Goal: Contribute content: Contribute content

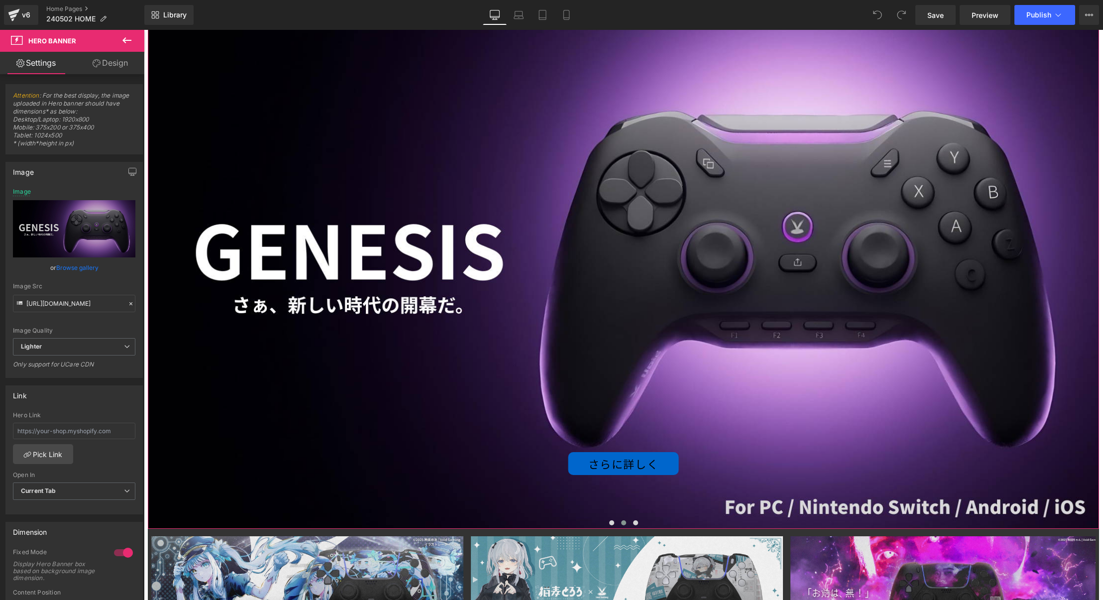
click at [469, 72] on div "さらに詳しく Button" at bounding box center [623, 261] width 951 height 535
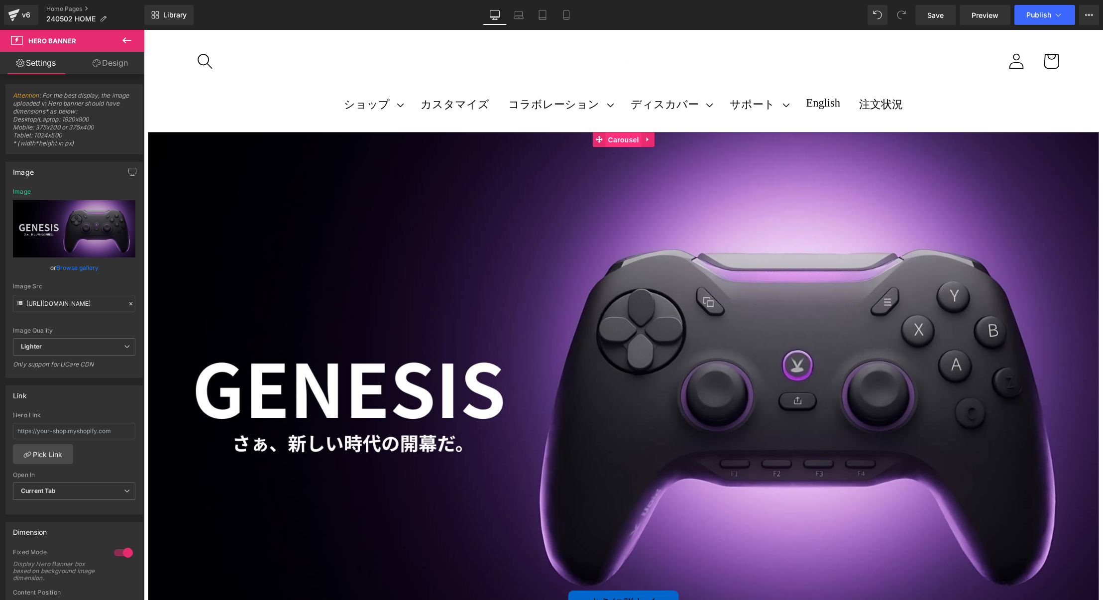
click at [624, 139] on span "Carousel" at bounding box center [623, 139] width 36 height 15
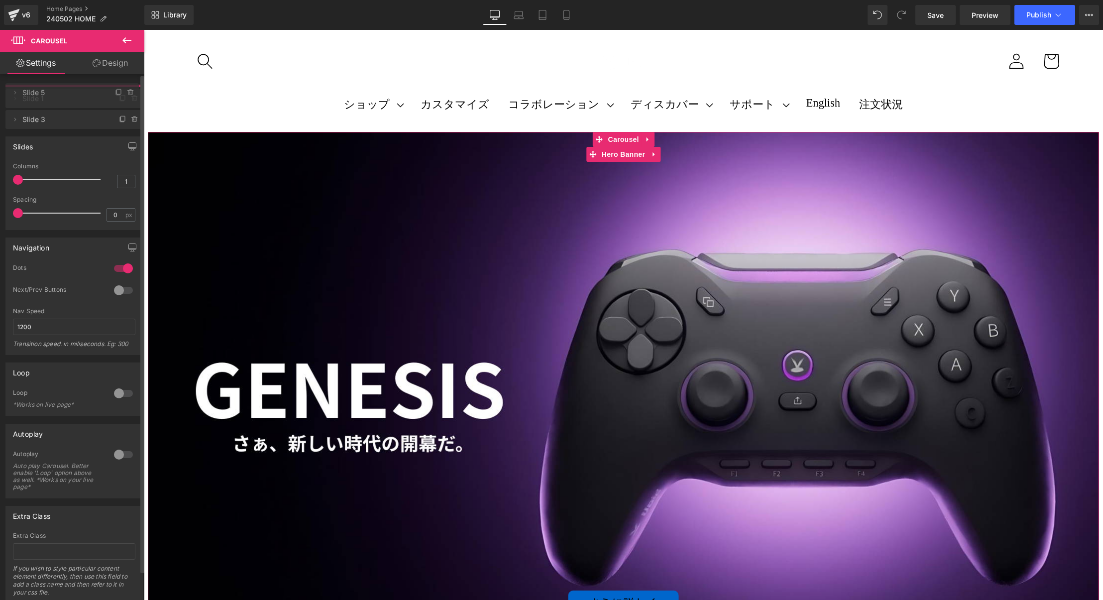
drag, startPoint x: 43, startPoint y: 119, endPoint x: 47, endPoint y: 95, distance: 24.8
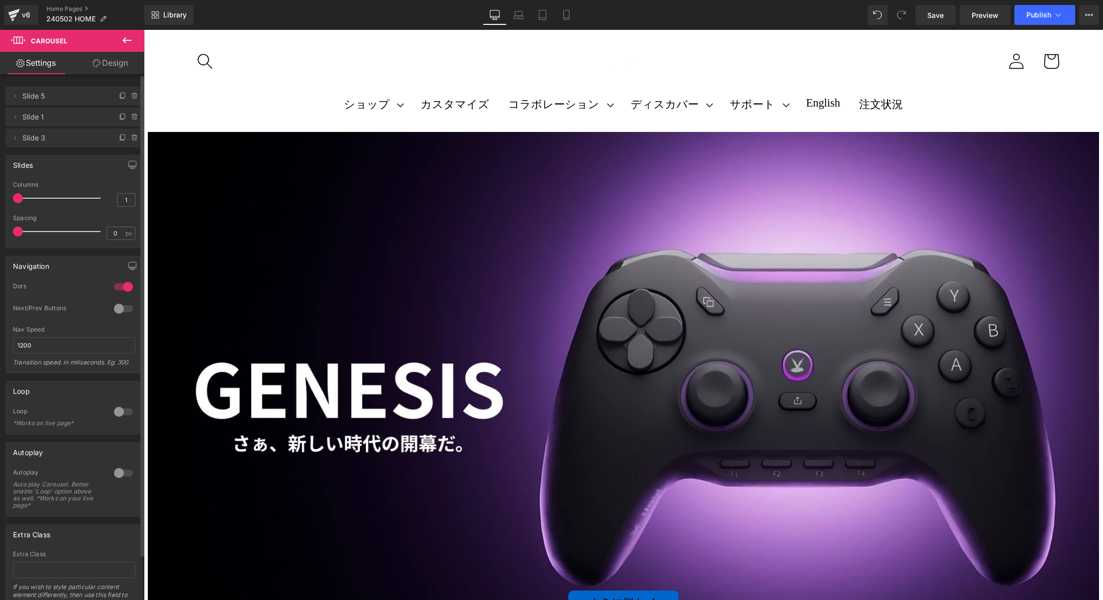
click at [46, 101] on span "Slide 5" at bounding box center [64, 96] width 84 height 19
click at [57, 135] on span "Slide 3" at bounding box center [64, 137] width 84 height 19
click at [57, 98] on span "Slide 5" at bounding box center [64, 96] width 84 height 19
click at [417, 185] on div "さらに詳しく Button" at bounding box center [623, 399] width 951 height 535
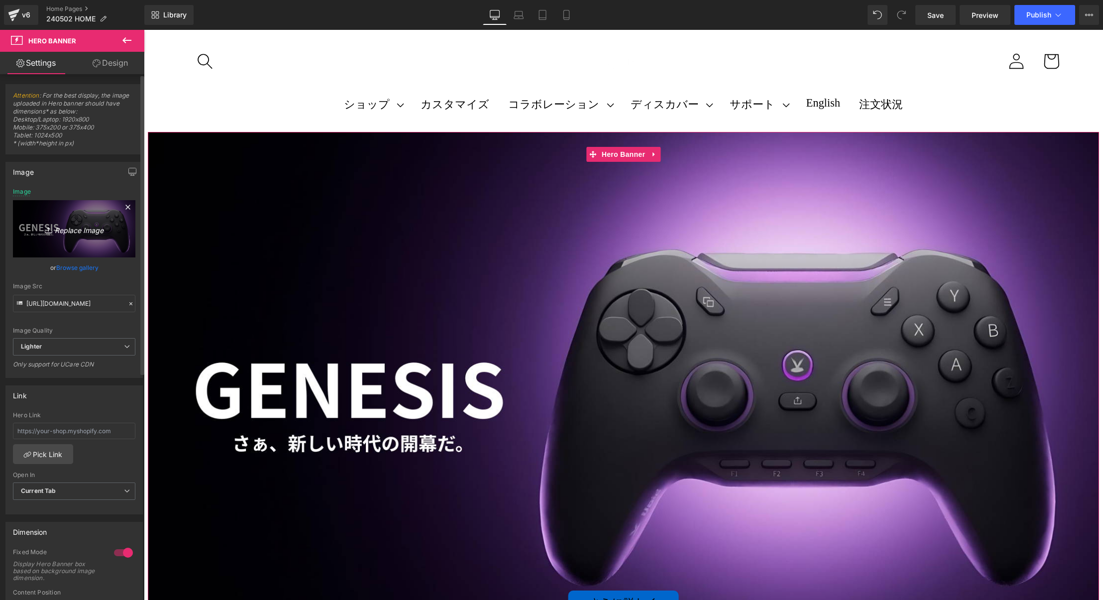
click at [78, 237] on link "Replace Image" at bounding box center [74, 228] width 122 height 57
click at [88, 273] on link "Browse gallery" at bounding box center [77, 267] width 42 height 17
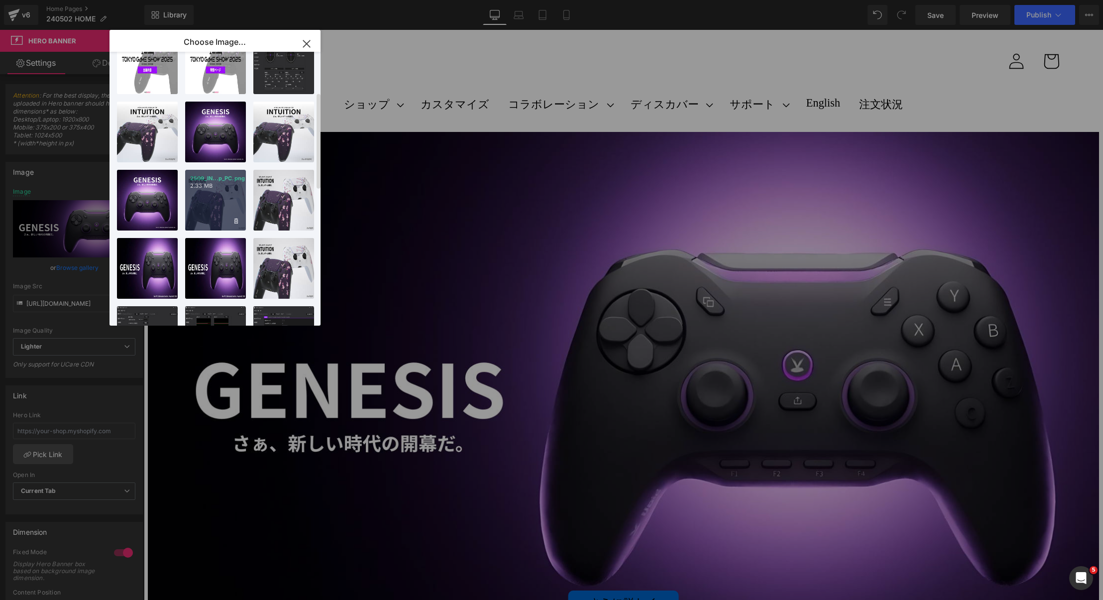
scroll to position [116, 0]
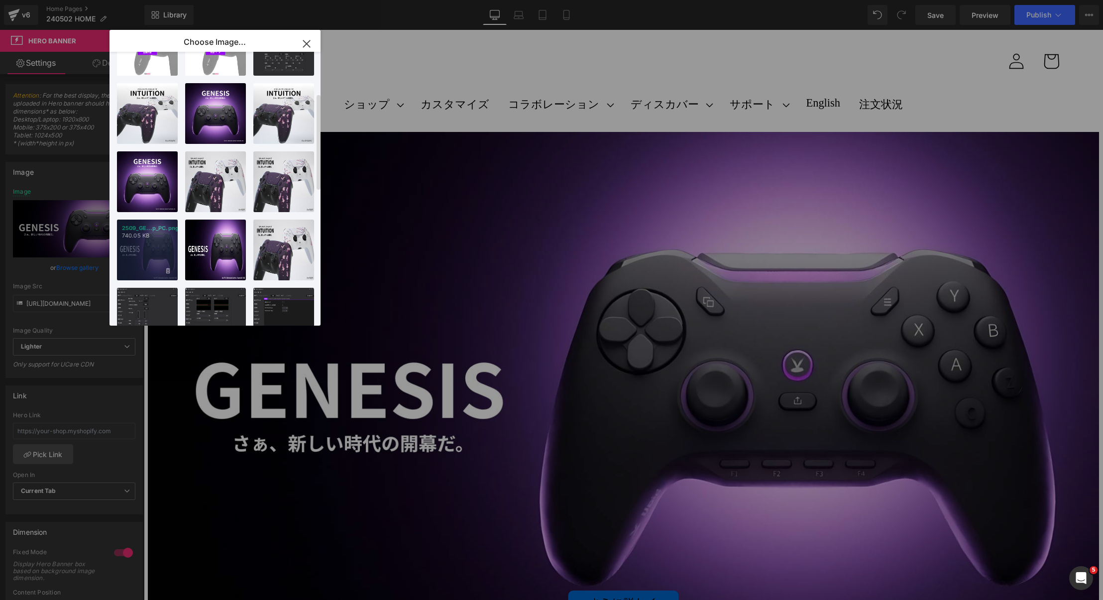
click at [147, 242] on div "2509_GE...p_PC.png 740.05 KB" at bounding box center [147, 249] width 61 height 61
type input "[URL][DOMAIN_NAME]"
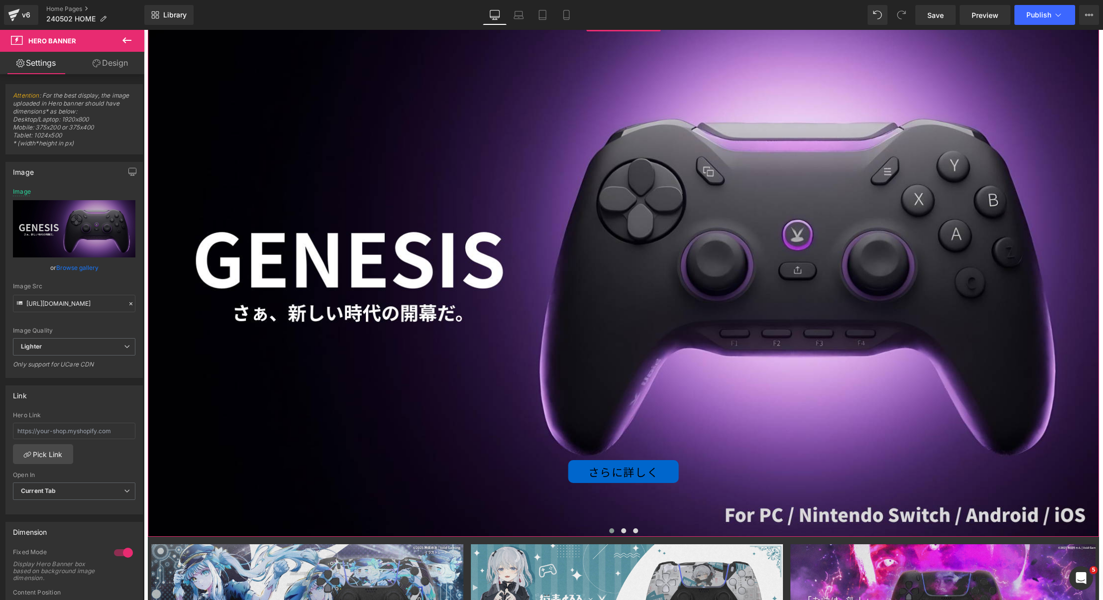
scroll to position [64, 0]
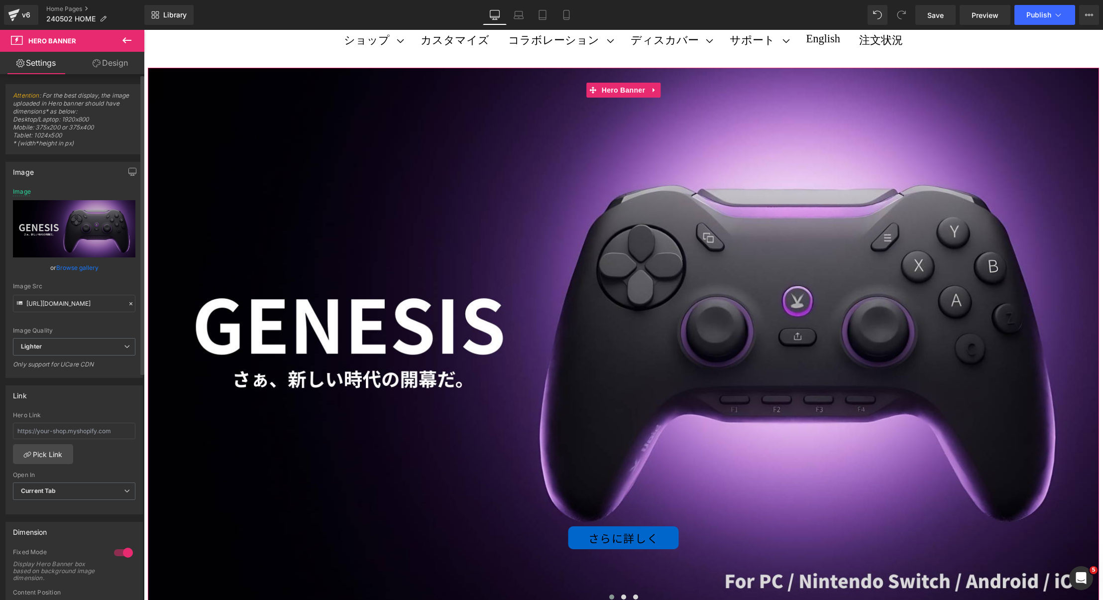
click at [65, 261] on link "Browse gallery" at bounding box center [77, 267] width 42 height 17
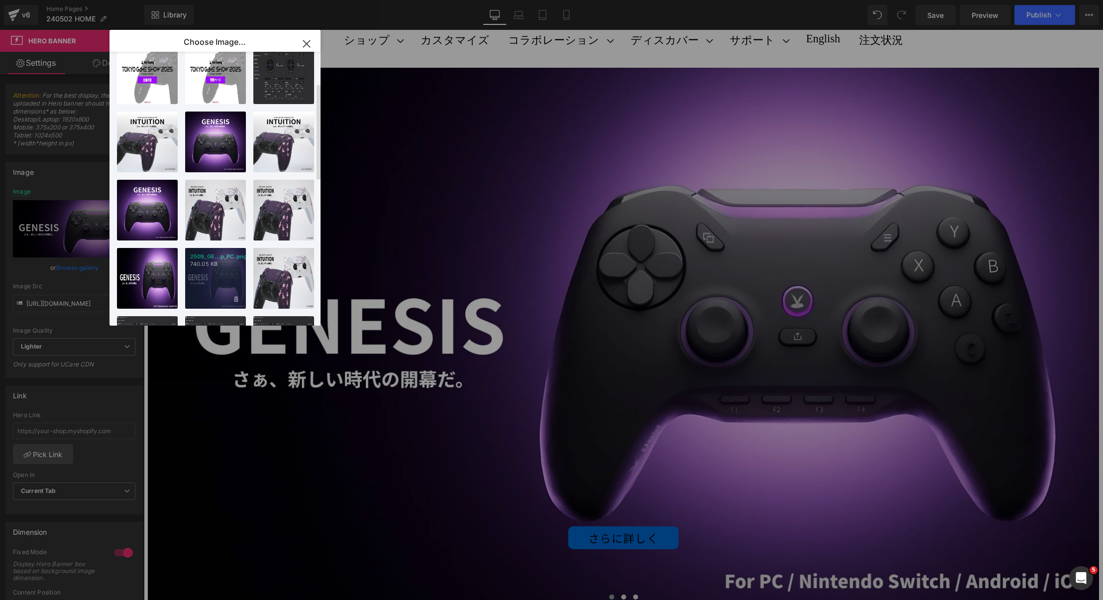
scroll to position [494, 0]
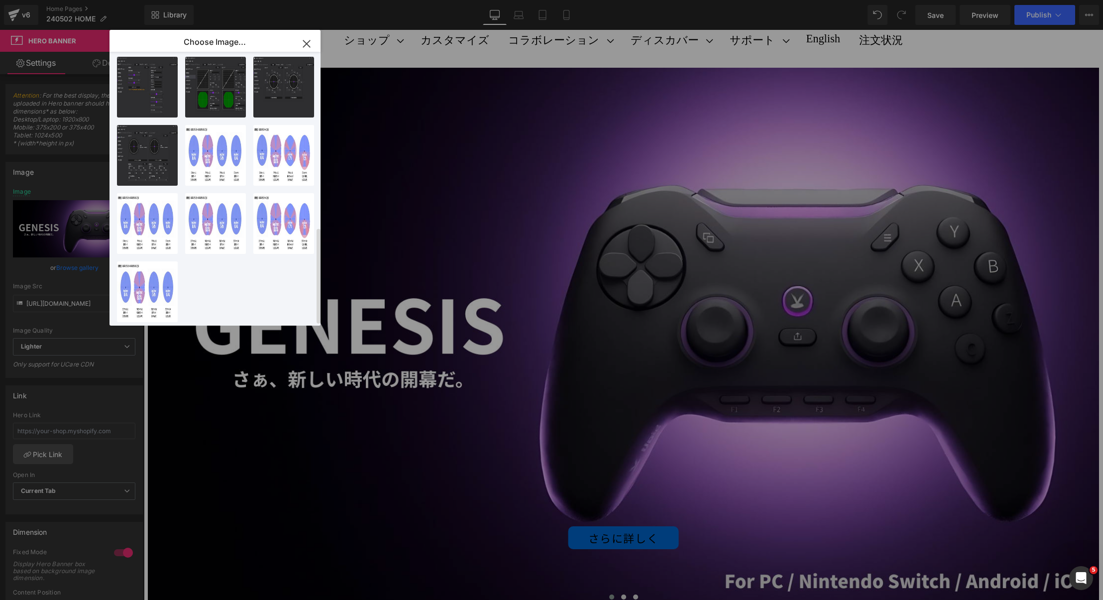
click at [223, 280] on div "2509_TG..._スマホ.png 362.91 KB Delete image? Yes No 2509_TG..._スマホ.png 362.91 KB …" at bounding box center [220, 191] width 207 height 278
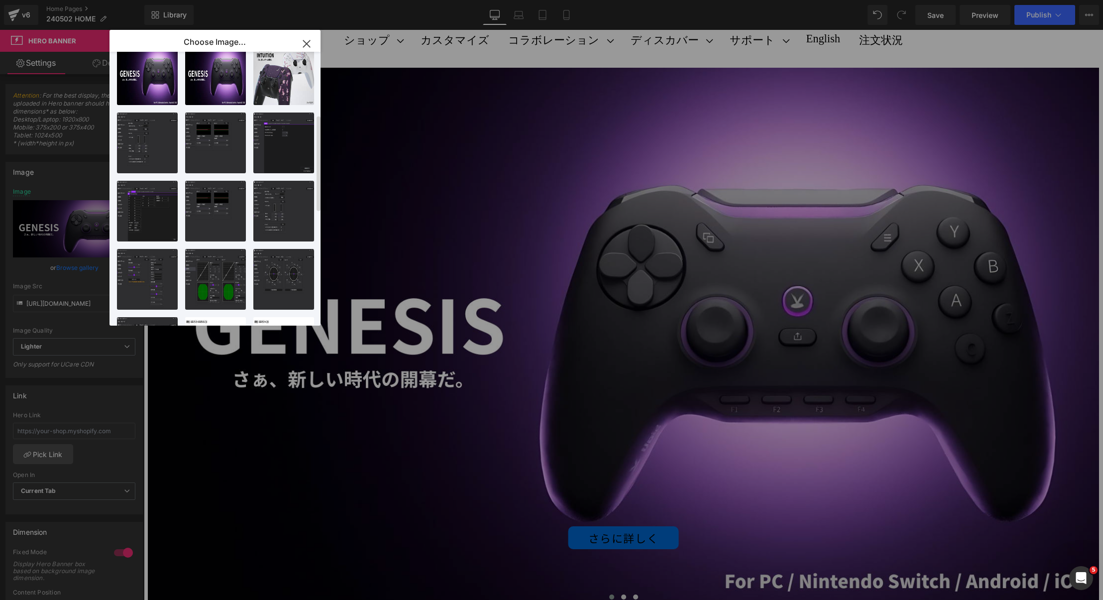
scroll to position [0, 0]
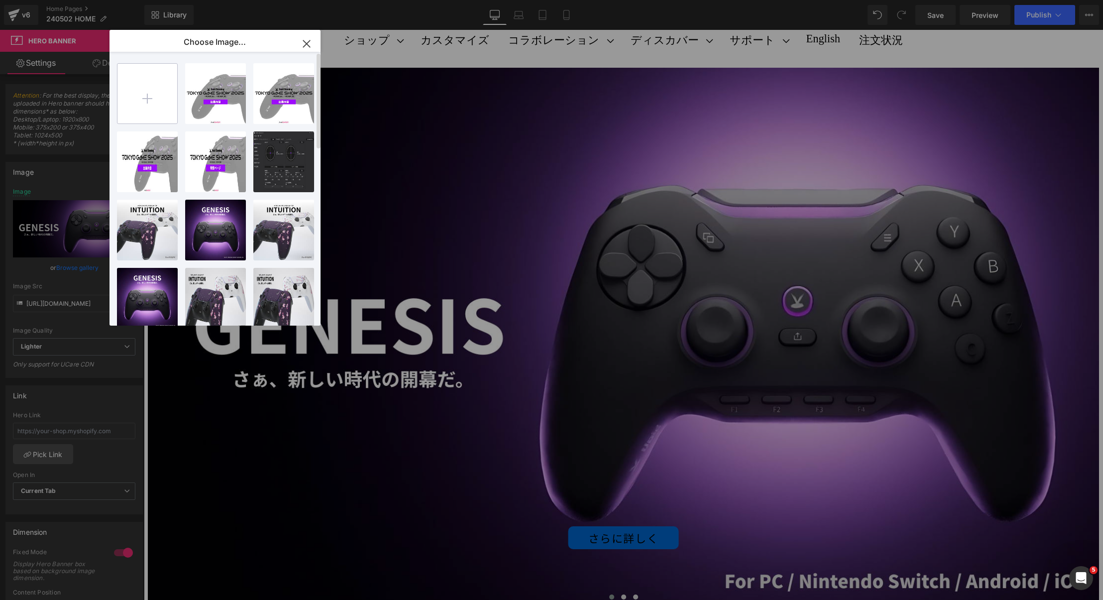
click at [138, 95] on input "file" at bounding box center [147, 94] width 60 height 60
click at [161, 103] on input "file" at bounding box center [147, 94] width 60 height 60
type input "C:\fakepath\GENESIS_top_PC.png"
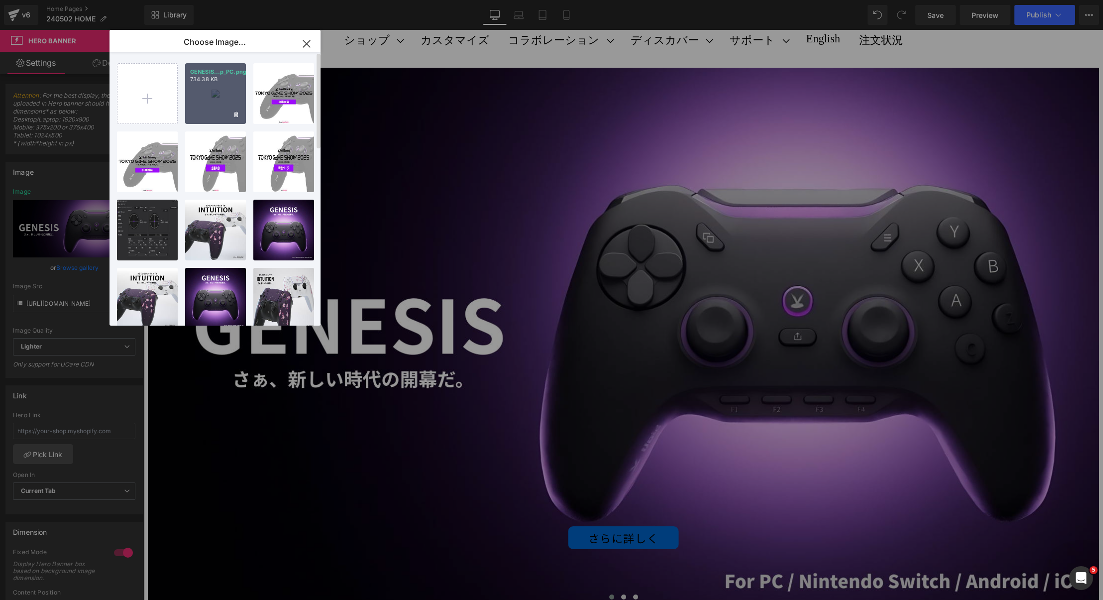
click at [224, 96] on div "GENESIS...p_PC.png 734.38 KB" at bounding box center [215, 93] width 61 height 61
type input "[URL][DOMAIN_NAME]"
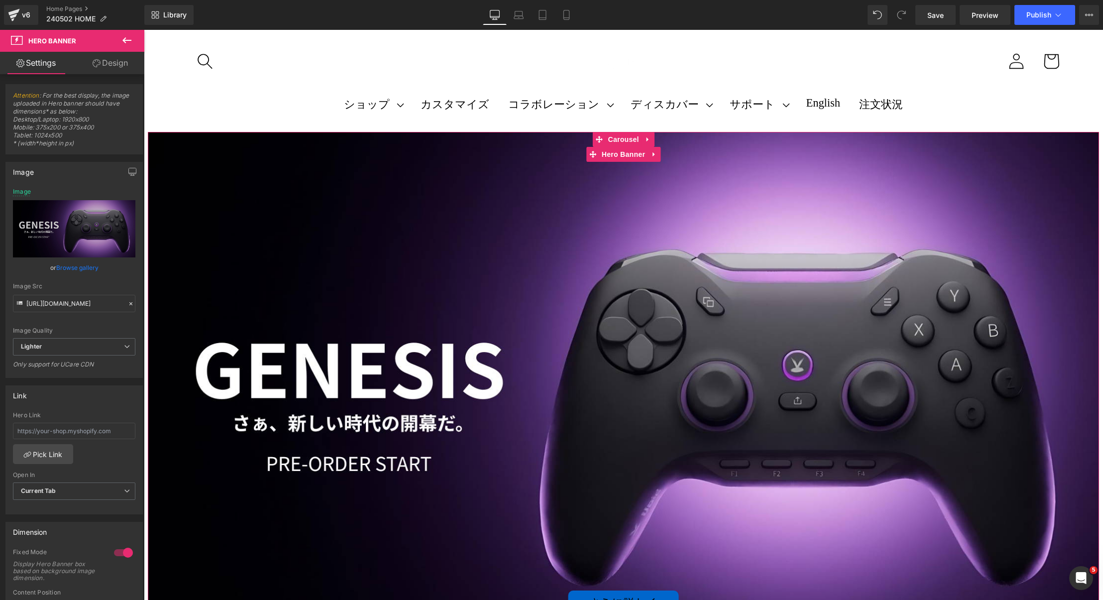
scroll to position [8, 0]
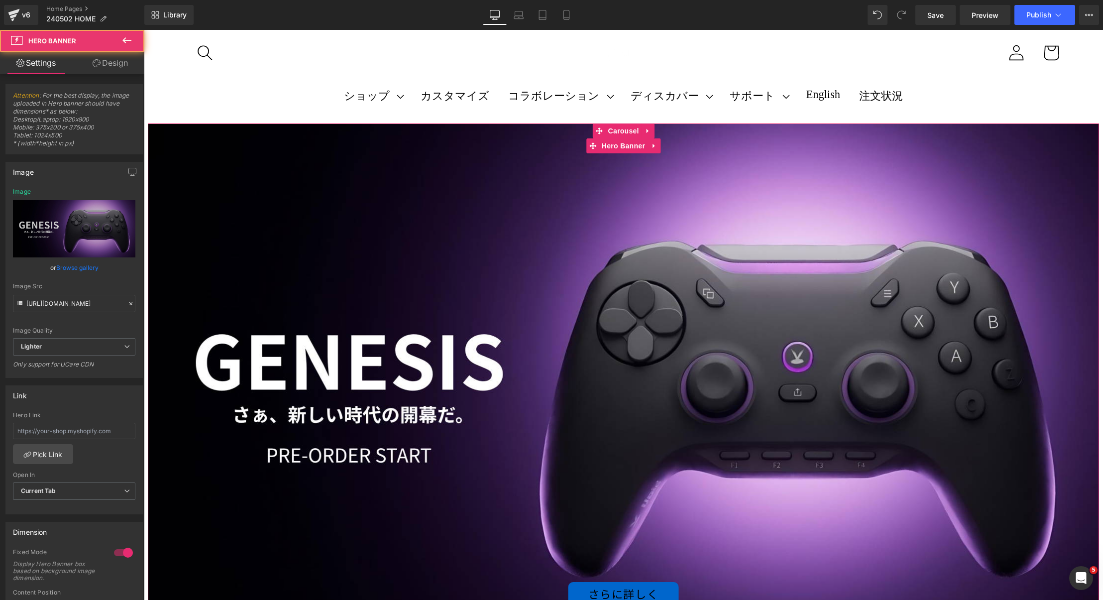
click at [392, 194] on div "さらに詳しく Button" at bounding box center [623, 390] width 951 height 535
click at [620, 136] on span "Carousel" at bounding box center [623, 130] width 36 height 15
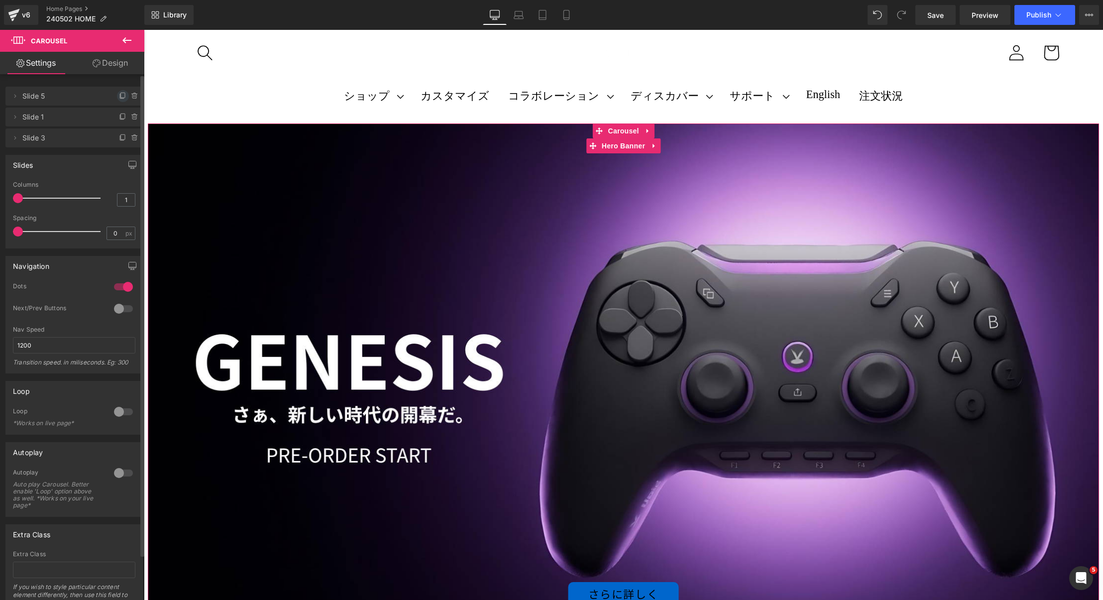
click at [119, 99] on icon at bounding box center [123, 96] width 8 height 8
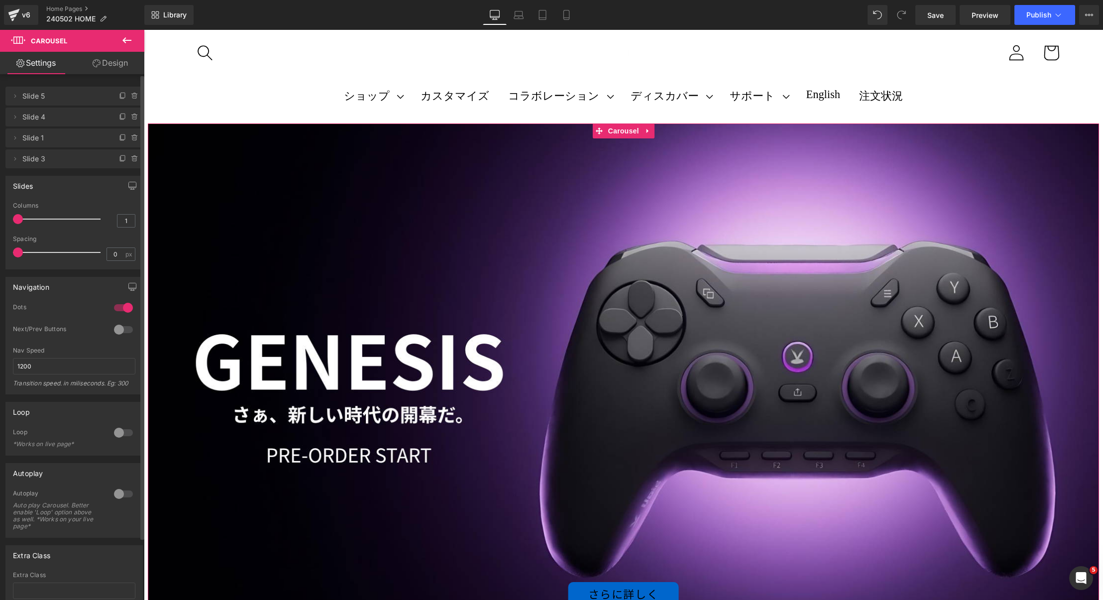
click at [57, 116] on span "Slide 4" at bounding box center [64, 116] width 84 height 19
click at [13, 117] on icon at bounding box center [15, 117] width 8 height 8
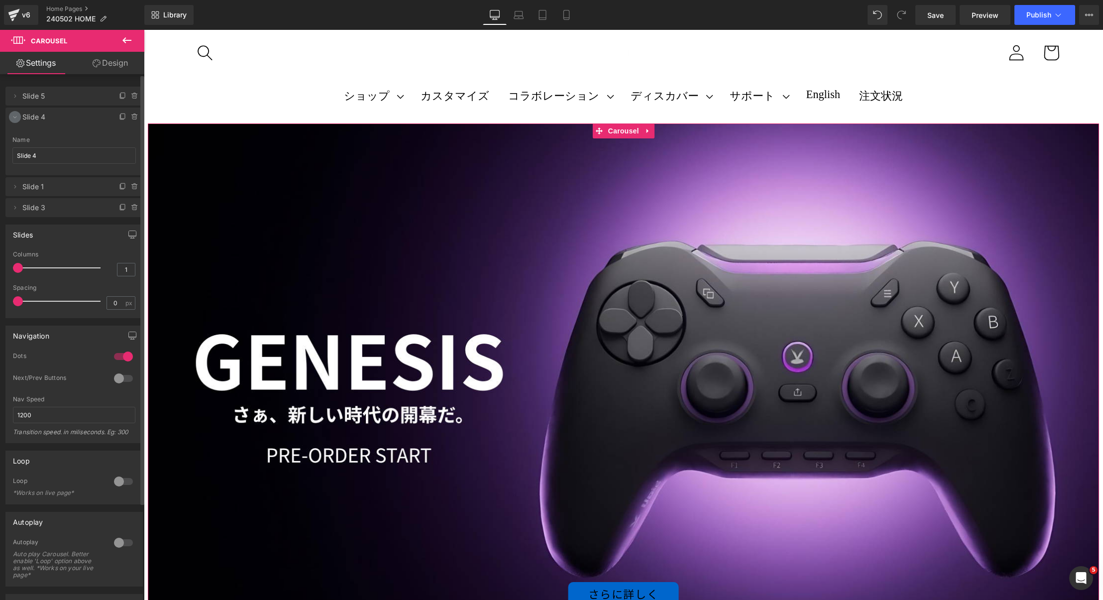
drag, startPoint x: 13, startPoint y: 119, endPoint x: 63, endPoint y: 89, distance: 58.0
click at [13, 119] on icon at bounding box center [15, 117] width 8 height 8
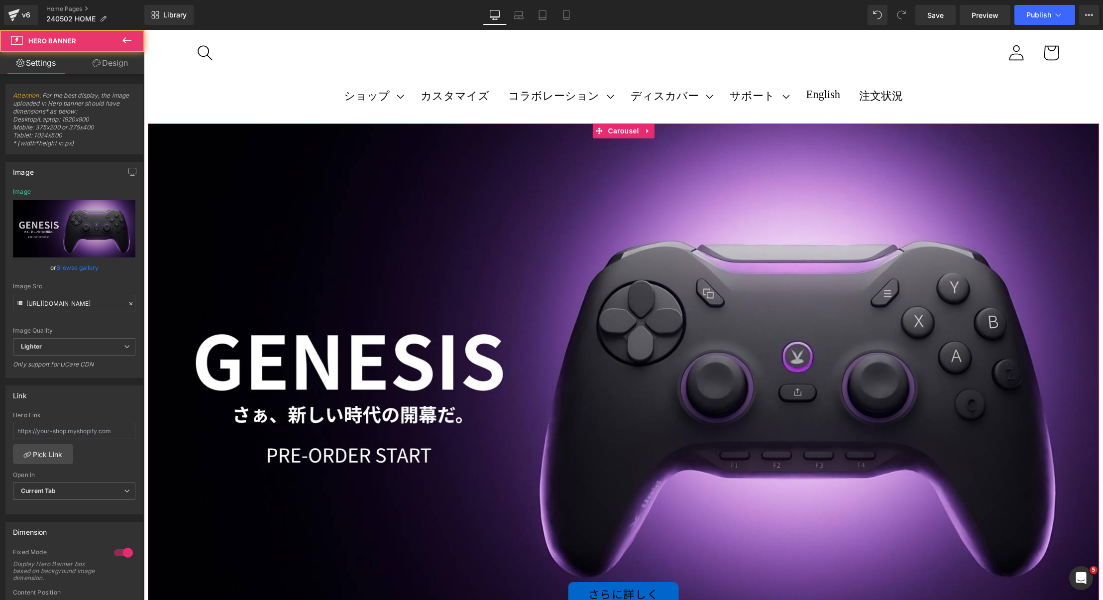
click at [616, 164] on div "さらに詳しく Button" at bounding box center [623, 390] width 951 height 535
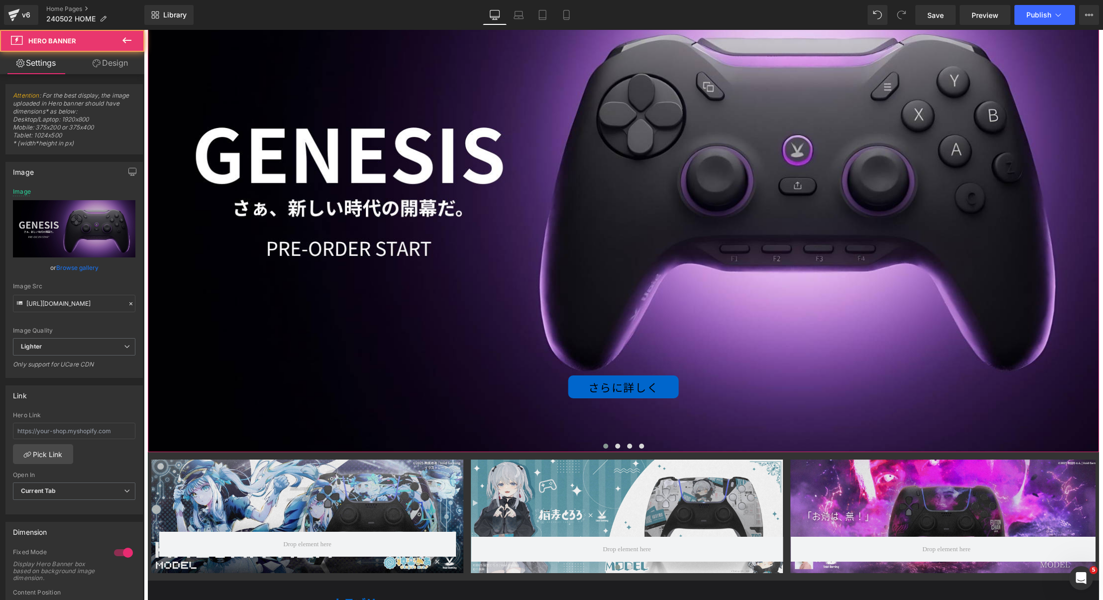
scroll to position [225, 0]
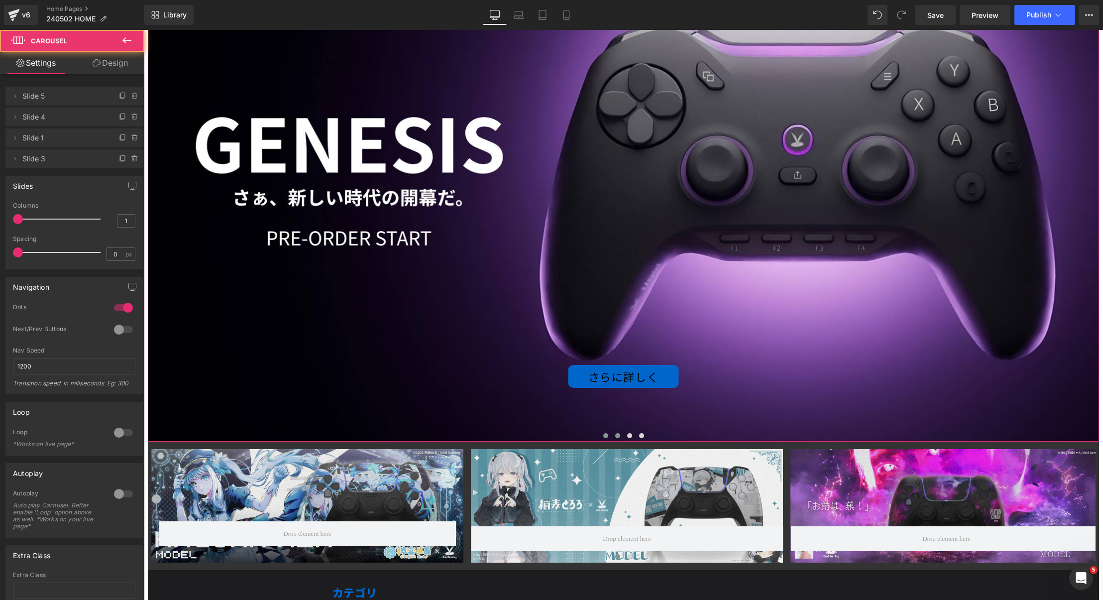
click at [615, 437] on span at bounding box center [617, 435] width 5 height 5
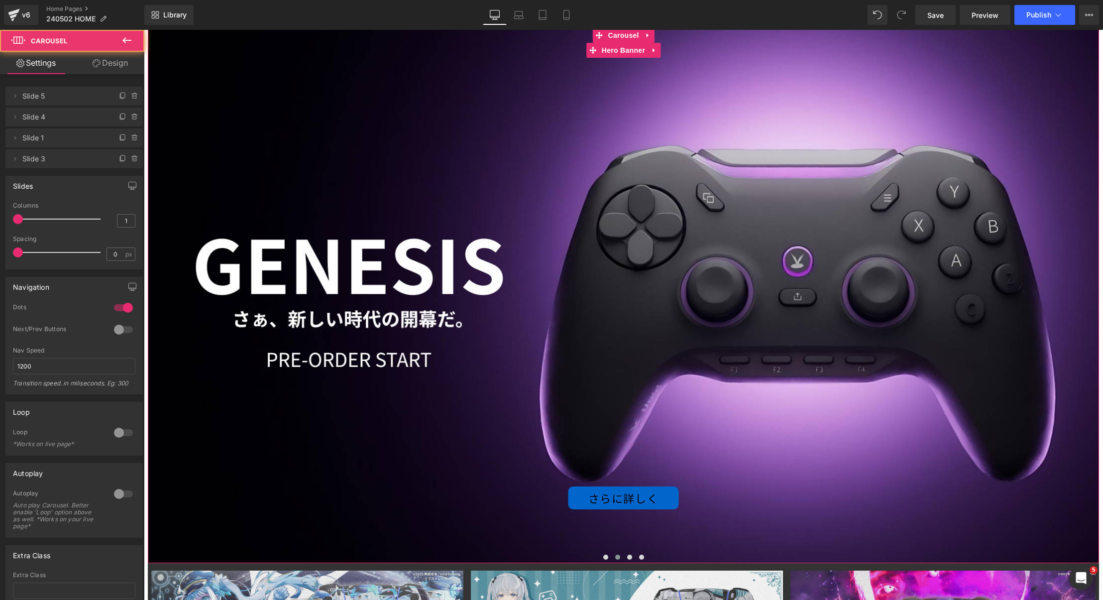
scroll to position [0, 0]
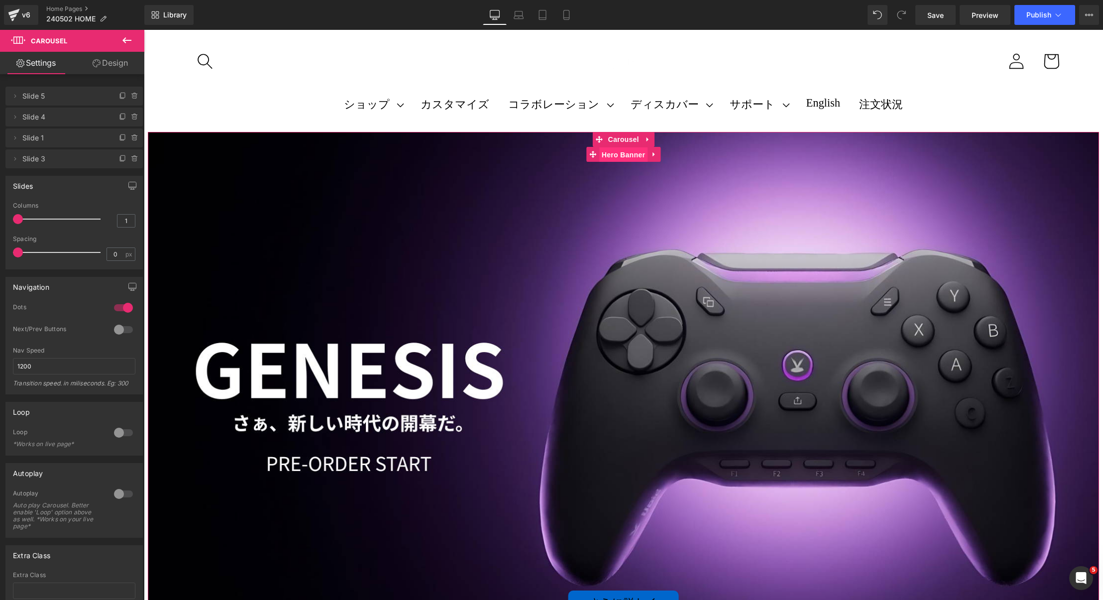
click at [616, 160] on span "Hero Banner" at bounding box center [623, 154] width 48 height 15
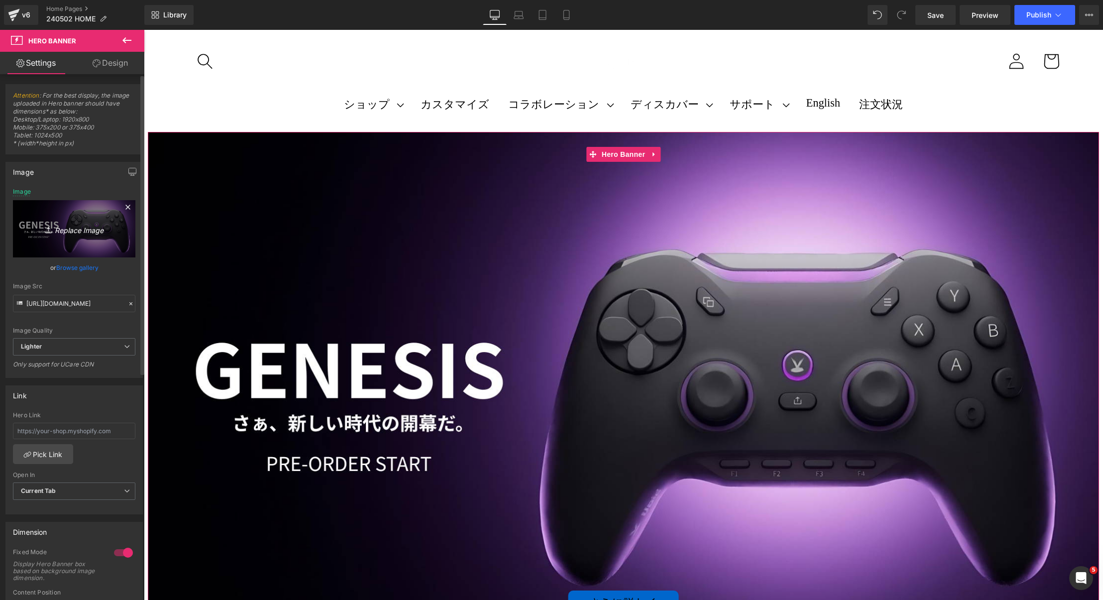
click at [44, 218] on link "Replace Image" at bounding box center [74, 228] width 122 height 57
type input "C:\fakepath\ZETA_ANNOUNCE_PARTNER_250801_[PERSON_NAME]jpg"
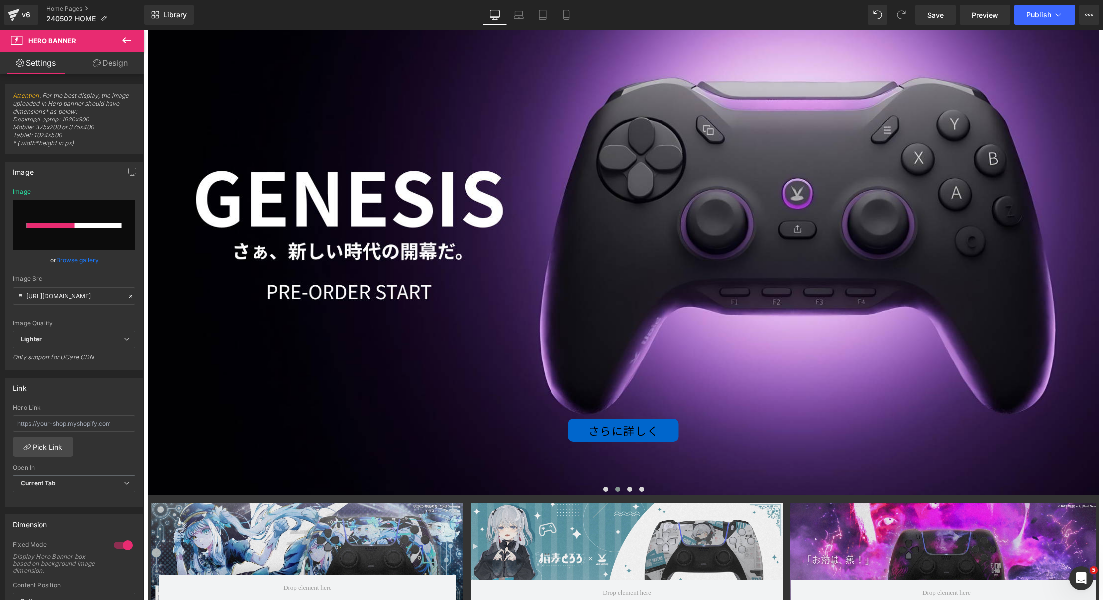
scroll to position [184, 0]
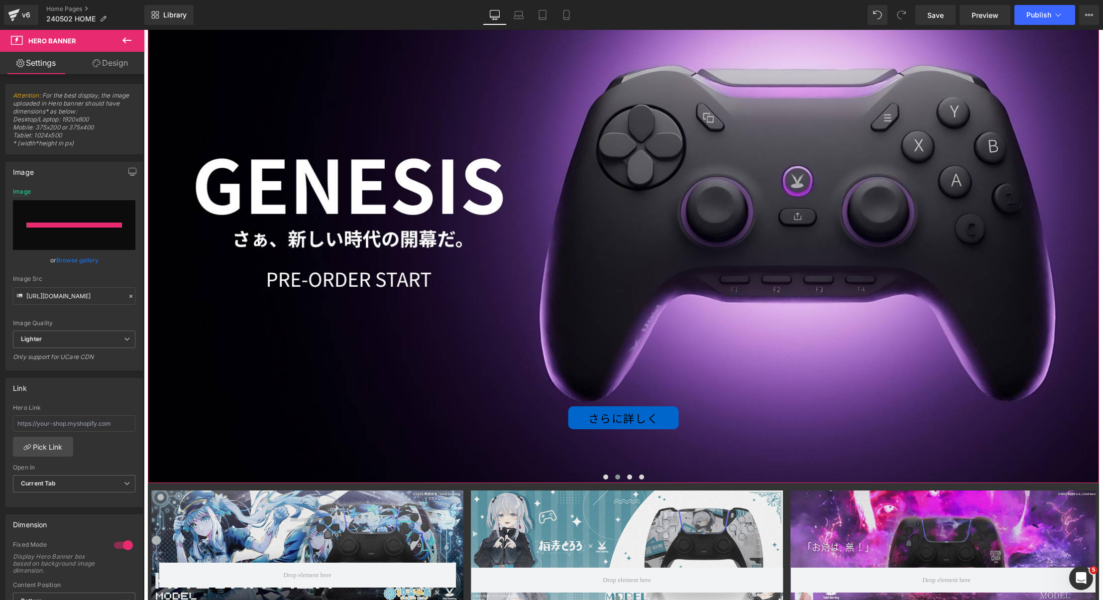
type input "[URL][DOMAIN_NAME]"
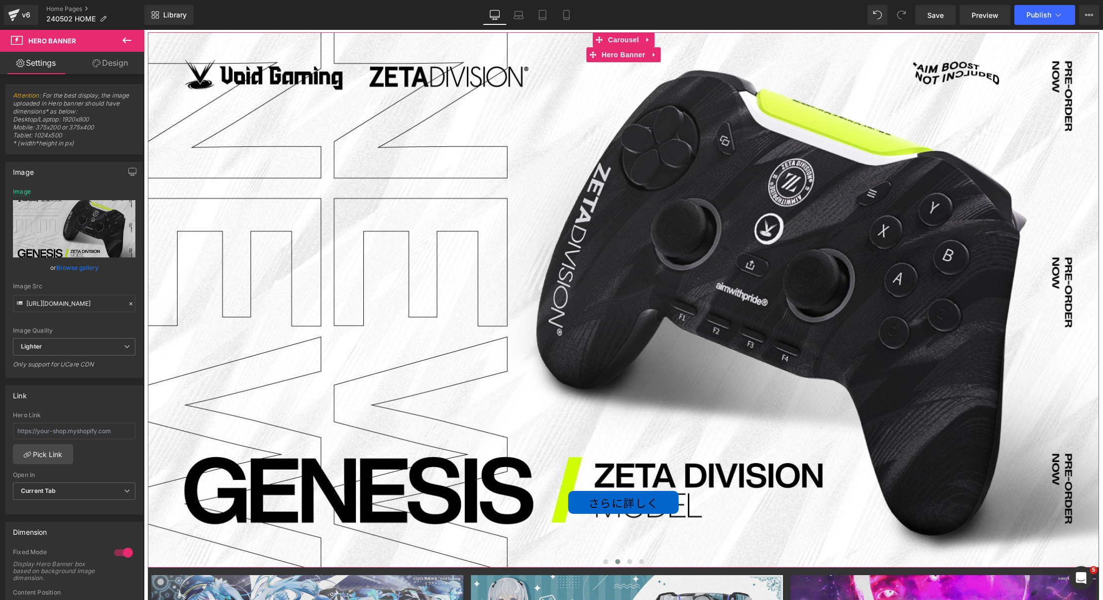
scroll to position [100, 0]
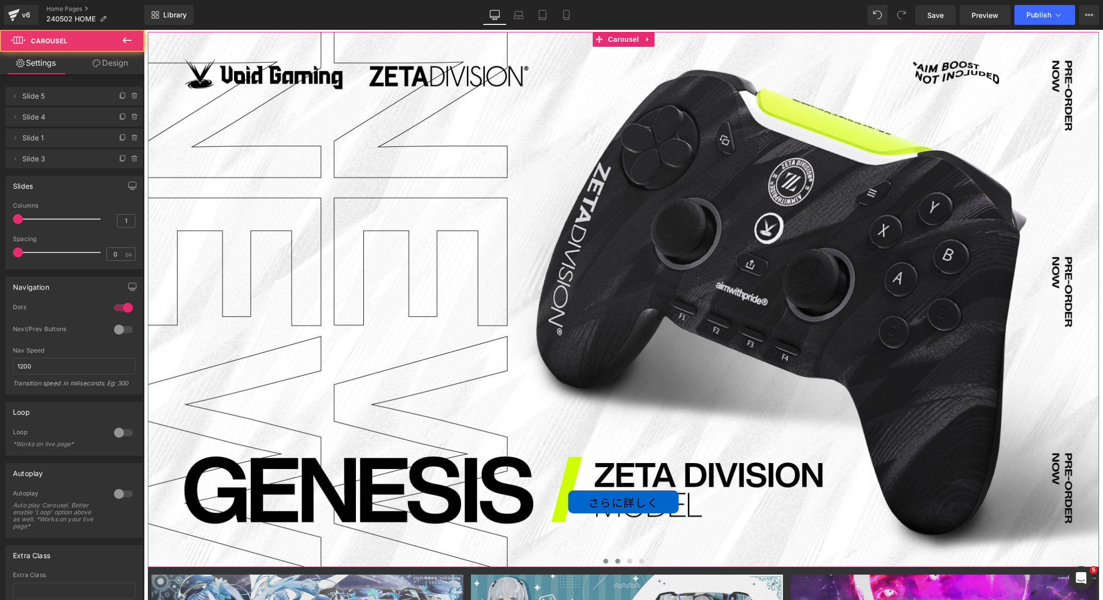
click at [603, 559] on span at bounding box center [605, 560] width 5 height 5
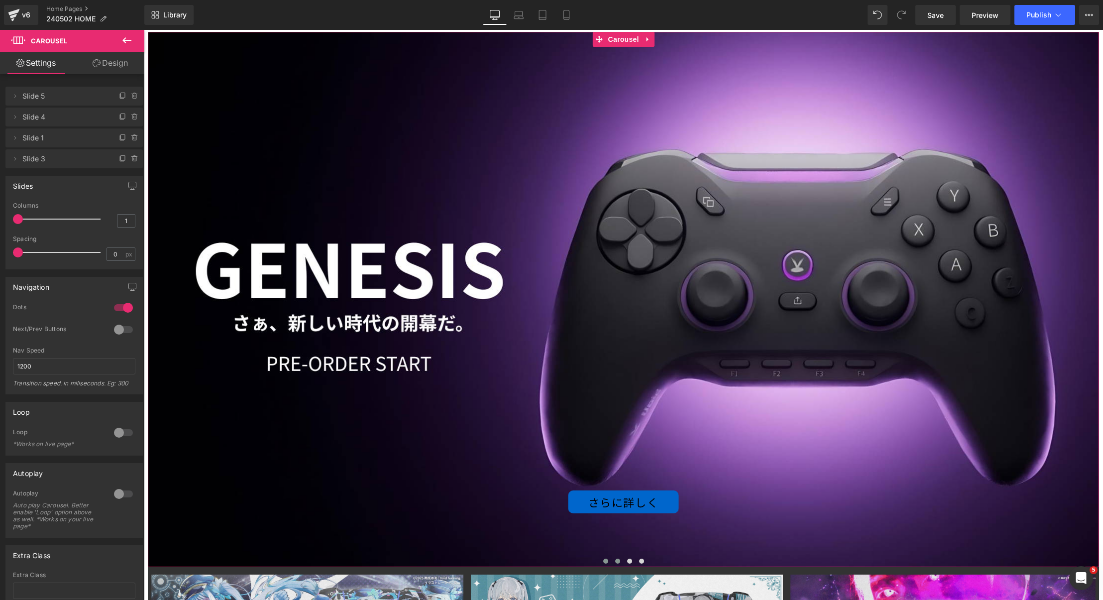
click at [615, 559] on span at bounding box center [617, 560] width 5 height 5
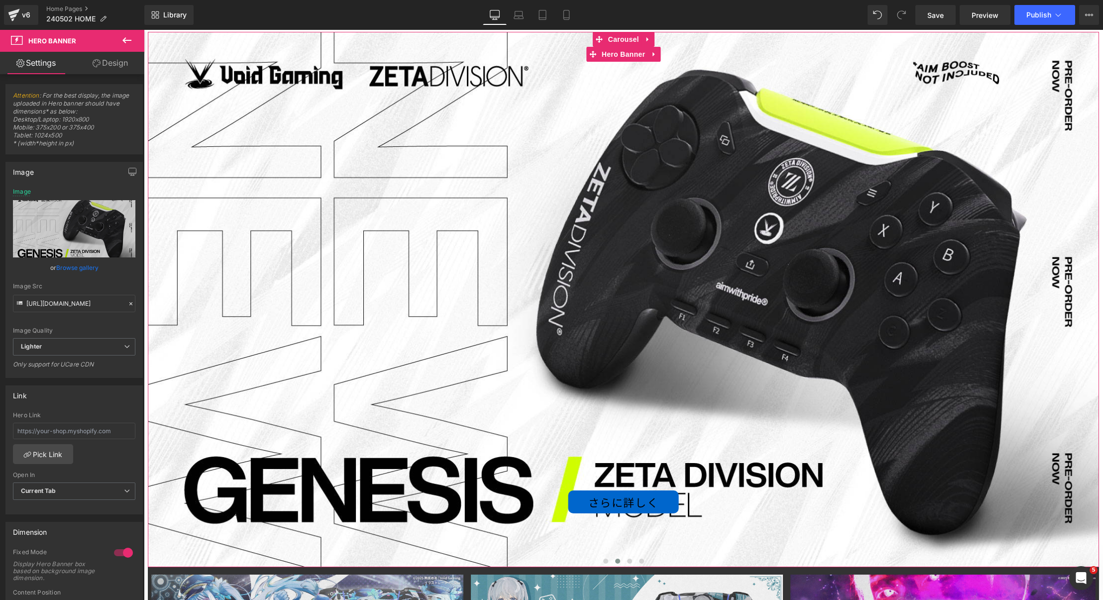
click at [734, 240] on div "さらに詳しく Button" at bounding box center [623, 299] width 951 height 535
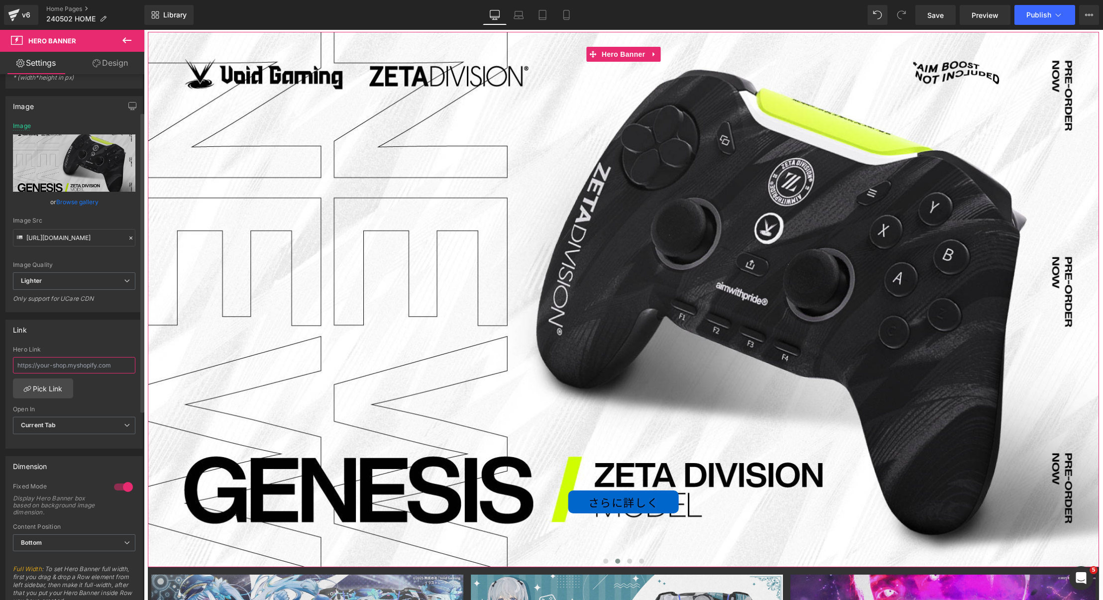
click at [92, 364] on input "text" at bounding box center [74, 365] width 122 height 16
click at [602, 556] on button at bounding box center [606, 561] width 12 height 10
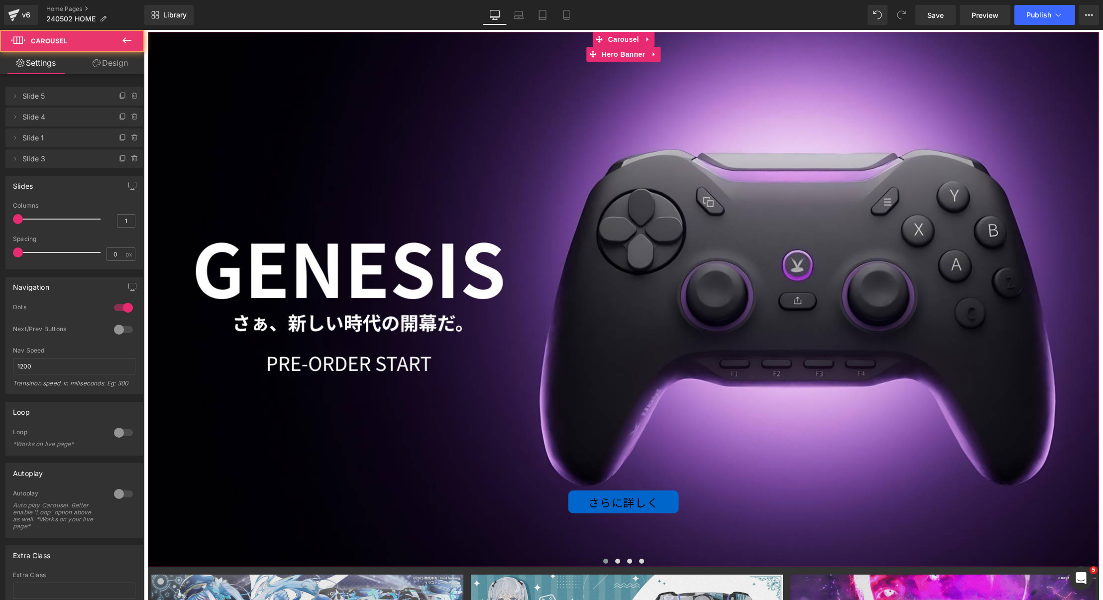
click at [381, 408] on div "さらに詳しく Button" at bounding box center [623, 299] width 951 height 535
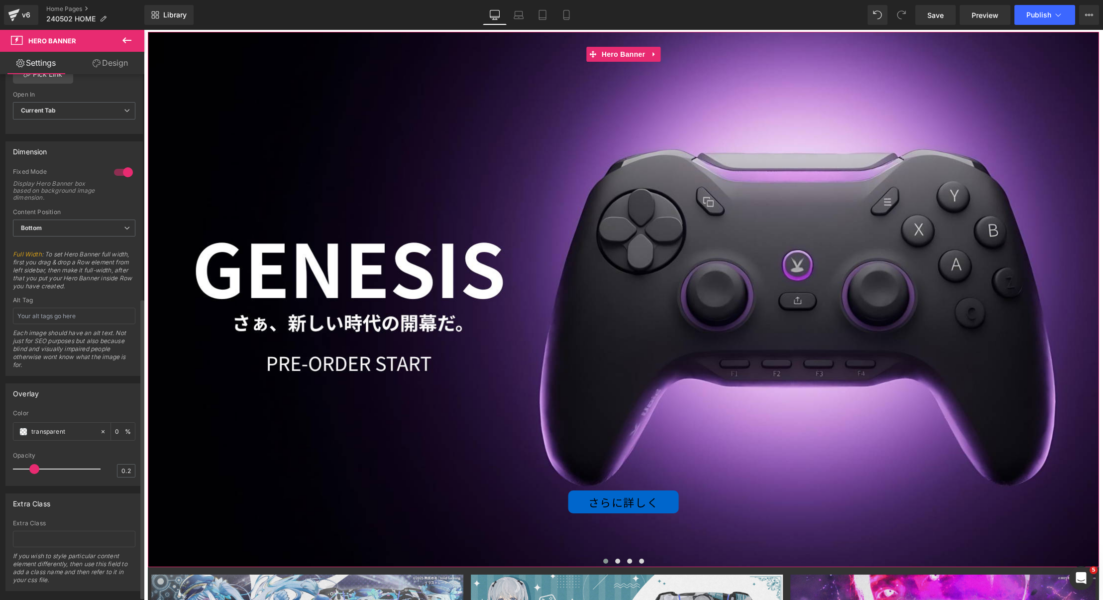
scroll to position [396, 0]
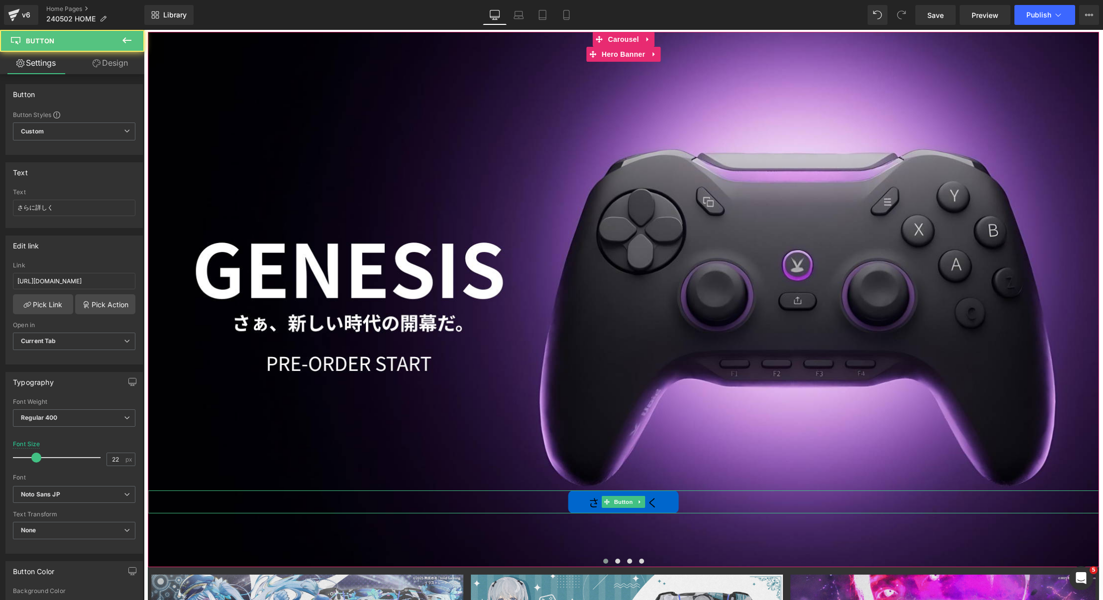
click at [539, 504] on div "さらに詳しく" at bounding box center [623, 501] width 951 height 23
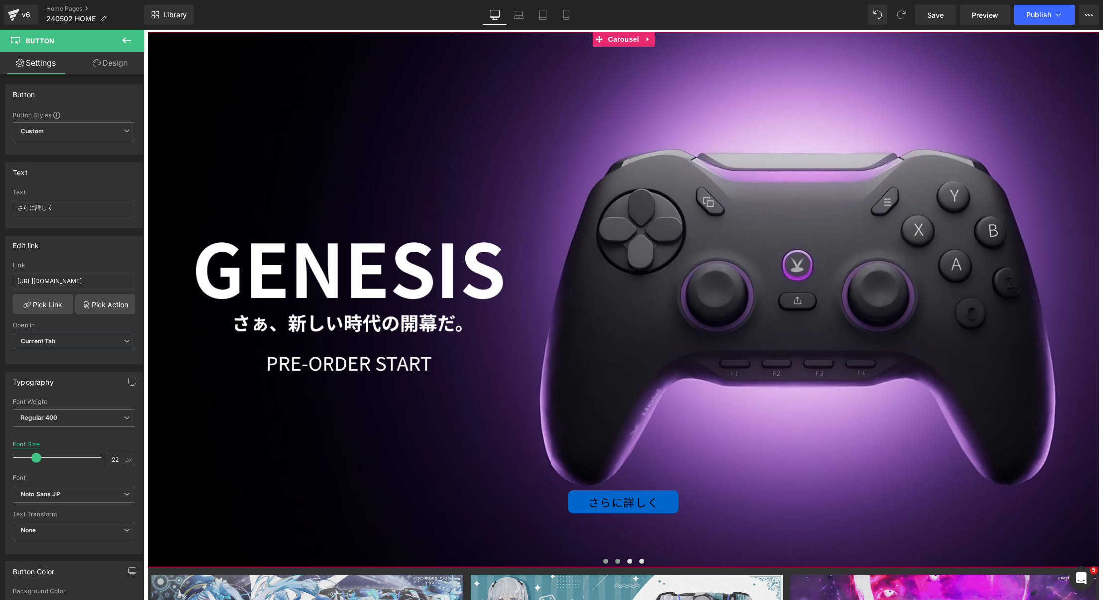
click at [619, 562] on button at bounding box center [617, 561] width 12 height 10
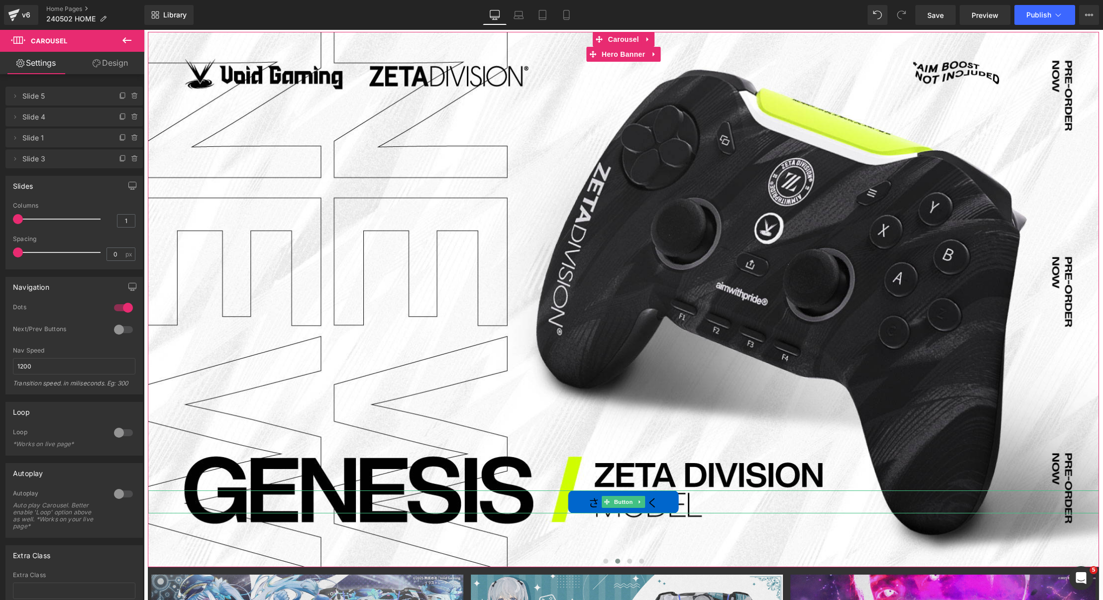
click at [523, 502] on div "さらに詳しく" at bounding box center [623, 501] width 951 height 23
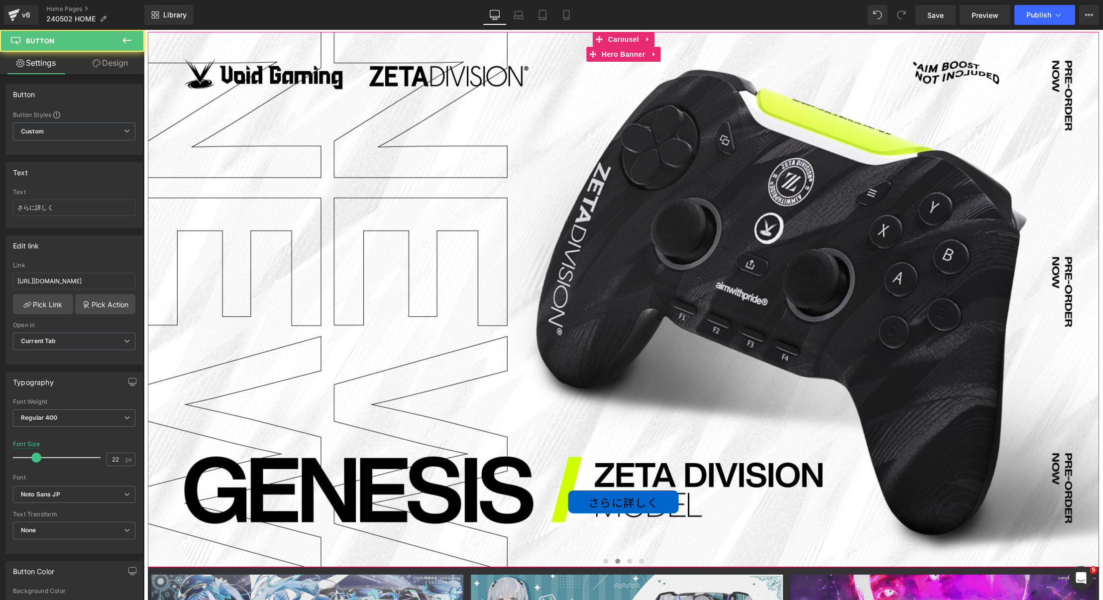
click at [531, 497] on div "さらに詳しく" at bounding box center [623, 501] width 951 height 23
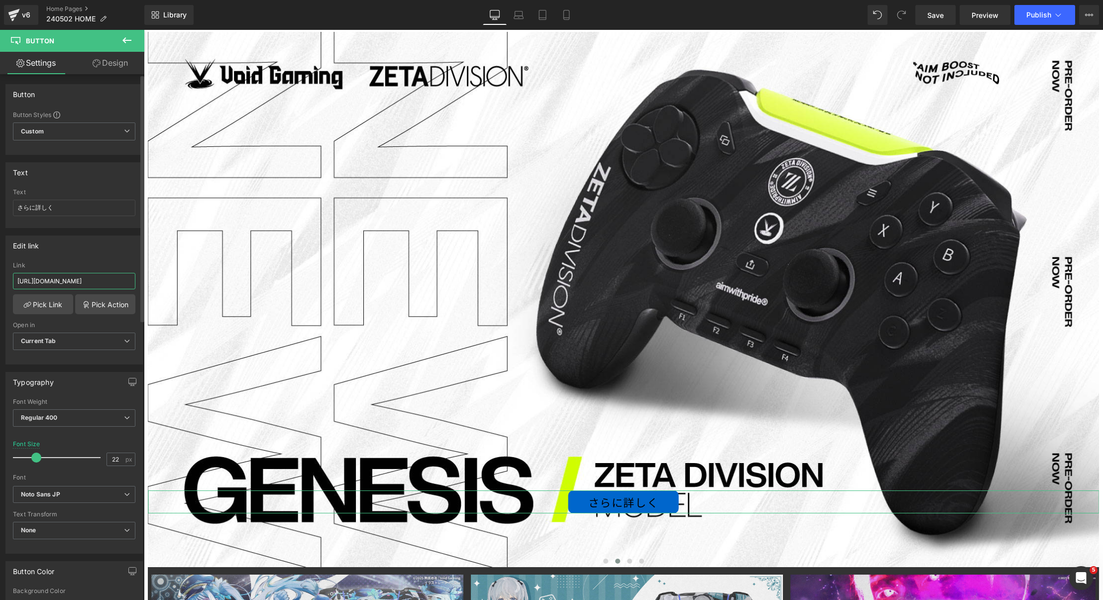
click at [63, 275] on input "[URL][DOMAIN_NAME]" at bounding box center [74, 281] width 122 height 16
type input "[URL][DOMAIN_NAME]"
click at [543, 267] on div "さらに詳しく Button" at bounding box center [623, 299] width 951 height 535
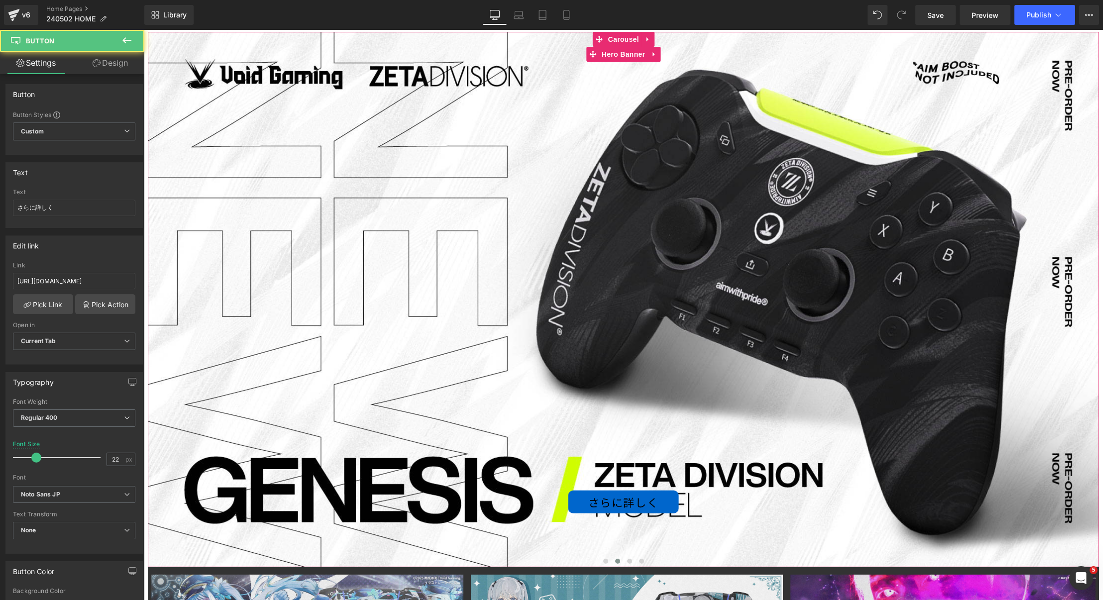
click at [491, 506] on div "さらに詳しく" at bounding box center [623, 501] width 951 height 23
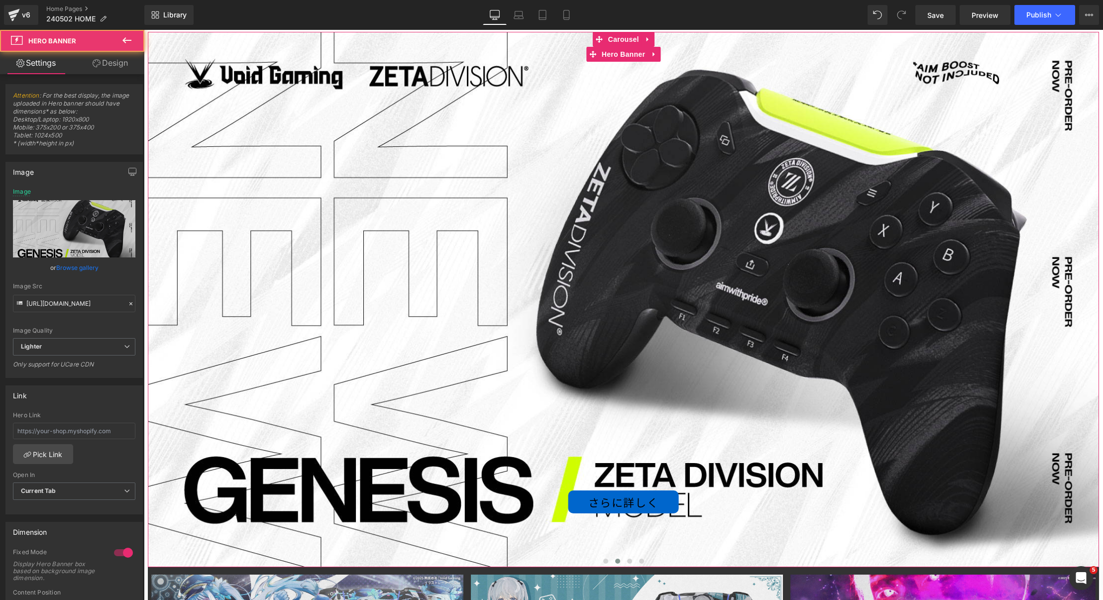
click at [536, 90] on div "さらに詳しく Button" at bounding box center [623, 299] width 951 height 535
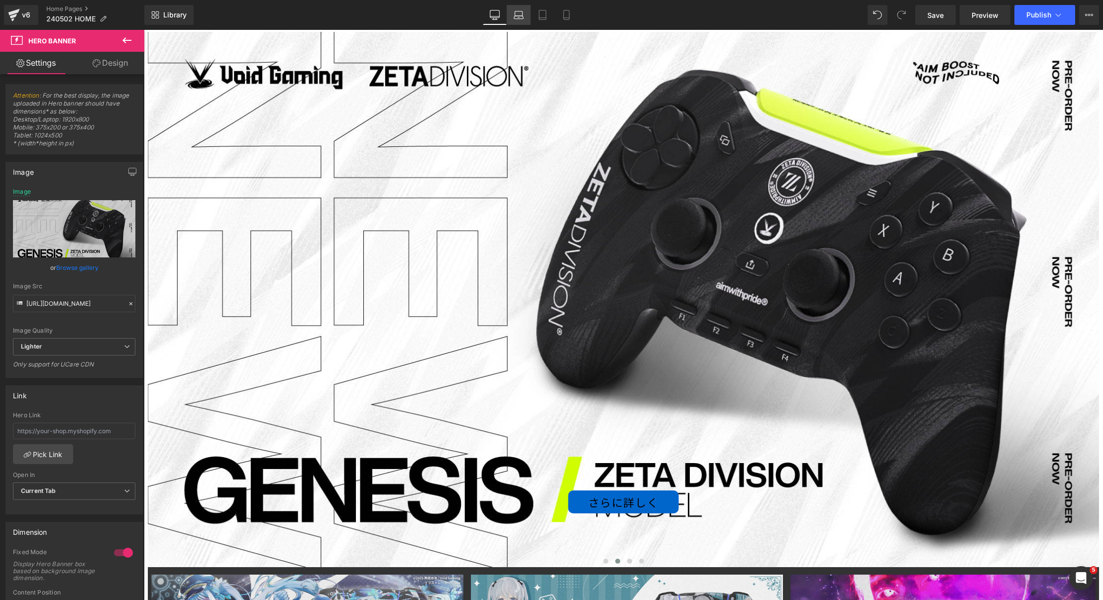
click at [520, 17] on icon at bounding box center [518, 15] width 10 height 10
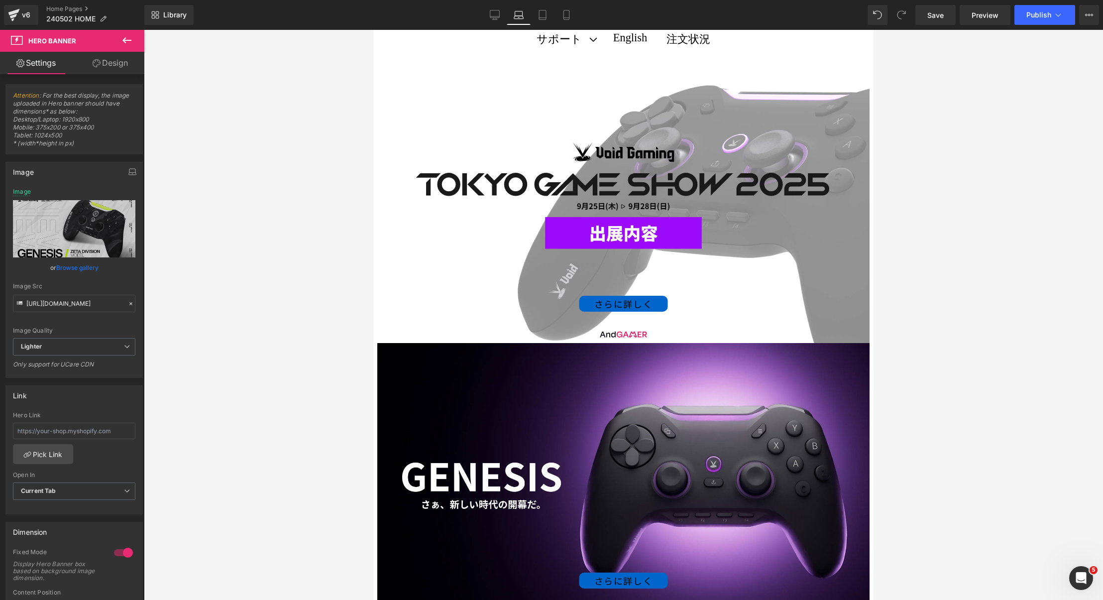
type input "[URL][DOMAIN_NAME]"
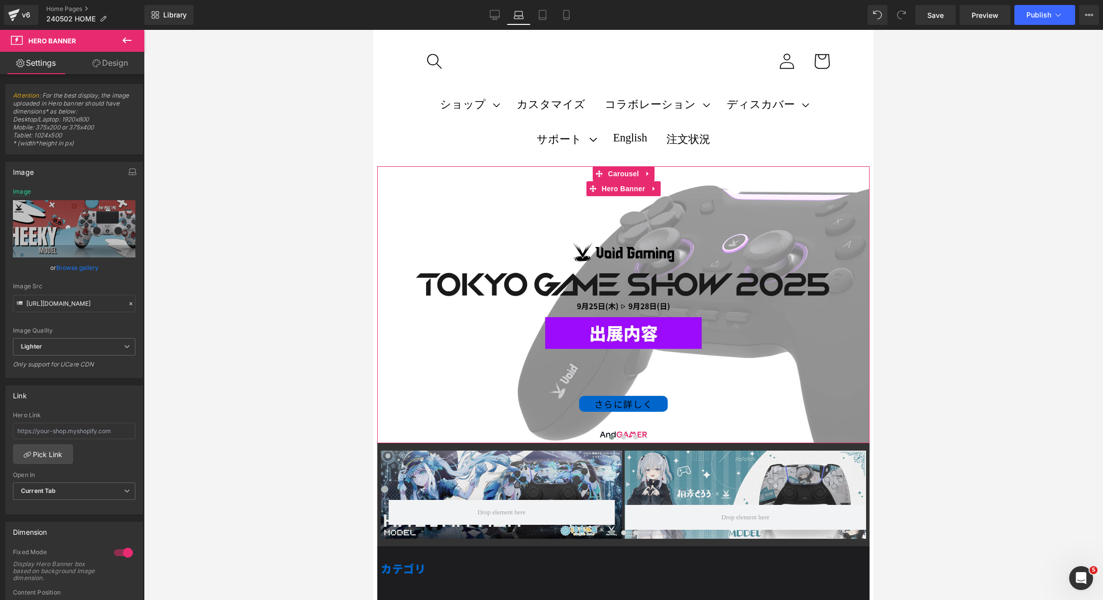
click at [489, 268] on div "さらに詳しく Button" at bounding box center [623, 304] width 492 height 277
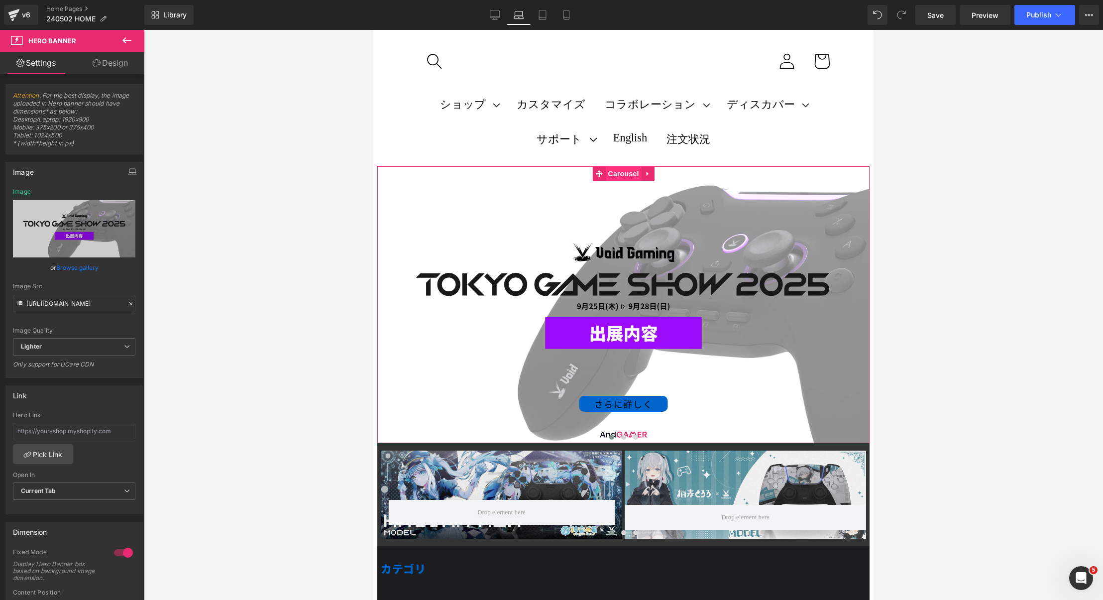
click at [624, 175] on span "Carousel" at bounding box center [623, 173] width 36 height 15
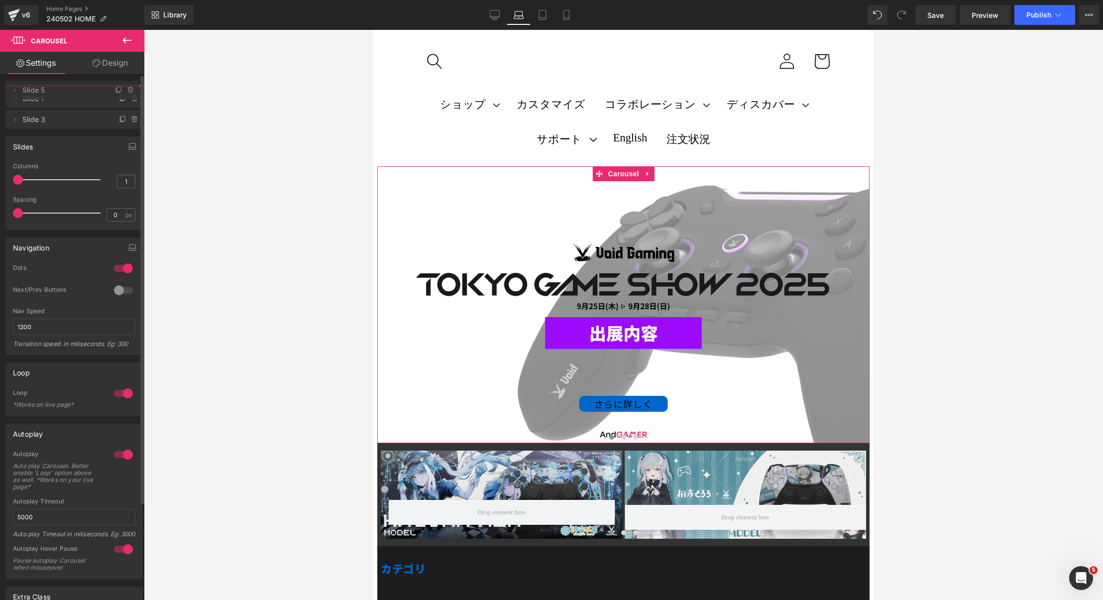
drag, startPoint x: 39, startPoint y: 120, endPoint x: 41, endPoint y: 93, distance: 26.9
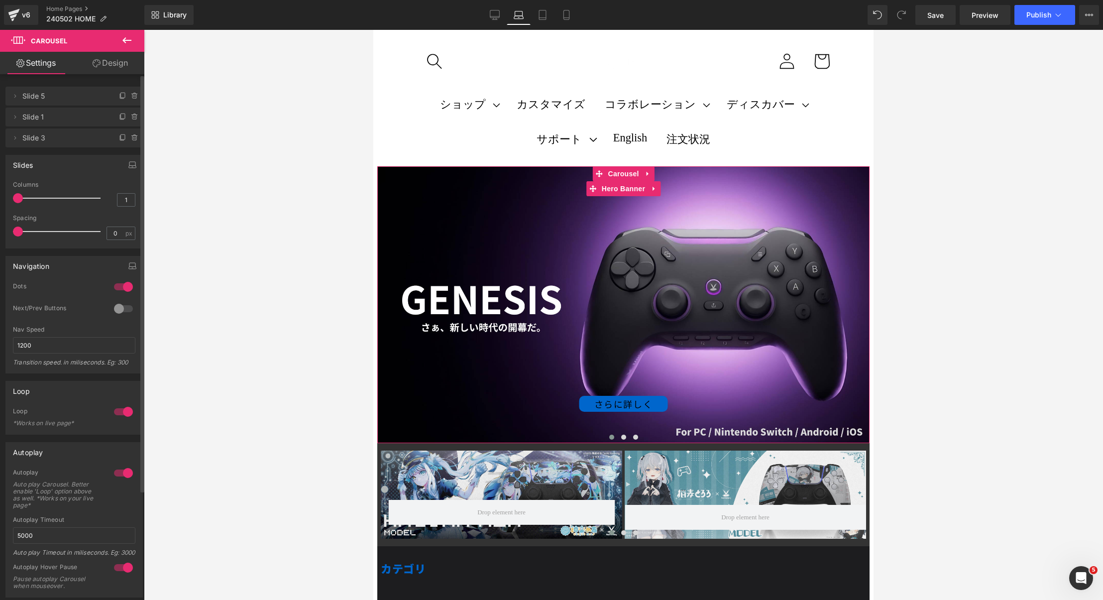
click at [408, 243] on div "さらに詳しく Button" at bounding box center [623, 304] width 492 height 277
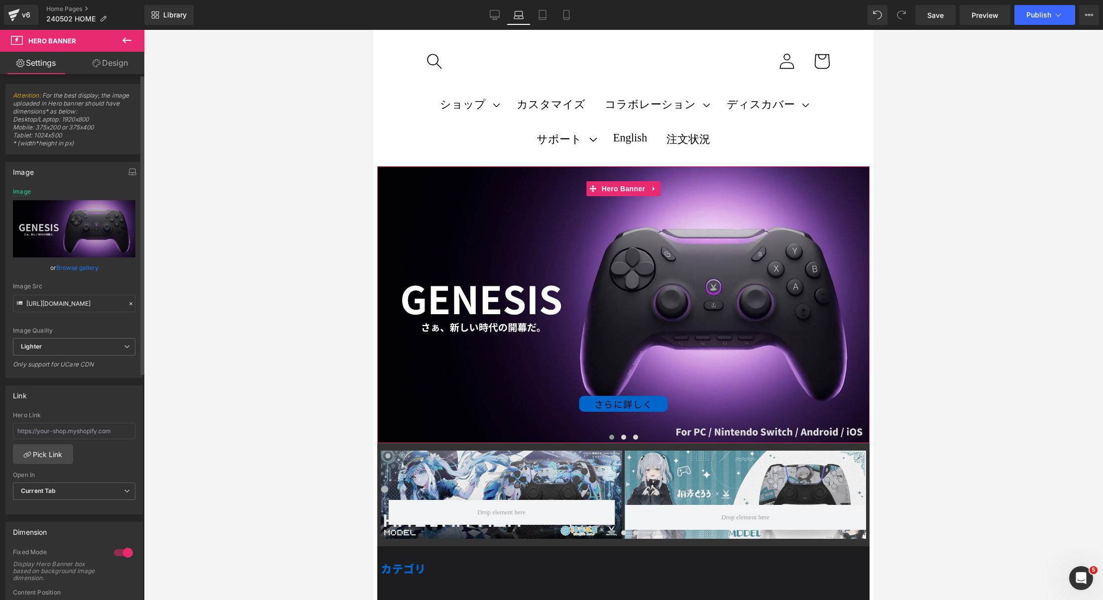
click at [66, 260] on link "Browse gallery" at bounding box center [77, 267] width 42 height 17
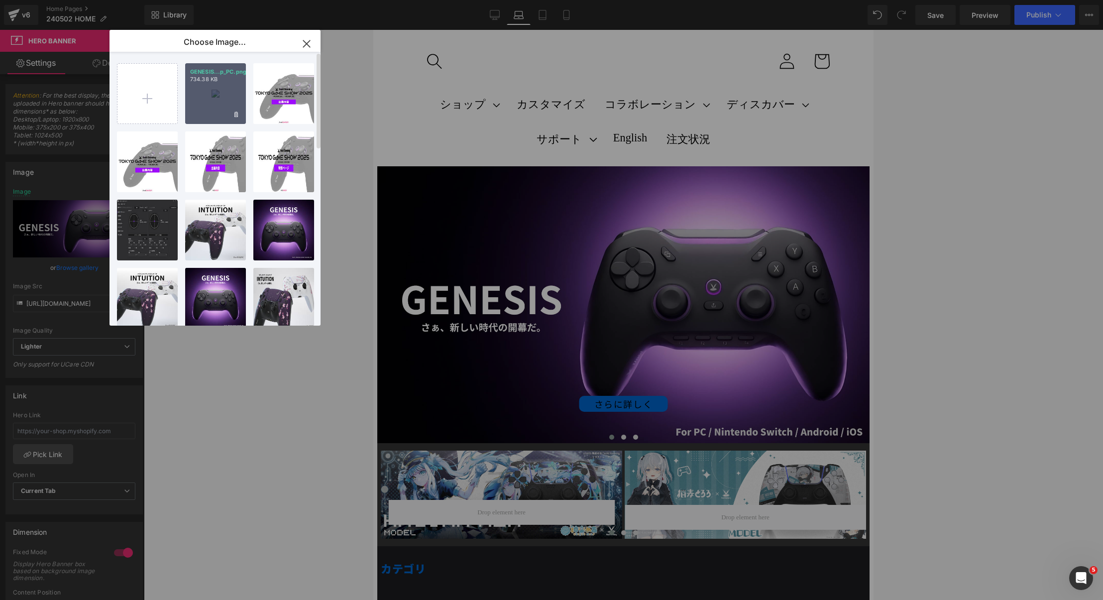
click at [210, 101] on div "GENESIS...p_PC.png 734.38 KB" at bounding box center [215, 93] width 61 height 61
type input "[URL][DOMAIN_NAME]"
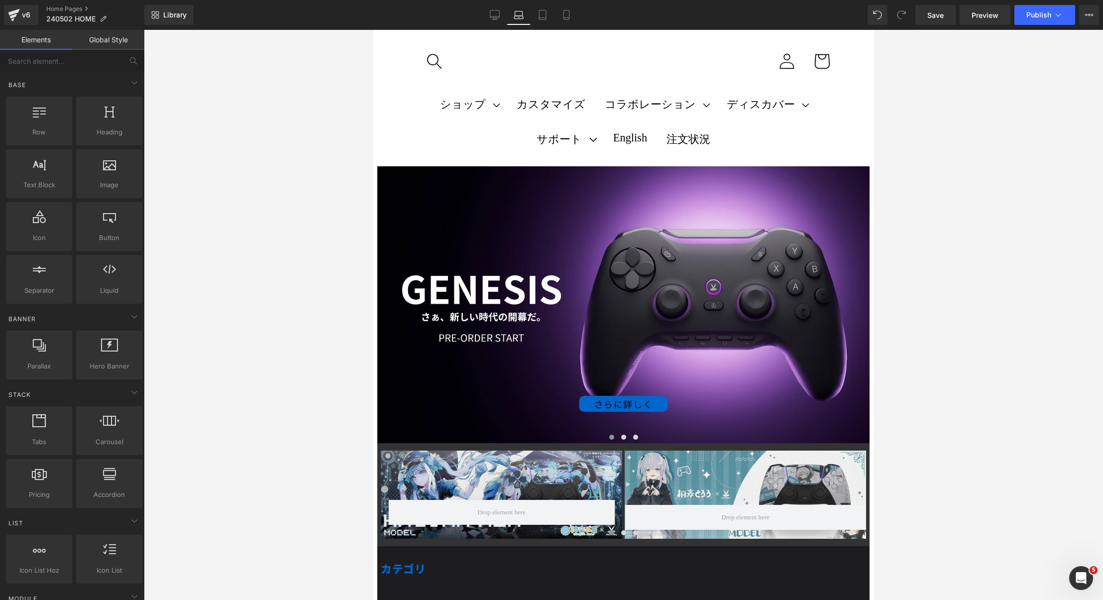
click at [350, 299] on div at bounding box center [623, 315] width 959 height 570
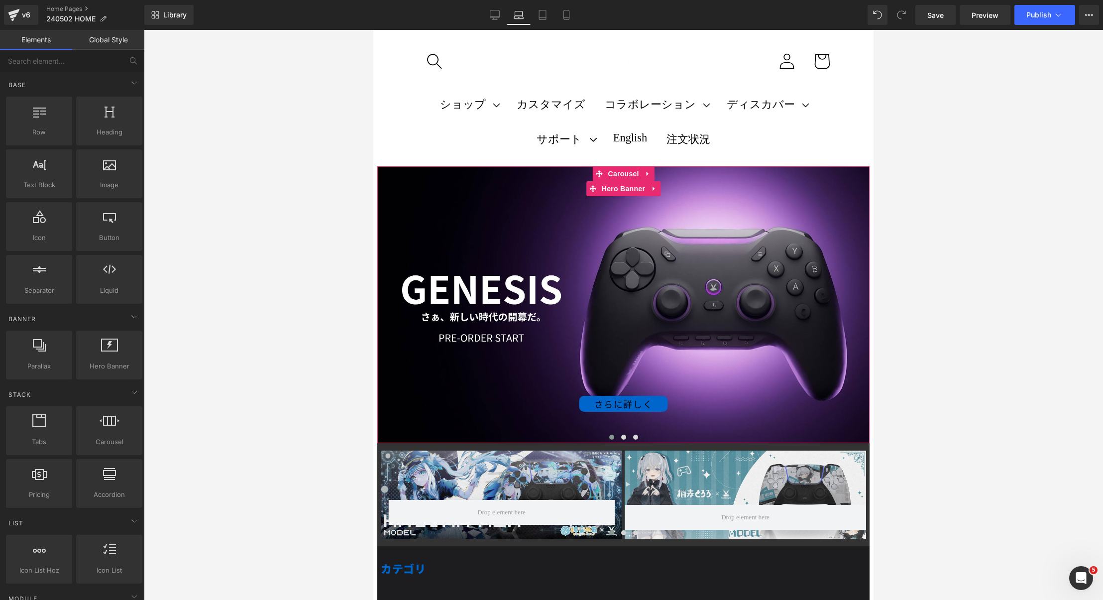
click at [565, 279] on div "さらに詳しく Button" at bounding box center [623, 304] width 492 height 277
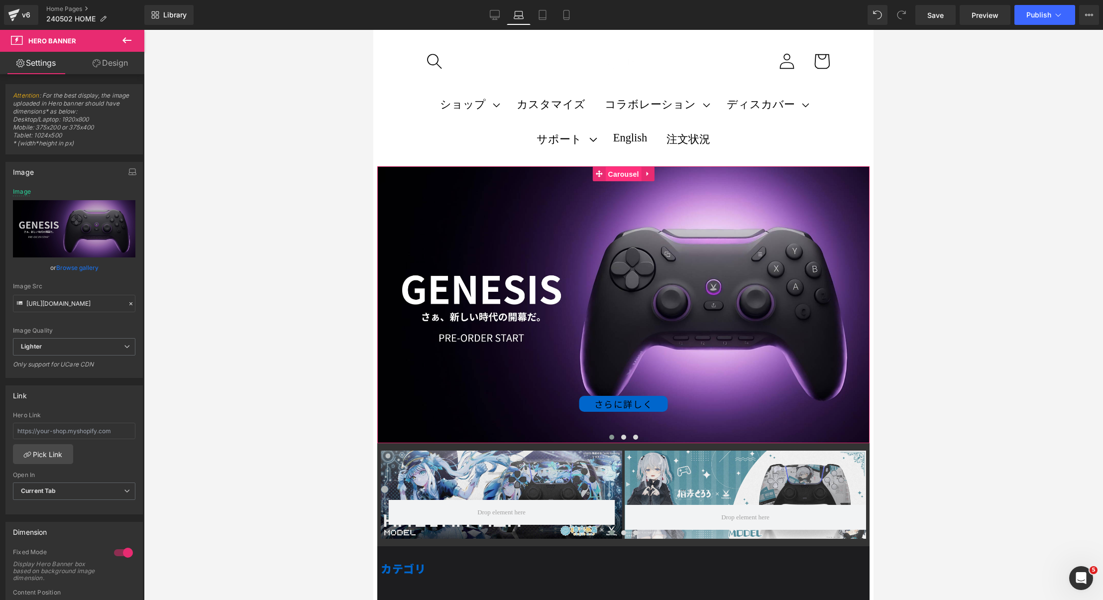
click at [629, 172] on span "Carousel" at bounding box center [623, 174] width 36 height 15
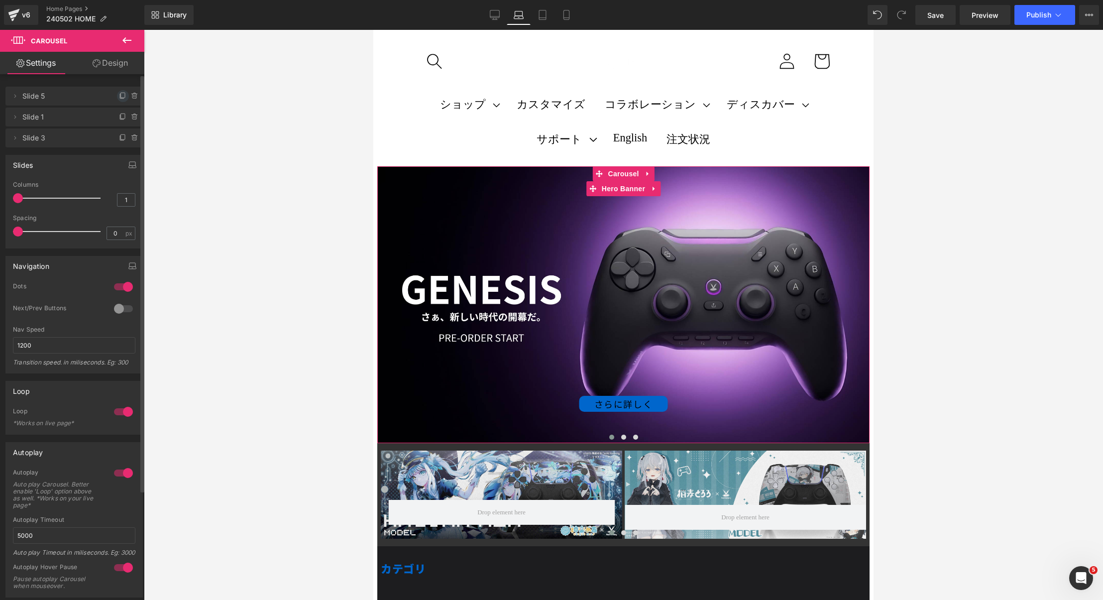
click at [121, 98] on icon at bounding box center [123, 95] width 4 height 5
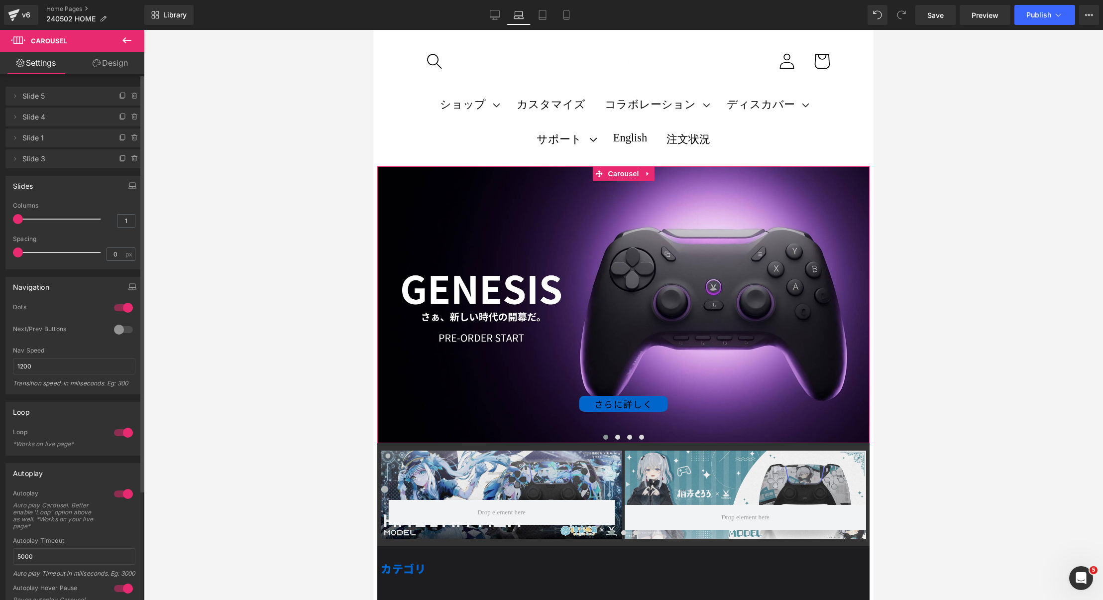
click at [78, 114] on span "Slide 4" at bounding box center [64, 116] width 84 height 19
click at [19, 113] on span at bounding box center [15, 117] width 12 height 12
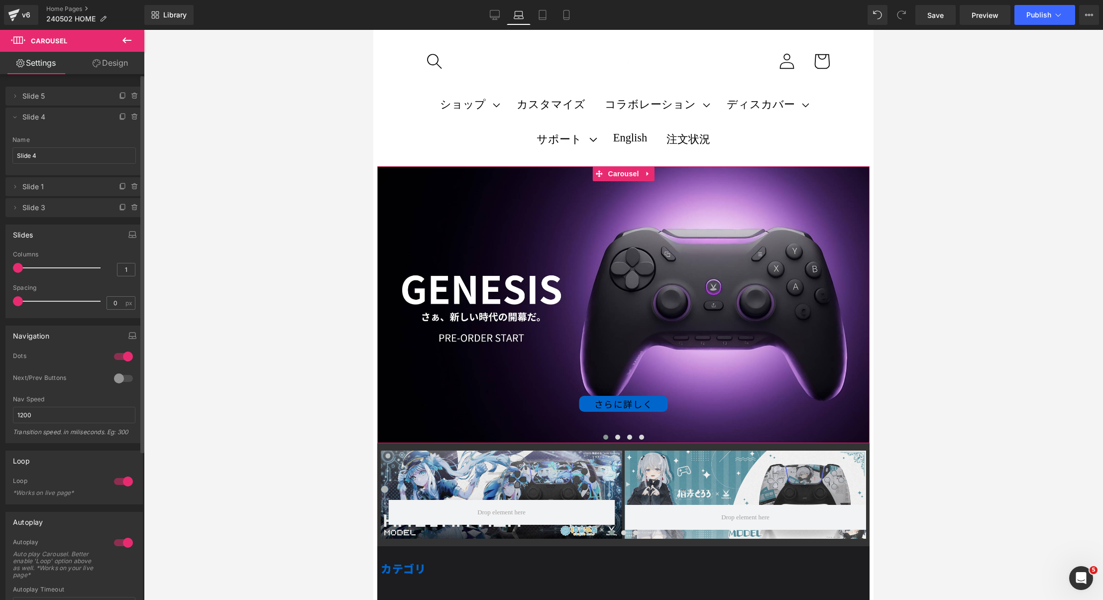
click at [44, 124] on span "Slide 4" at bounding box center [64, 116] width 84 height 19
click at [617, 438] on span at bounding box center [617, 436] width 5 height 5
click at [571, 280] on div "さらに詳しく Button" at bounding box center [623, 304] width 492 height 277
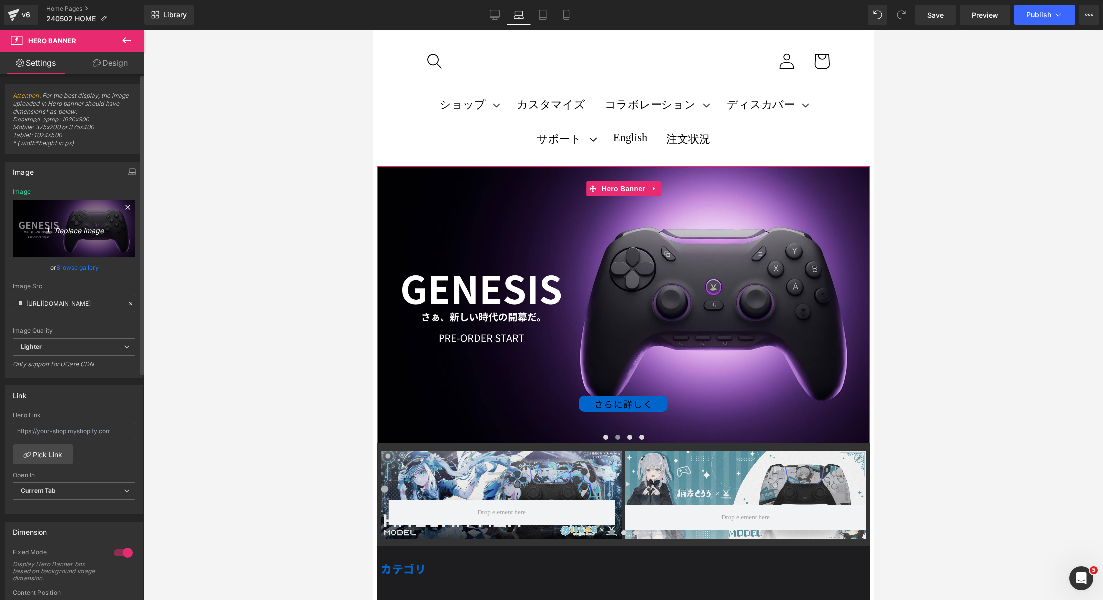
click at [98, 243] on link "Replace Image" at bounding box center [74, 228] width 122 height 57
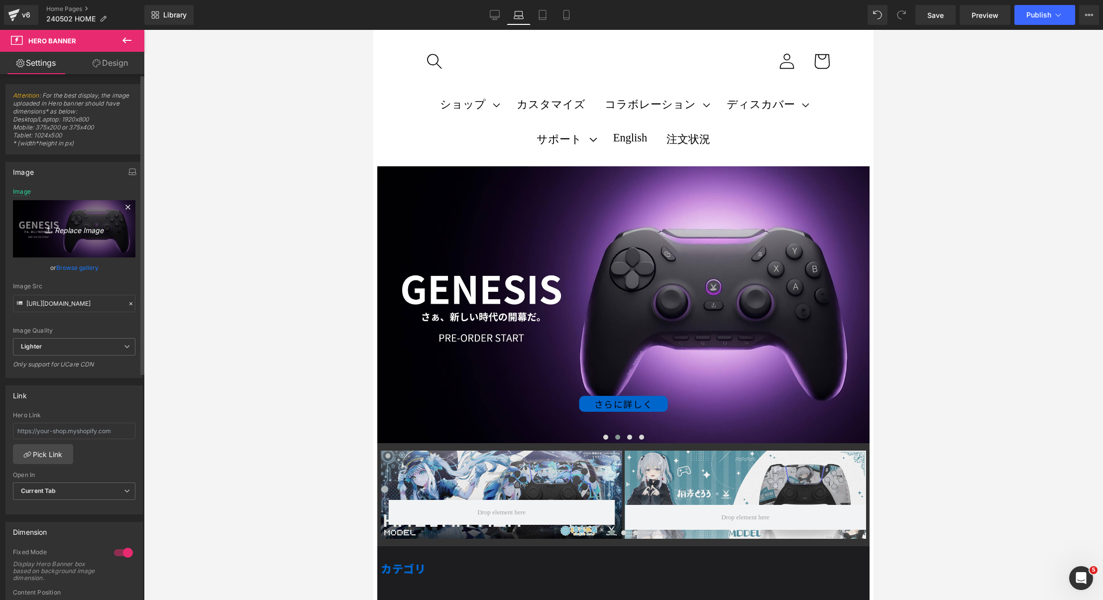
type input "C:\fakepath\ZETA_ANNOUNCE_PARTNER_250801_[PERSON_NAME]jpg"
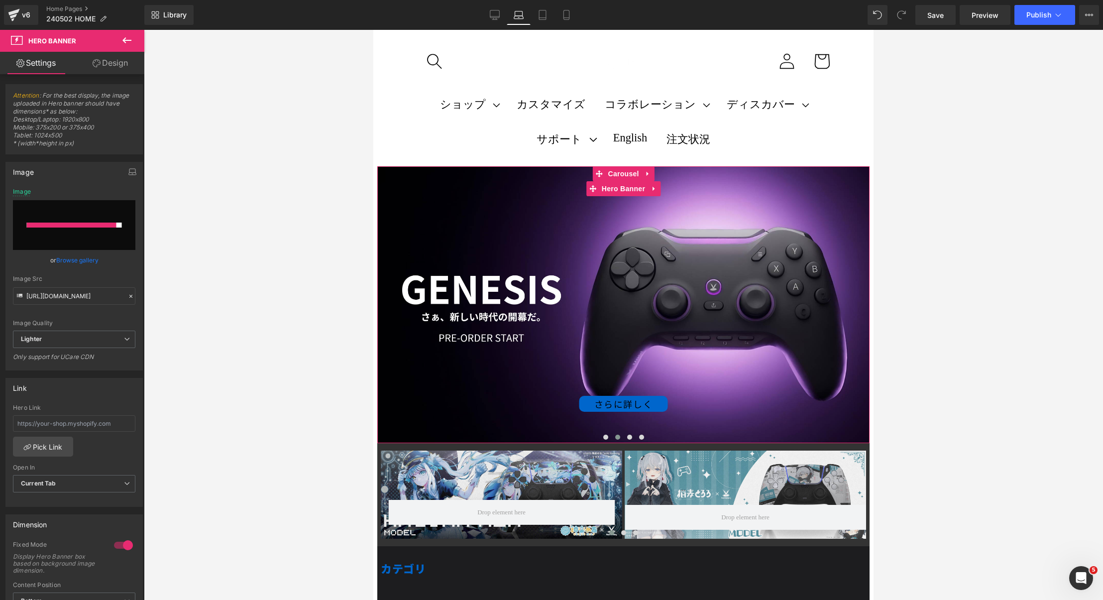
type input "[URL][DOMAIN_NAME]"
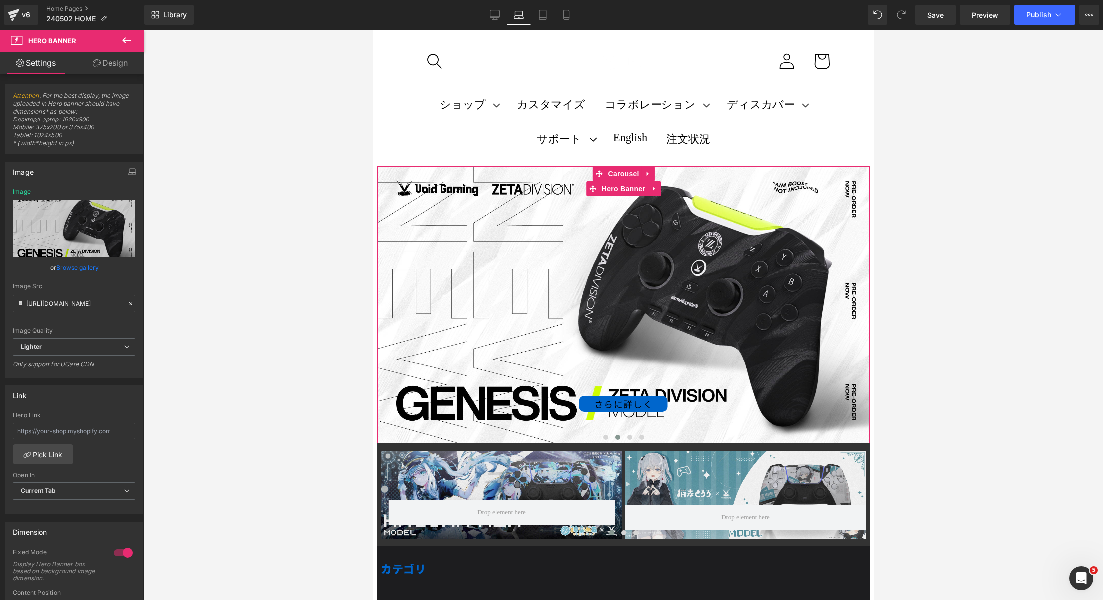
click at [717, 402] on div "さらに詳しく" at bounding box center [623, 404] width 492 height 16
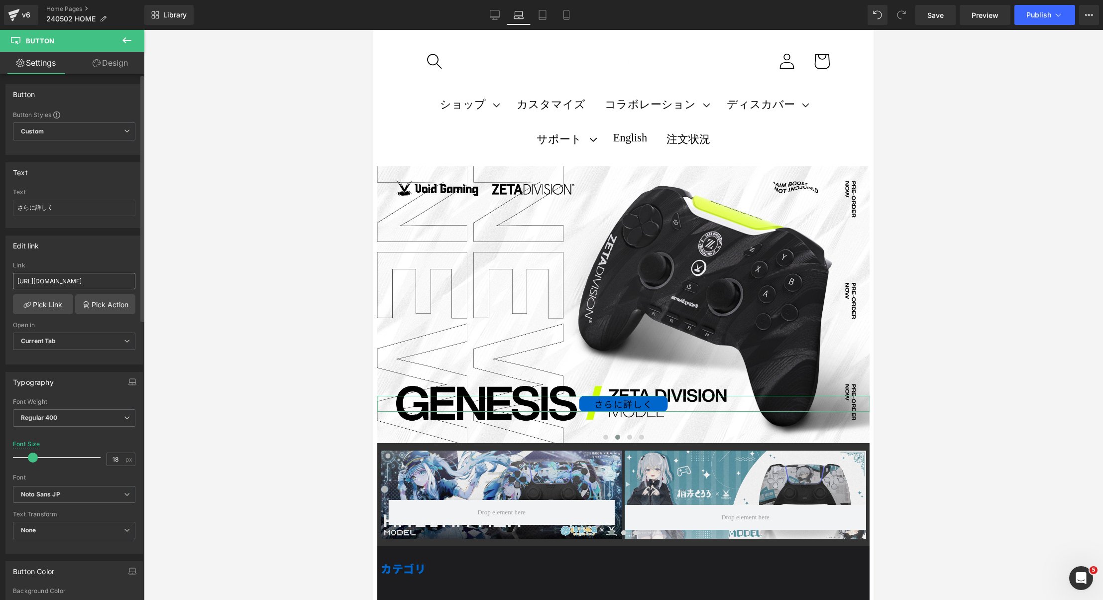
click at [98, 278] on input "[URL][DOMAIN_NAME]" at bounding box center [74, 281] width 122 height 16
type input "[URL][DOMAIN_NAME]"
click at [483, 266] on div "さらに詳しく Button" at bounding box center [623, 304] width 492 height 277
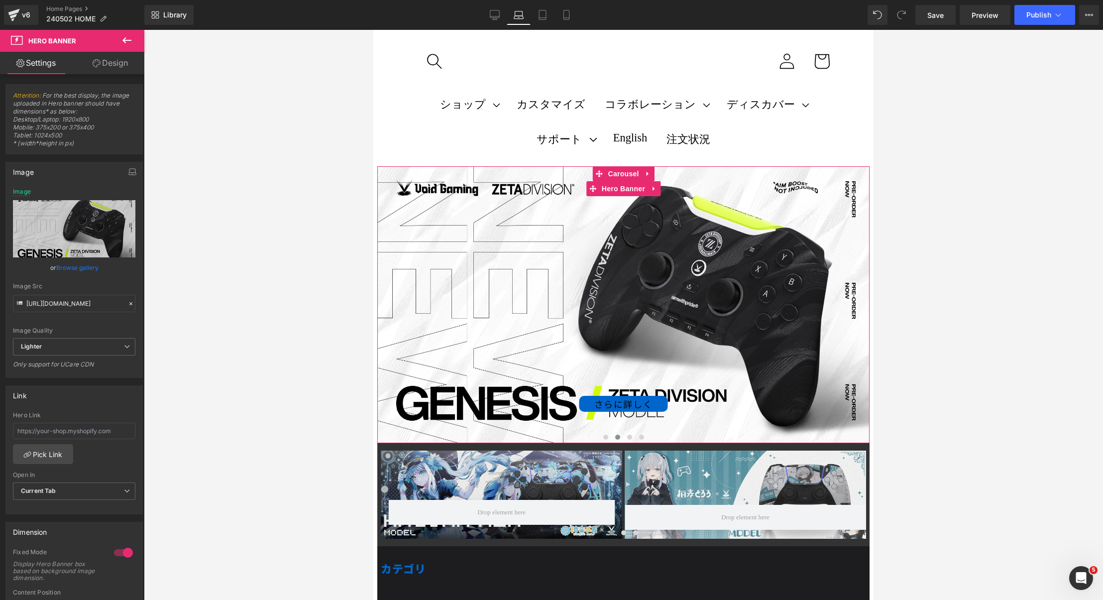
click at [685, 427] on div "さらに詳しく Button" at bounding box center [623, 304] width 492 height 277
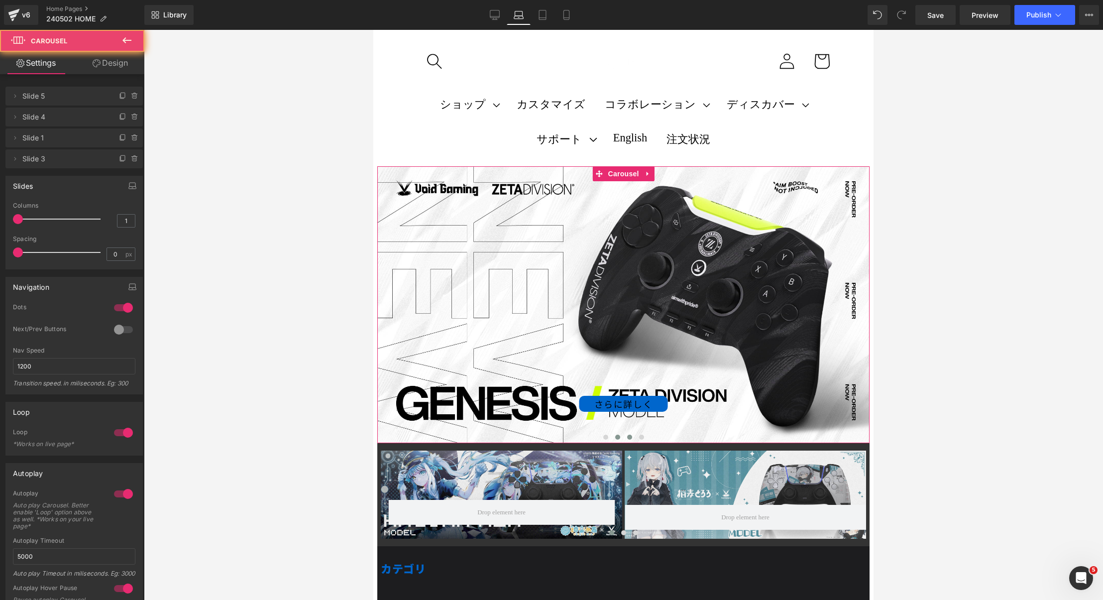
click at [628, 438] on span at bounding box center [629, 436] width 5 height 5
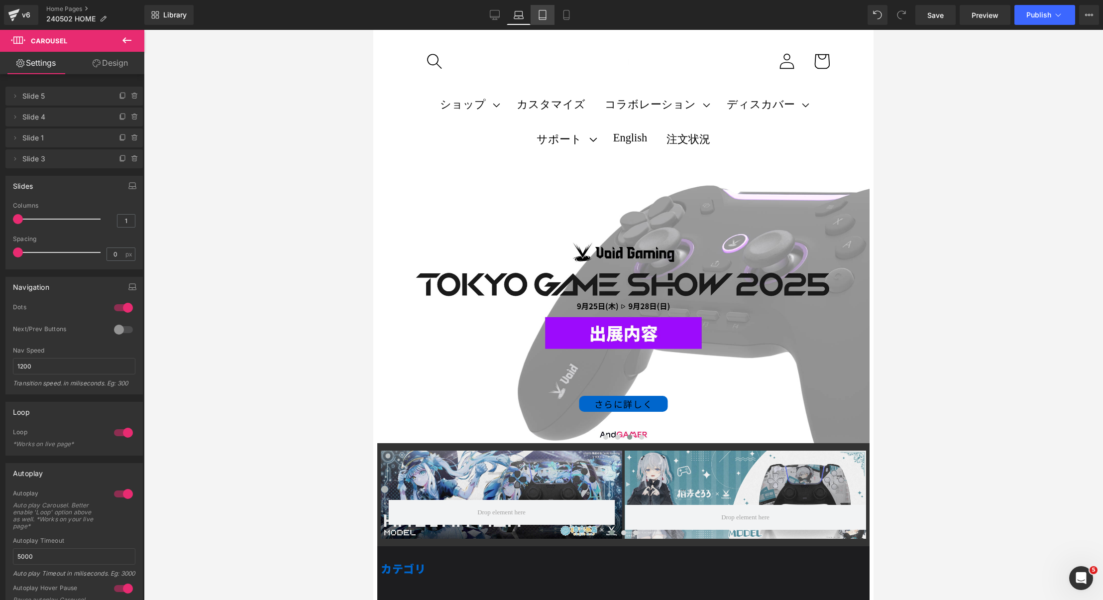
click at [543, 8] on link "Tablet" at bounding box center [542, 15] width 24 height 20
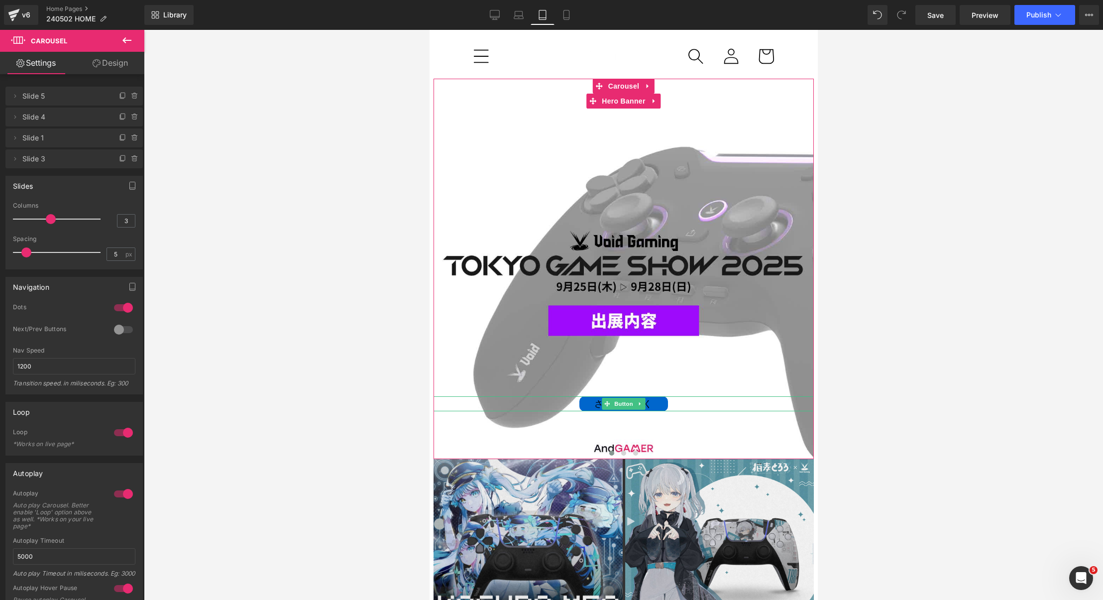
click at [691, 404] on div "さらに詳しく" at bounding box center [623, 403] width 380 height 15
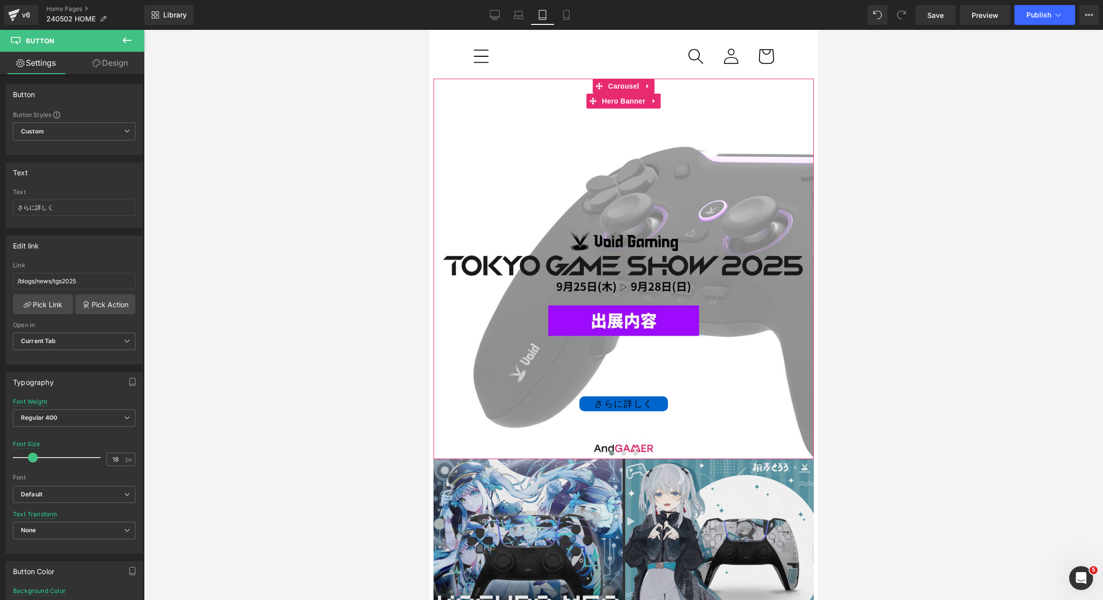
click at [507, 136] on div "さらに詳しく Button" at bounding box center [623, 269] width 380 height 380
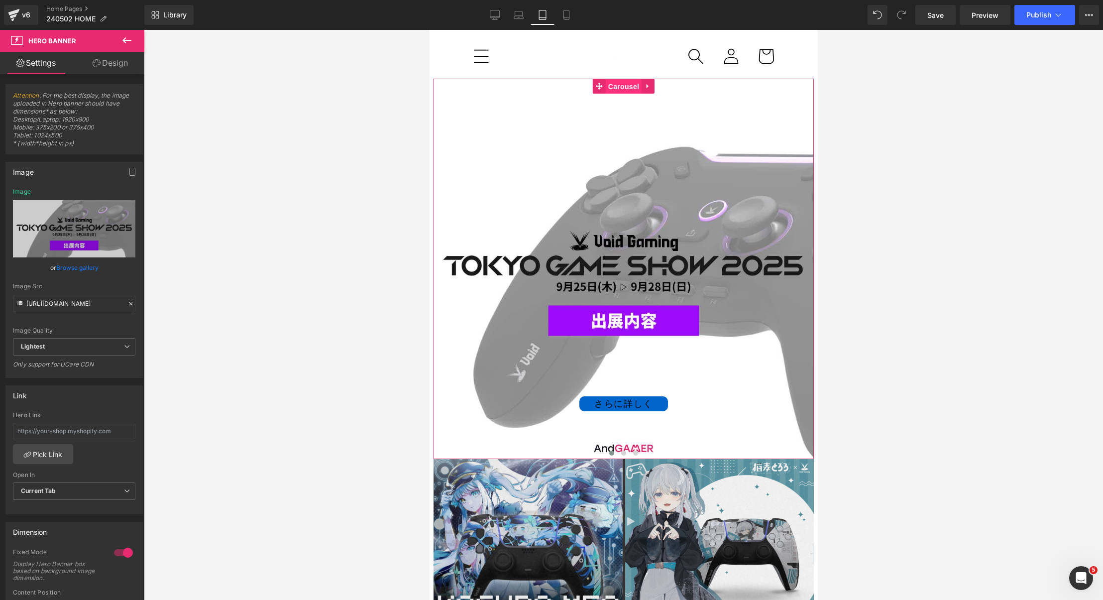
click at [623, 86] on span "Carousel" at bounding box center [623, 86] width 36 height 15
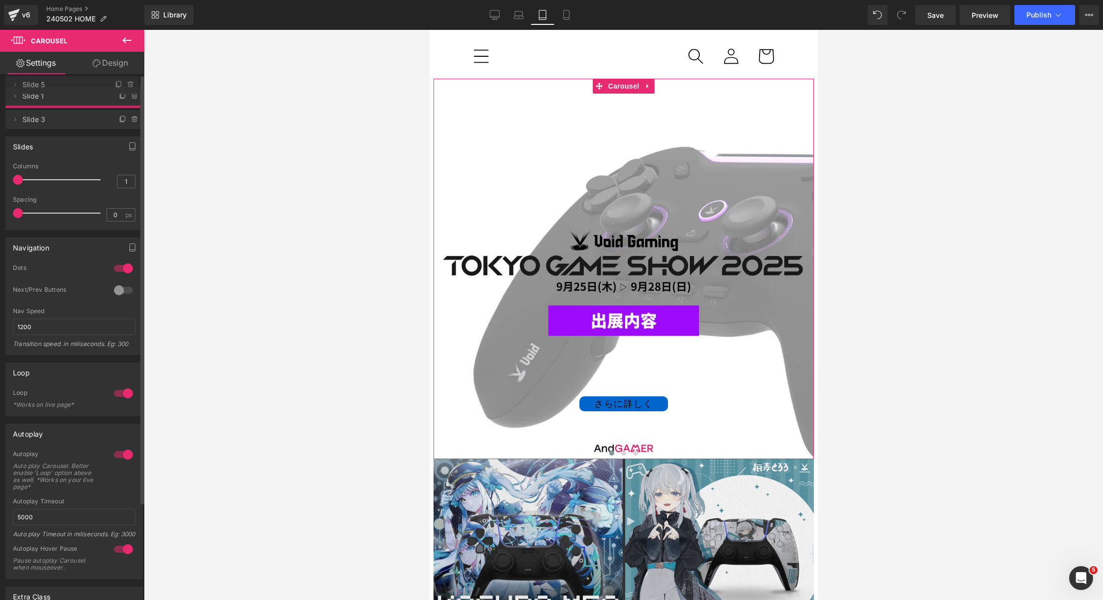
drag, startPoint x: 40, startPoint y: 122, endPoint x: 48, endPoint y: 90, distance: 33.3
drag, startPoint x: 28, startPoint y: 116, endPoint x: 37, endPoint y: 88, distance: 29.6
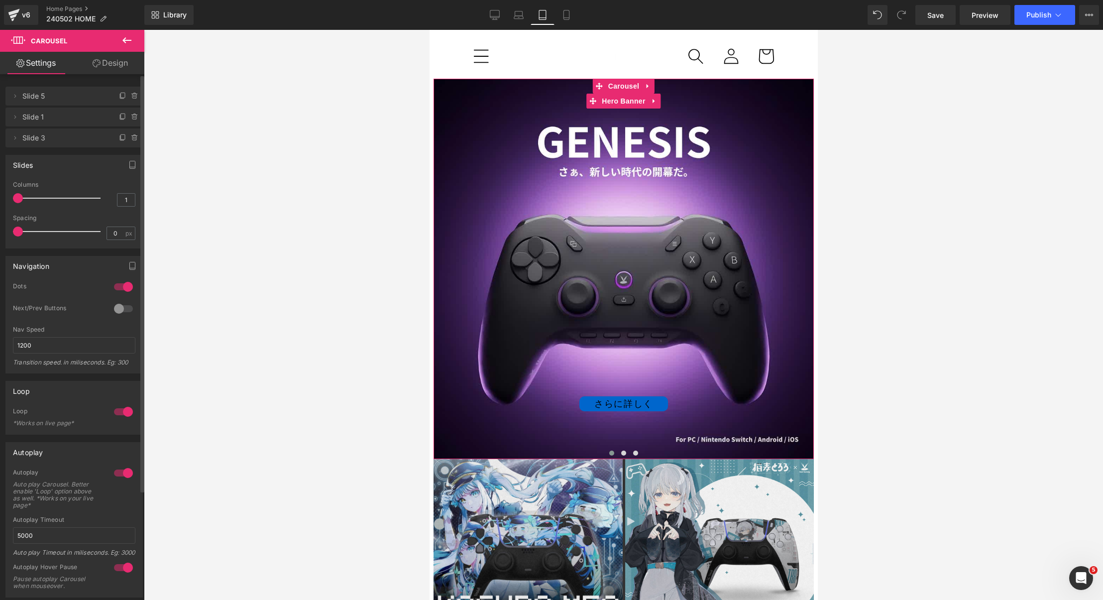
click at [456, 187] on div "さらに詳しく Button" at bounding box center [623, 269] width 380 height 380
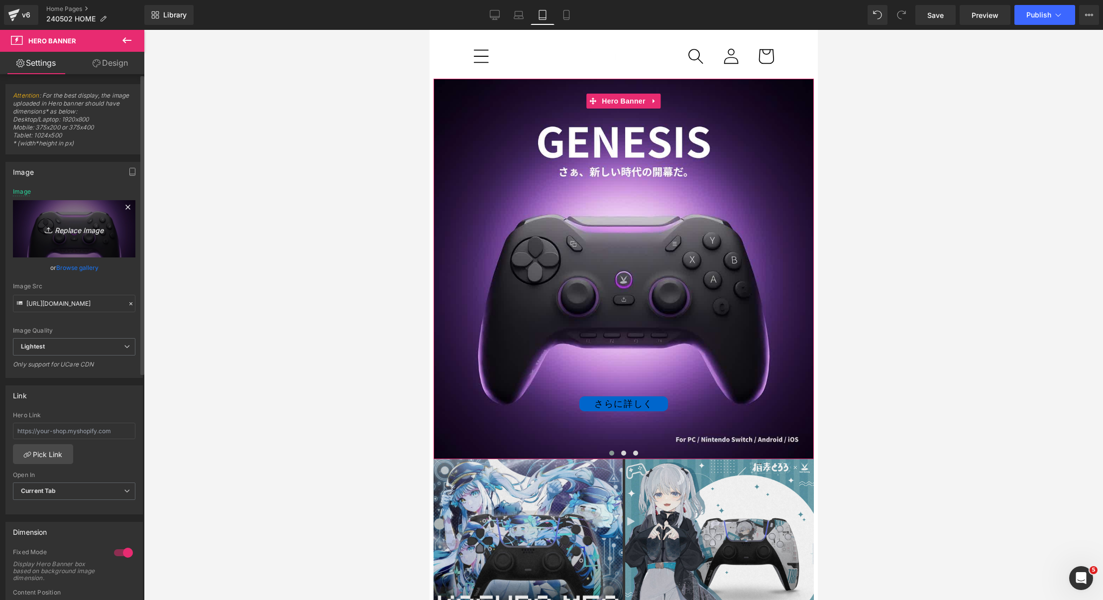
click at [92, 227] on icon "Replace Image" at bounding box center [74, 228] width 80 height 12
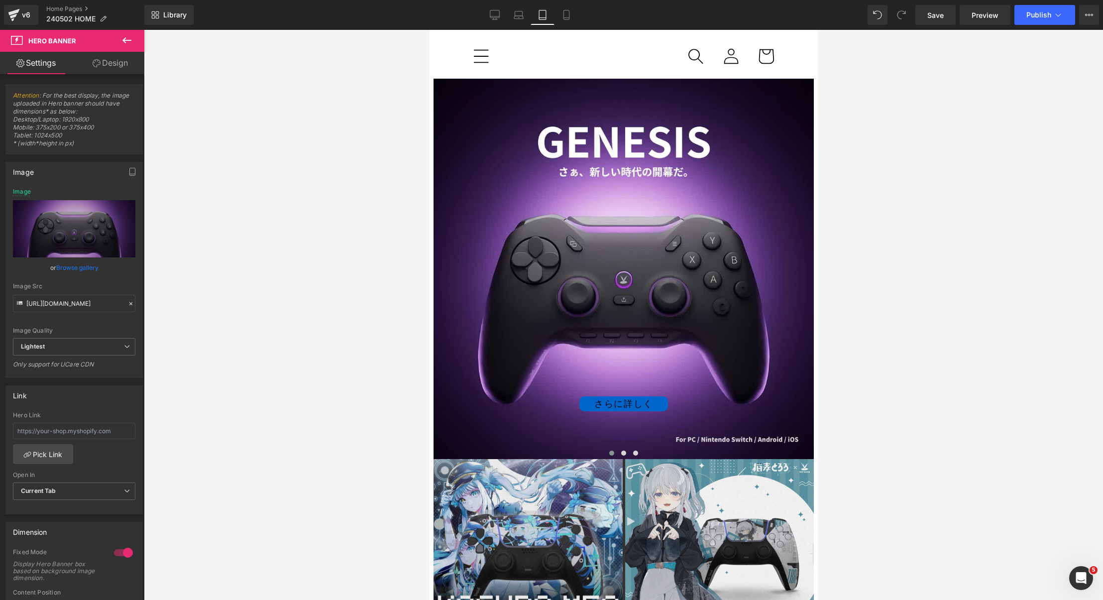
click at [636, 262] on div "さらに詳しく Button" at bounding box center [623, 269] width 380 height 380
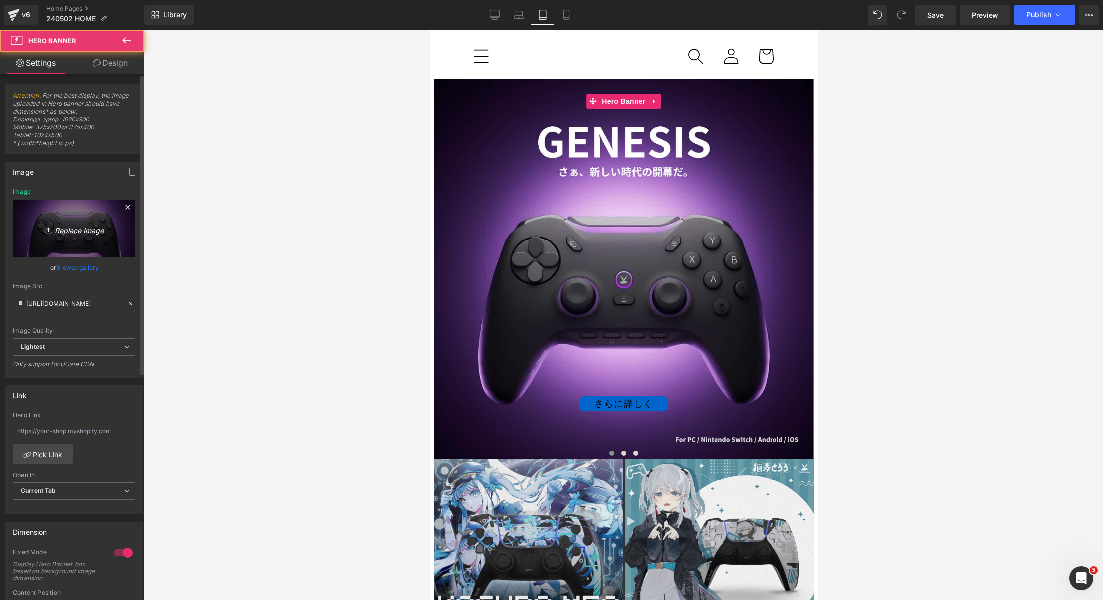
click at [40, 227] on icon "Replace Image" at bounding box center [74, 228] width 80 height 12
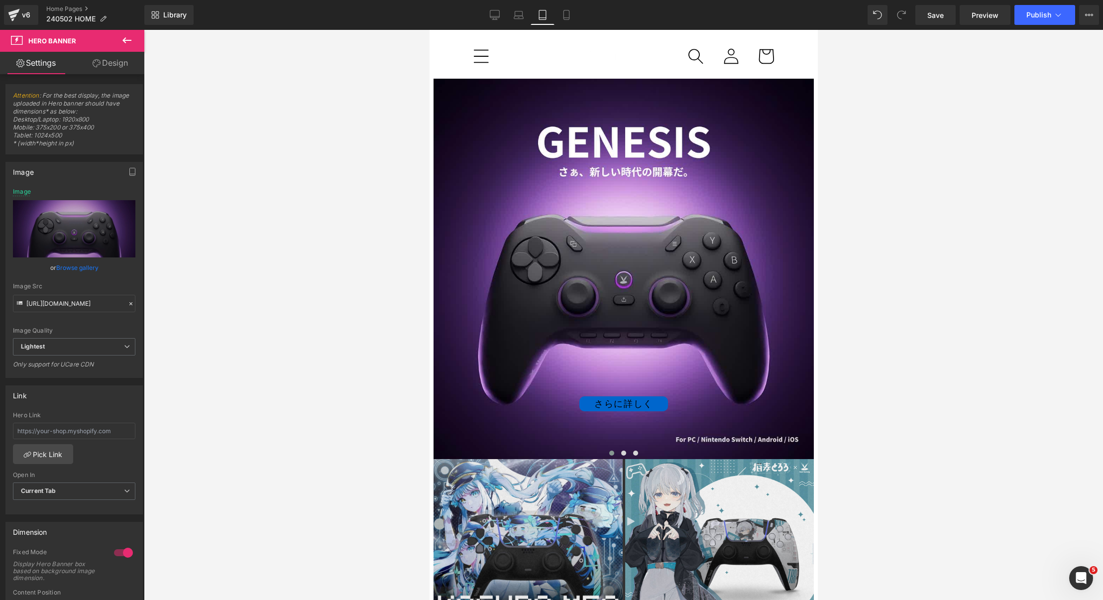
type input "C:\fakepath\voidgaming_topbanner250801_SP.jpg"
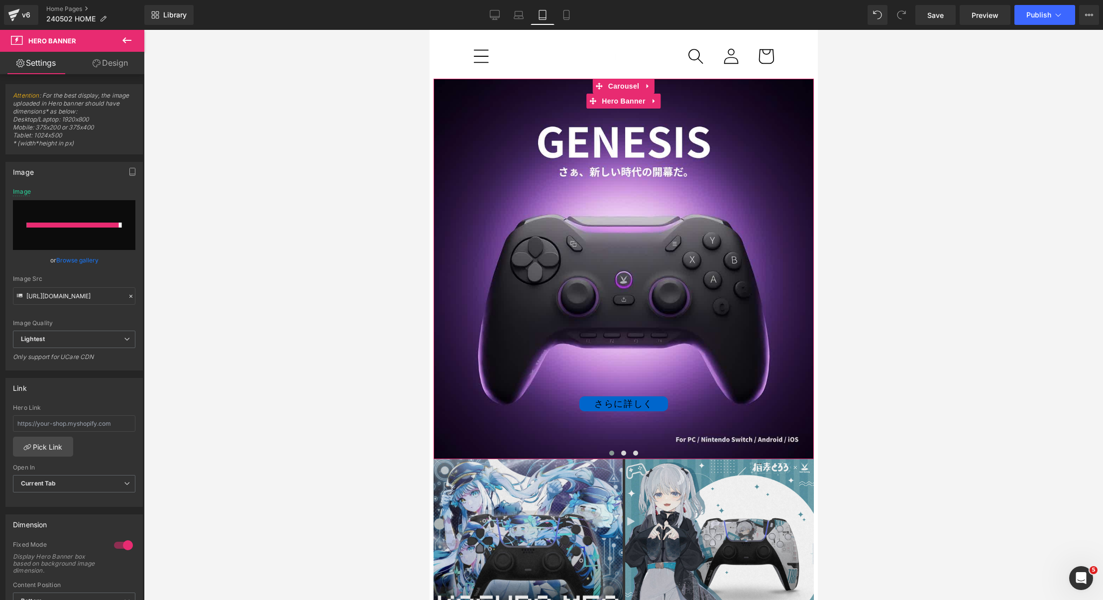
type input "[URL][DOMAIN_NAME]"
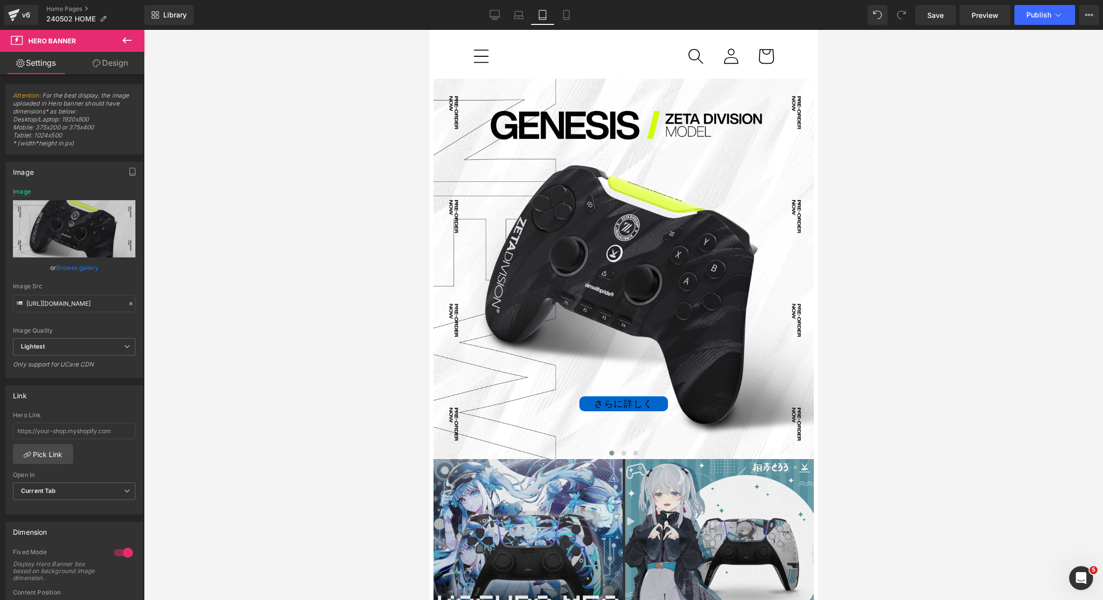
click at [429, 30] on div at bounding box center [429, 30] width 0 height 0
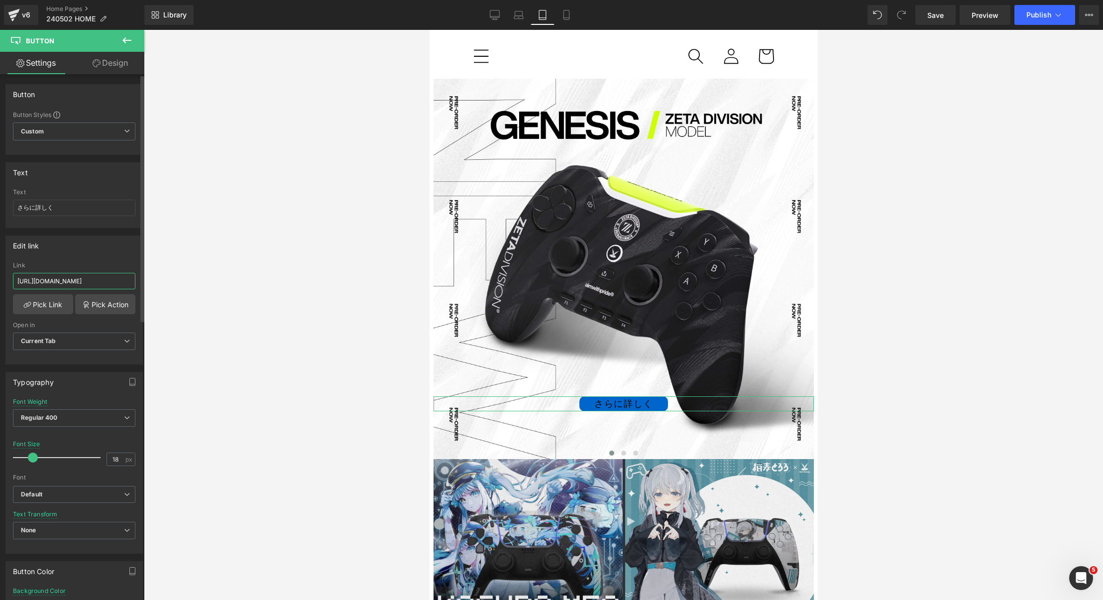
click at [87, 278] on input "[URL][DOMAIN_NAME]" at bounding box center [74, 281] width 122 height 16
paste input "zetadivision"
type input "[URL][DOMAIN_NAME]"
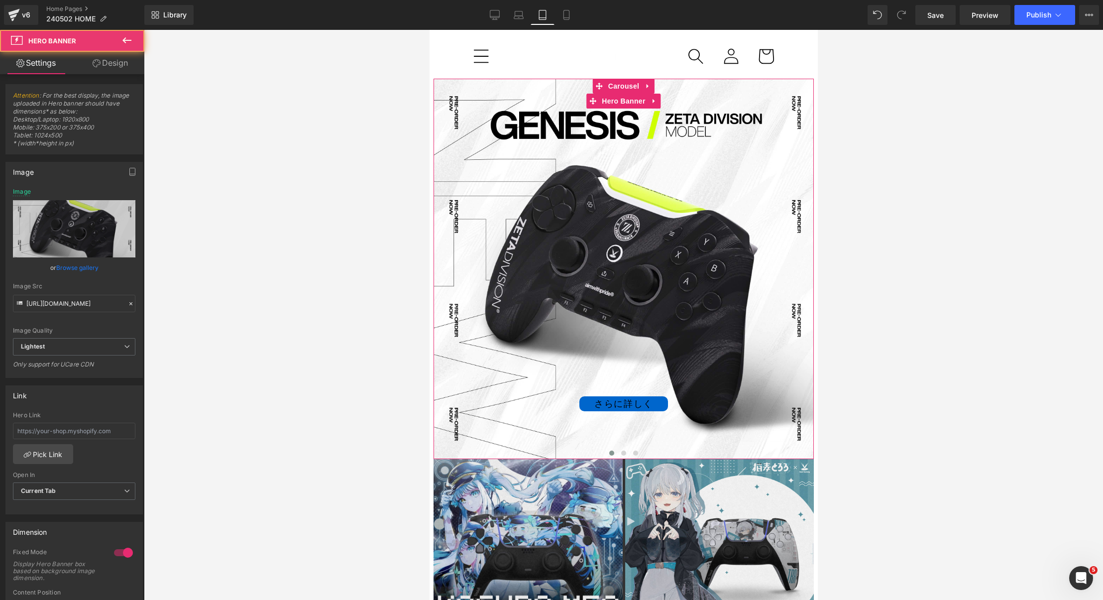
click at [574, 240] on div "さらに詳しく Button" at bounding box center [623, 269] width 380 height 380
click at [615, 85] on span "Carousel" at bounding box center [623, 86] width 36 height 15
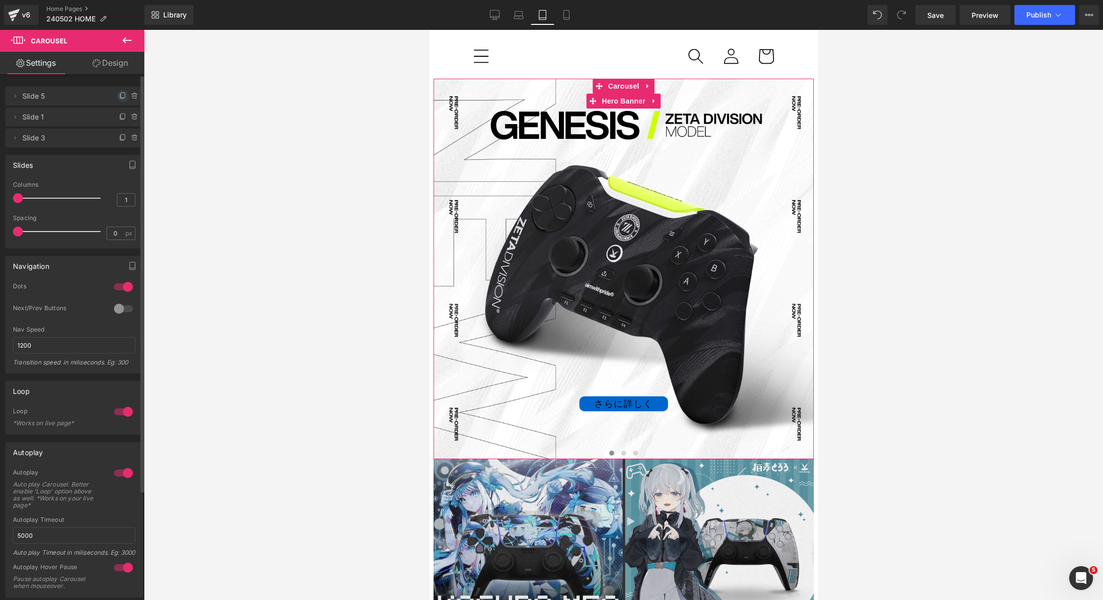
click at [119, 95] on icon at bounding box center [123, 96] width 8 height 8
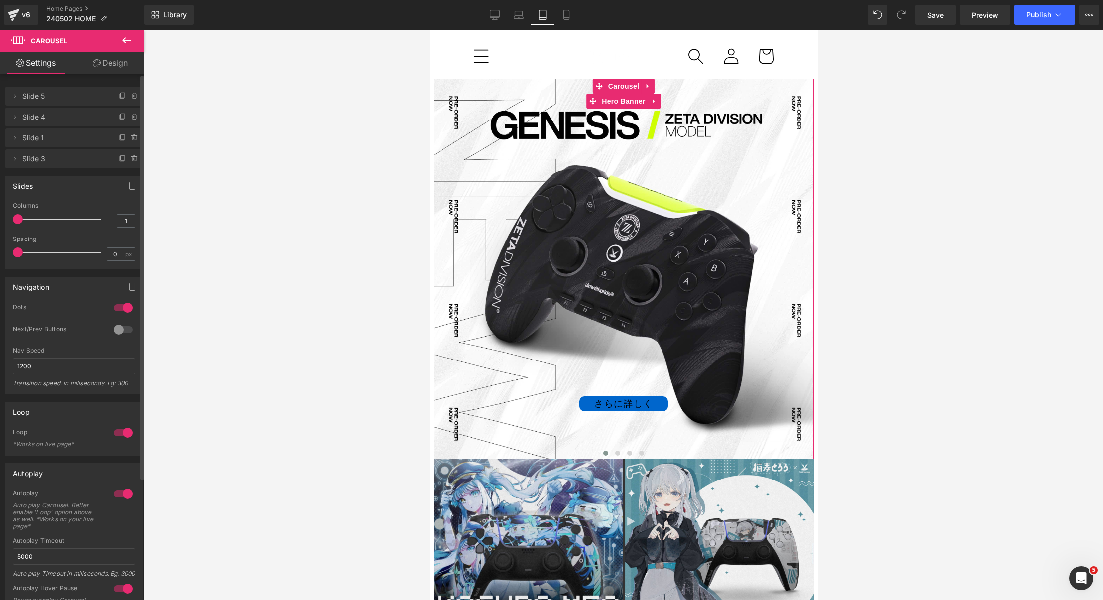
click at [73, 94] on span "Slide 5" at bounding box center [64, 96] width 84 height 19
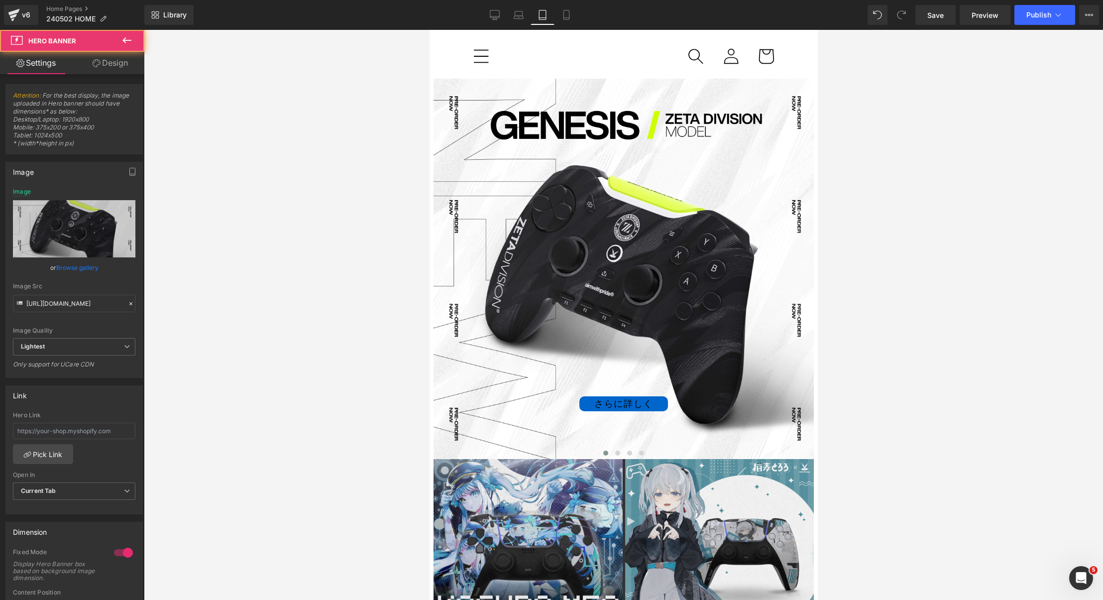
click at [564, 196] on div "さらに詳しく Button" at bounding box center [623, 269] width 380 height 380
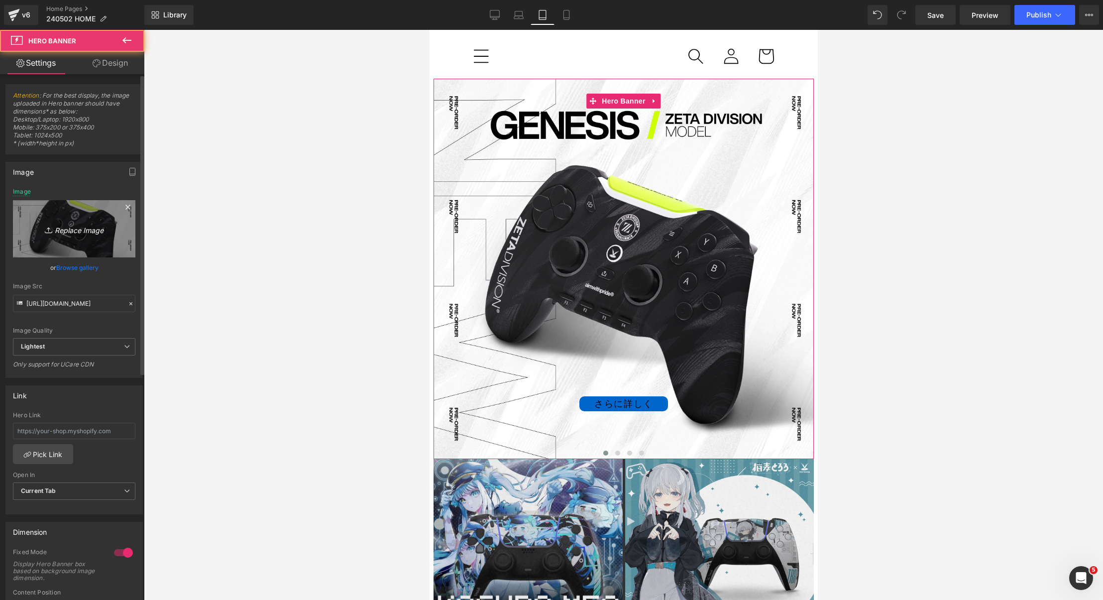
click at [66, 221] on link "Replace Image" at bounding box center [74, 228] width 122 height 57
type input "C:\fakepath\GENESIS_top_スマホ.png"
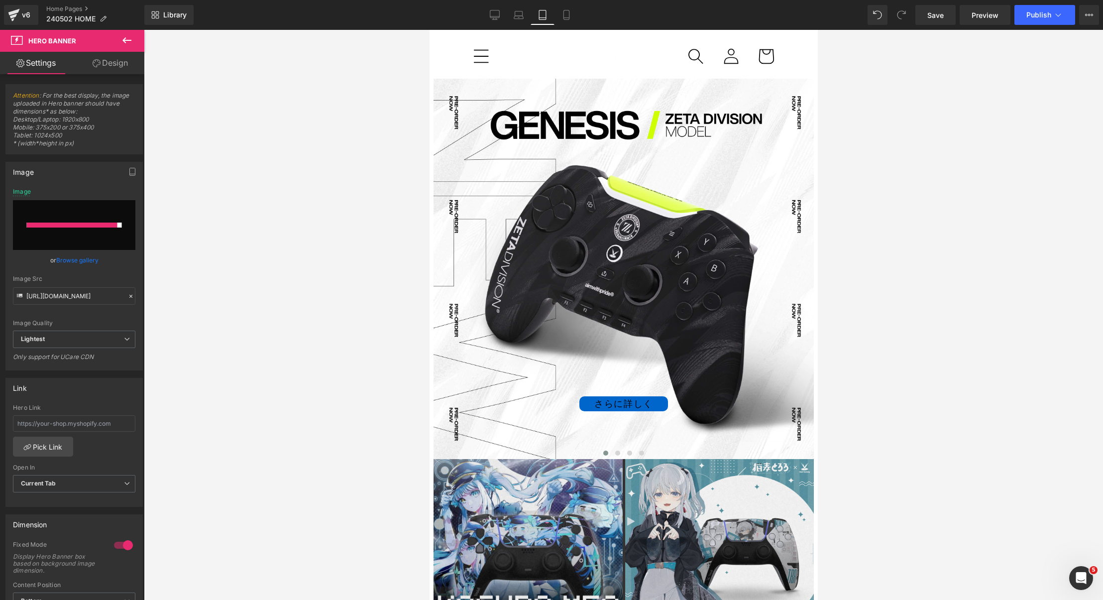
type input "[URL][DOMAIN_NAME]"
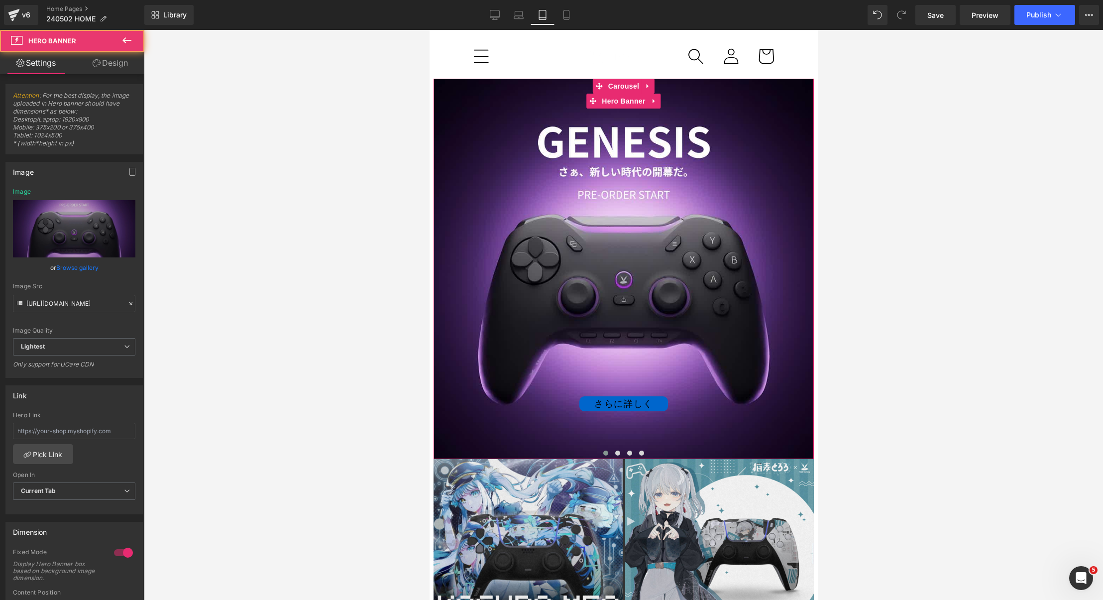
click at [794, 275] on div "さらに詳しく Button" at bounding box center [623, 269] width 380 height 380
click at [791, 263] on div "さらに詳しく Button" at bounding box center [623, 269] width 380 height 380
click at [527, 401] on div "さらに詳しく" at bounding box center [623, 403] width 380 height 15
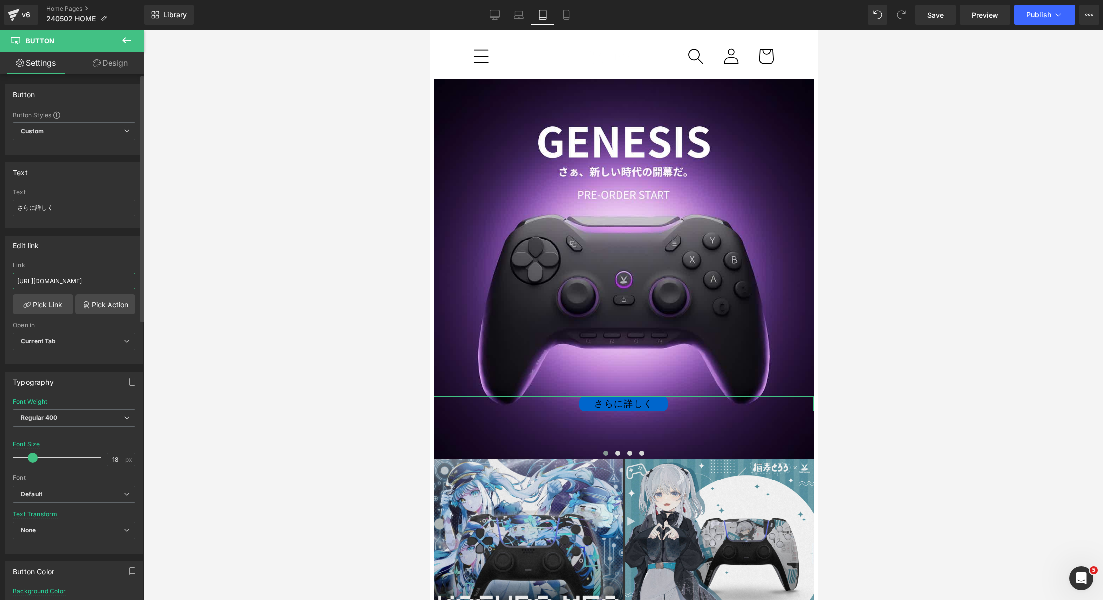
click at [70, 276] on input "[URL][DOMAIN_NAME]" at bounding box center [74, 281] width 122 height 16
click at [512, 15] on link "Laptop" at bounding box center [518, 15] width 24 height 20
type input "24"
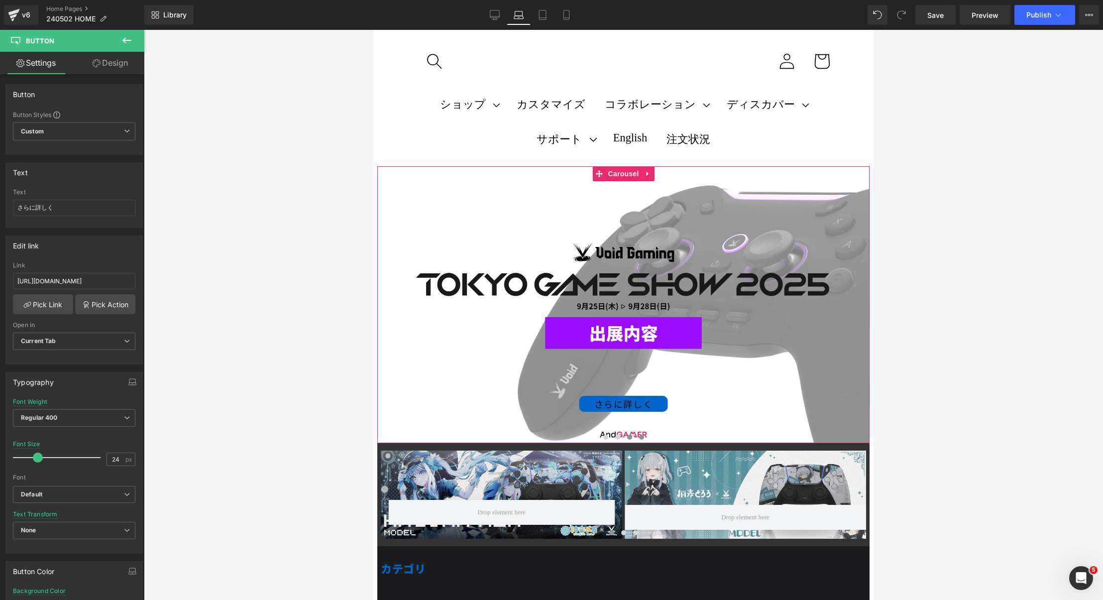
click at [644, 437] on button at bounding box center [641, 437] width 12 height 10
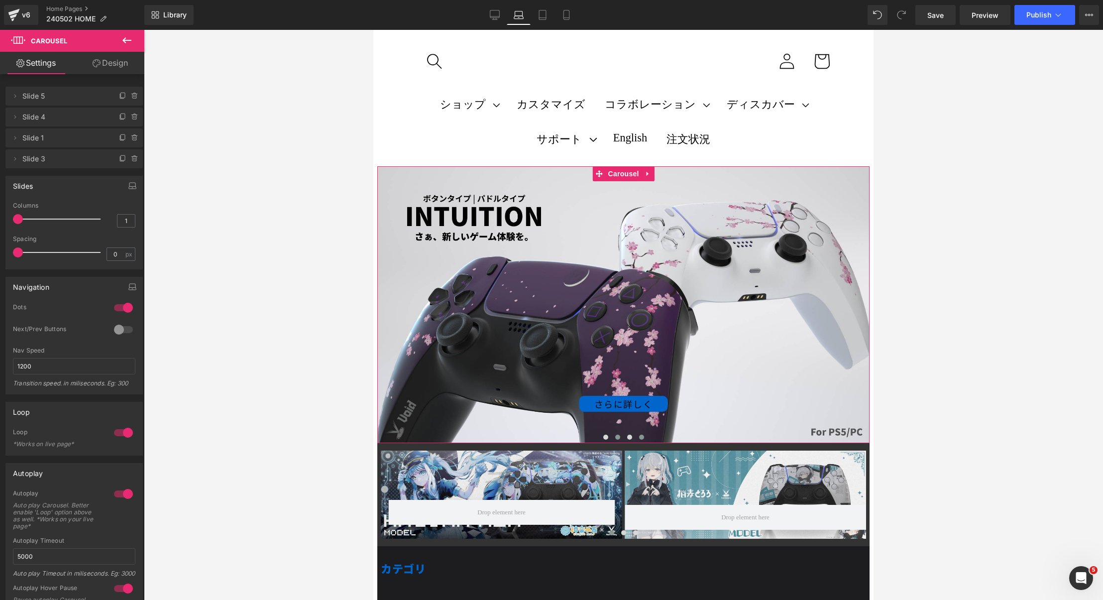
click at [618, 437] on span at bounding box center [617, 436] width 5 height 5
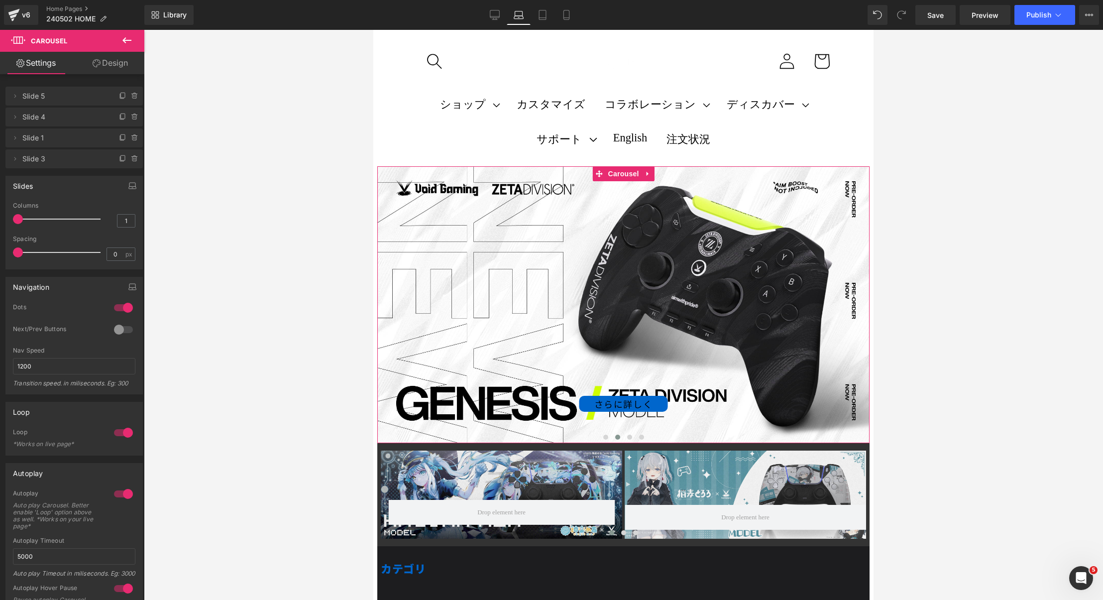
click at [593, 436] on div at bounding box center [623, 438] width 492 height 12
click at [601, 436] on button at bounding box center [606, 437] width 12 height 10
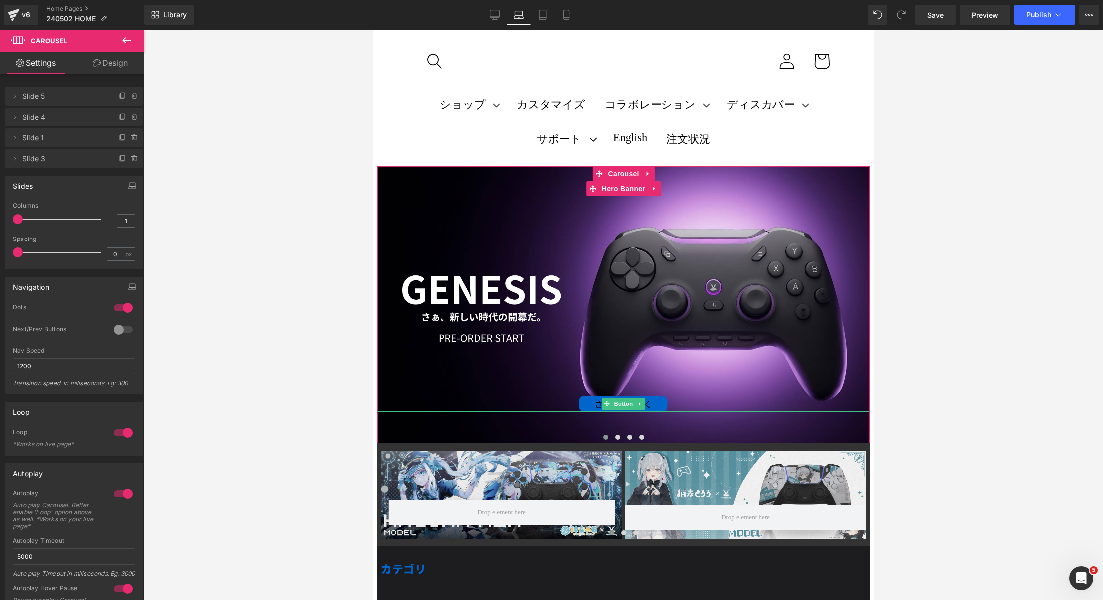
click at [696, 404] on div "さらに詳しく" at bounding box center [623, 404] width 492 height 16
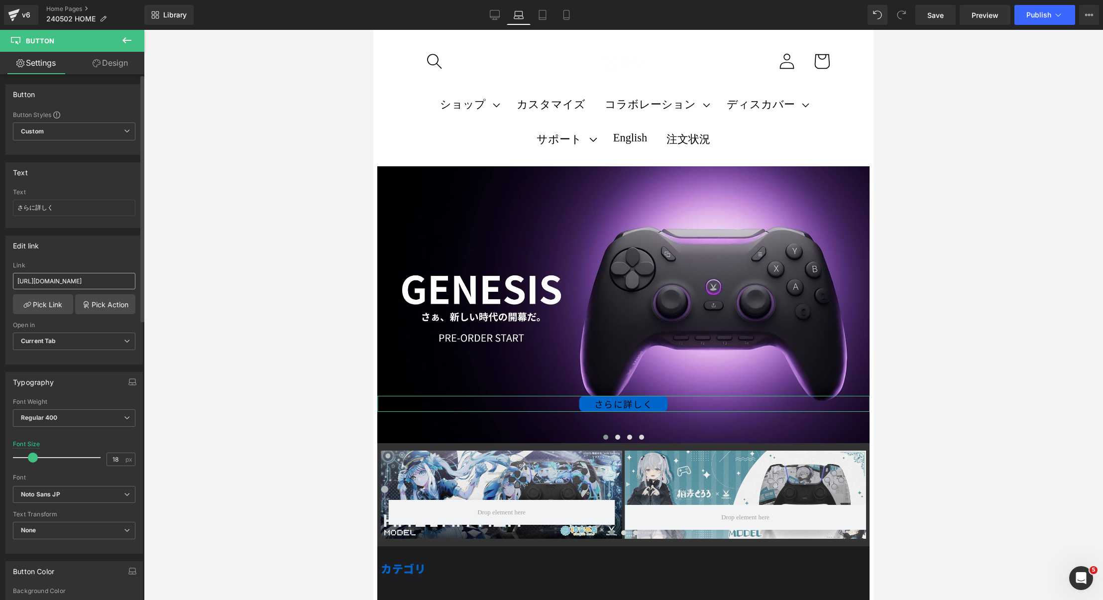
click at [102, 277] on input "[URL][DOMAIN_NAME]" at bounding box center [74, 281] width 122 height 16
click at [542, 15] on icon at bounding box center [542, 15] width 10 height 10
type input "100"
type input "0"
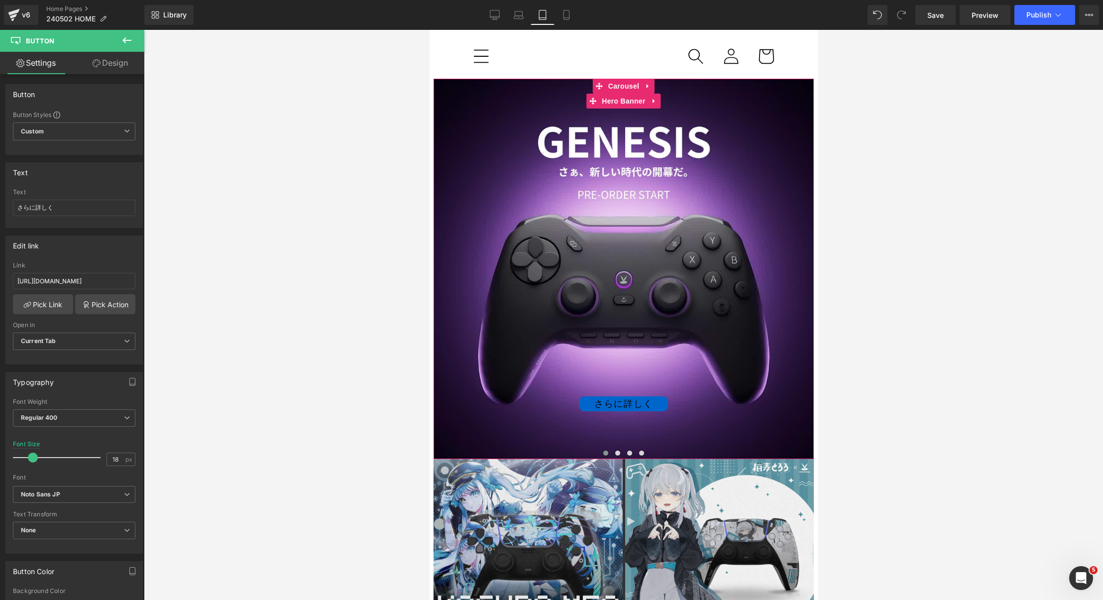
click at [689, 398] on div "さらに詳しく Button" at bounding box center [623, 403] width 380 height 15
click at [689, 401] on div "さらに詳しく" at bounding box center [623, 403] width 380 height 15
click at [120, 275] on input "[URL][DOMAIN_NAME]" at bounding box center [74, 281] width 122 height 16
type input "[URL][DOMAIN_NAME]"
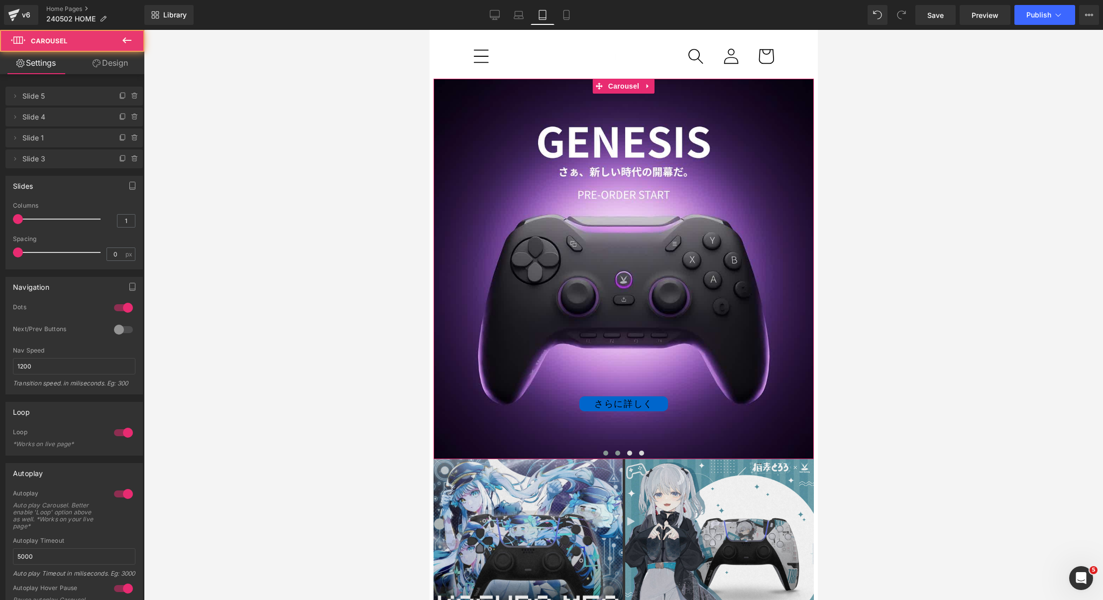
click at [616, 451] on span at bounding box center [616, 452] width 5 height 5
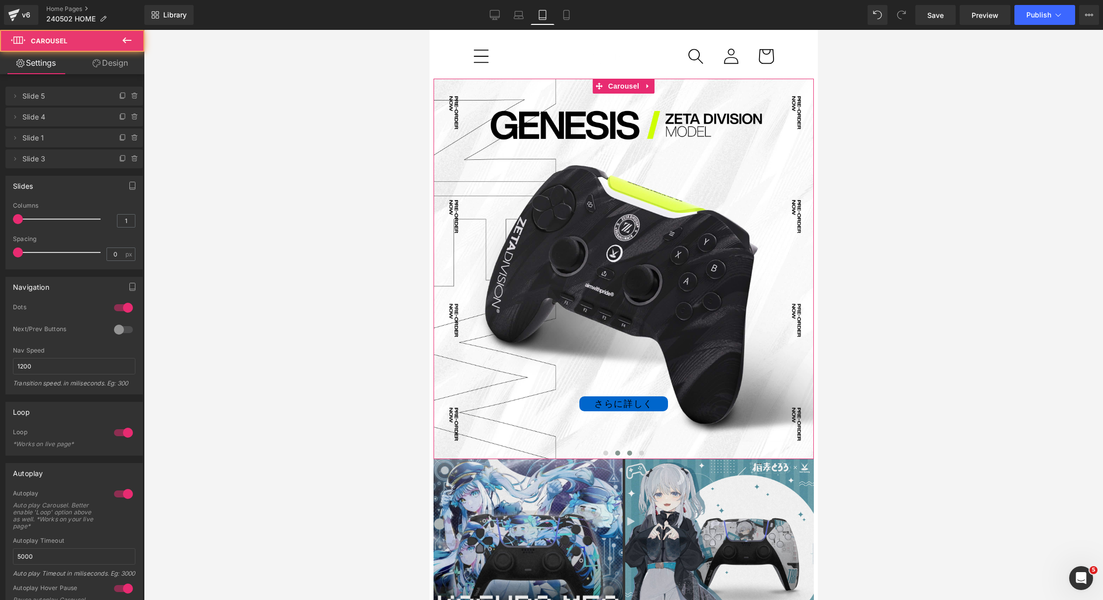
click at [633, 449] on button at bounding box center [629, 453] width 12 height 10
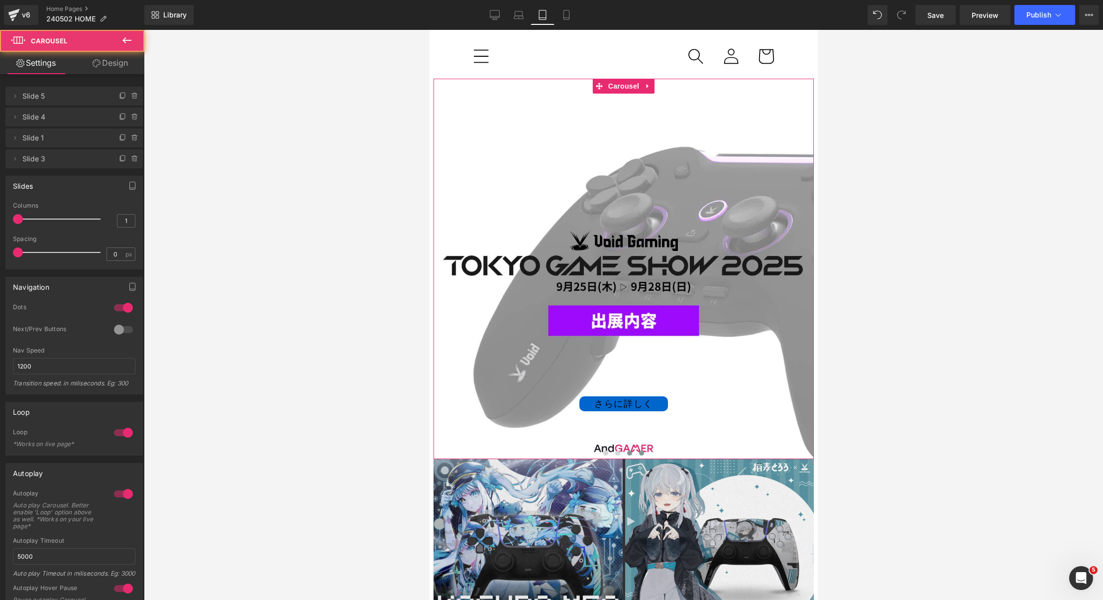
click at [642, 449] on button at bounding box center [641, 453] width 12 height 10
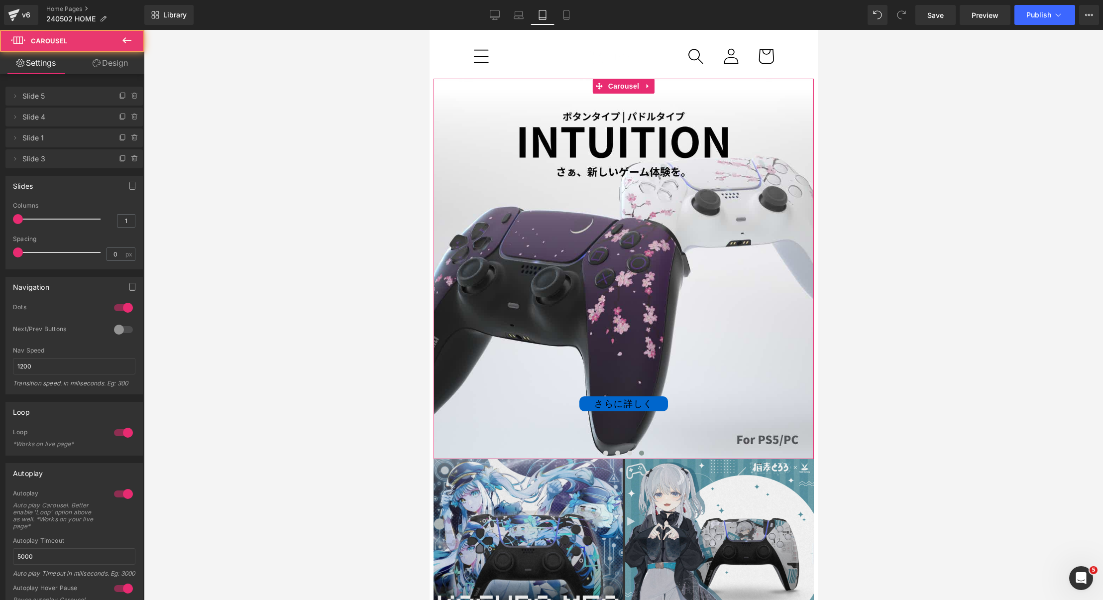
click at [750, 286] on div "さらに詳しく Button" at bounding box center [623, 269] width 380 height 380
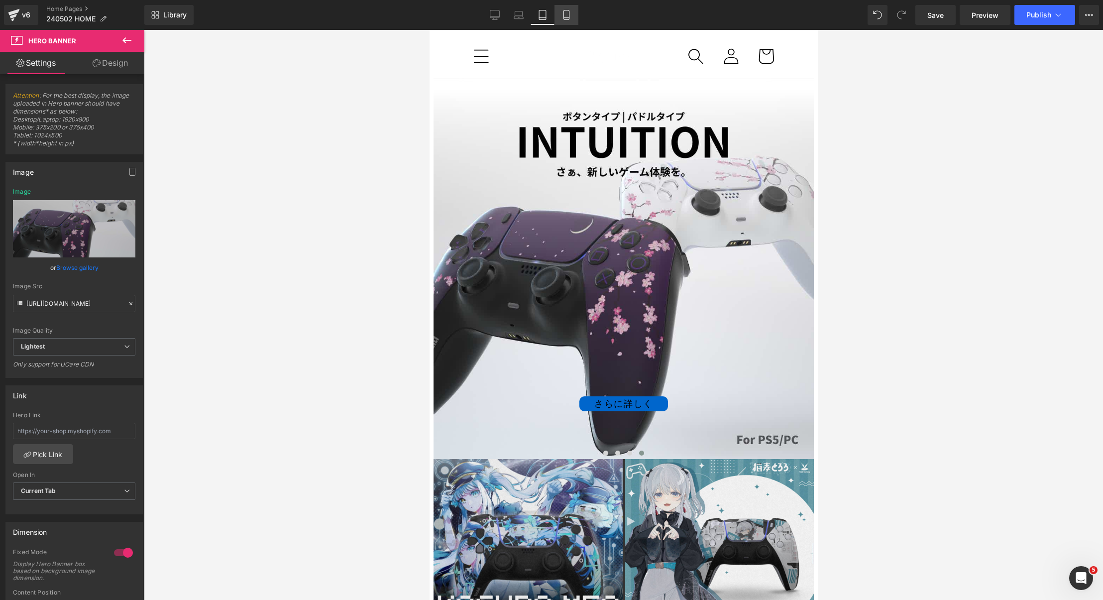
drag, startPoint x: 570, startPoint y: 14, endPoint x: 130, endPoint y: 50, distance: 441.3
click at [570, 14] on icon at bounding box center [566, 15] width 10 height 10
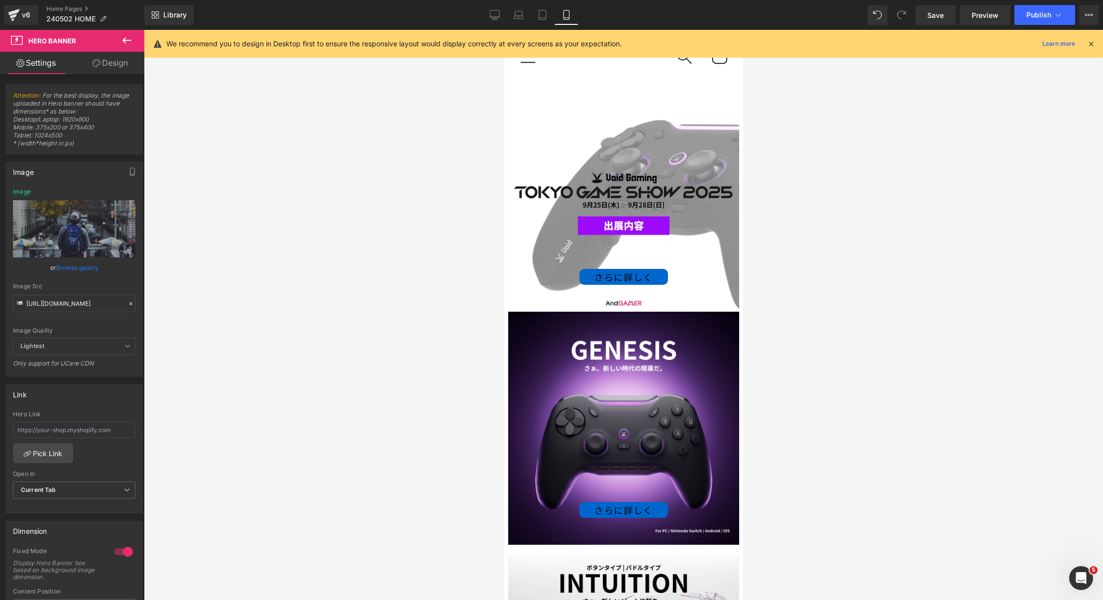
type input "[URL][DOMAIN_NAME]"
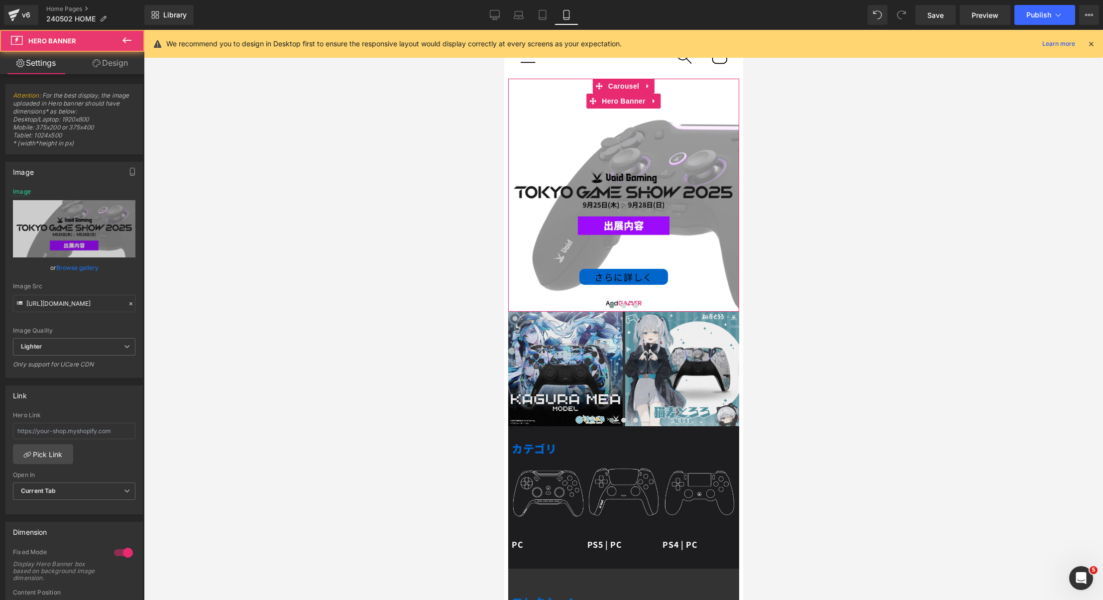
click at [682, 139] on div "さらに詳しく Button" at bounding box center [622, 195] width 231 height 233
click at [626, 303] on button at bounding box center [623, 306] width 12 height 10
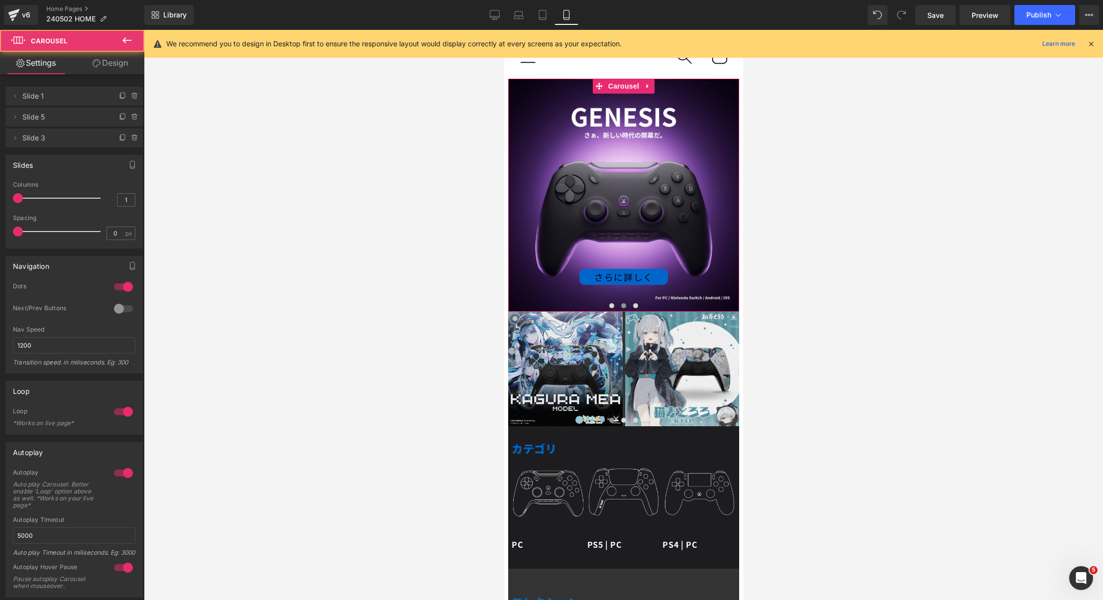
click at [597, 200] on div "さらに詳しく Button" at bounding box center [622, 195] width 231 height 233
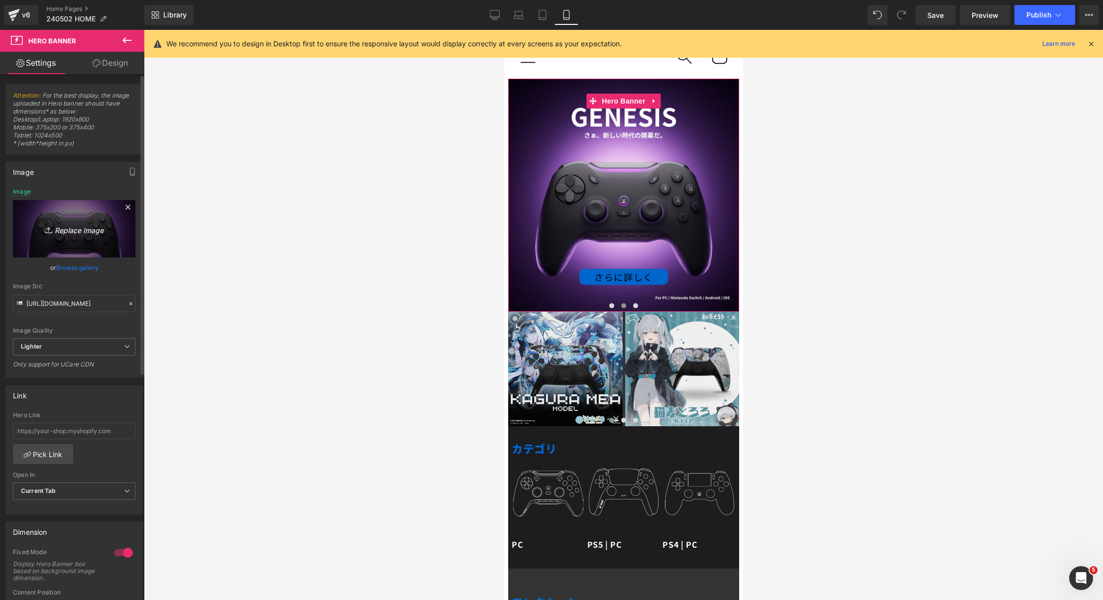
click at [57, 227] on icon "Replace Image" at bounding box center [74, 228] width 80 height 12
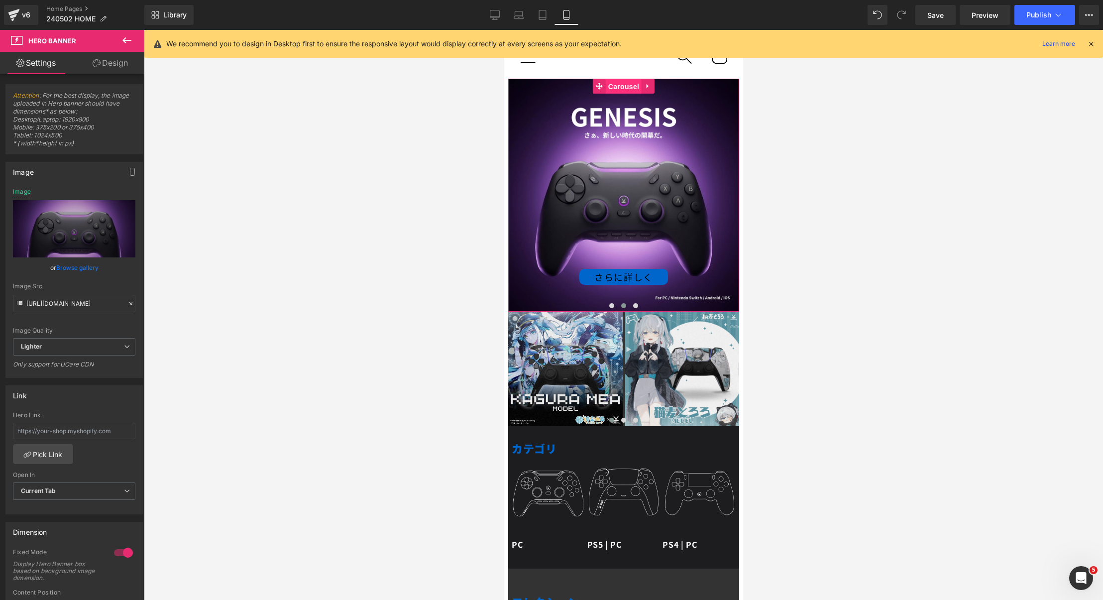
click at [627, 87] on span "Carousel" at bounding box center [623, 86] width 36 height 15
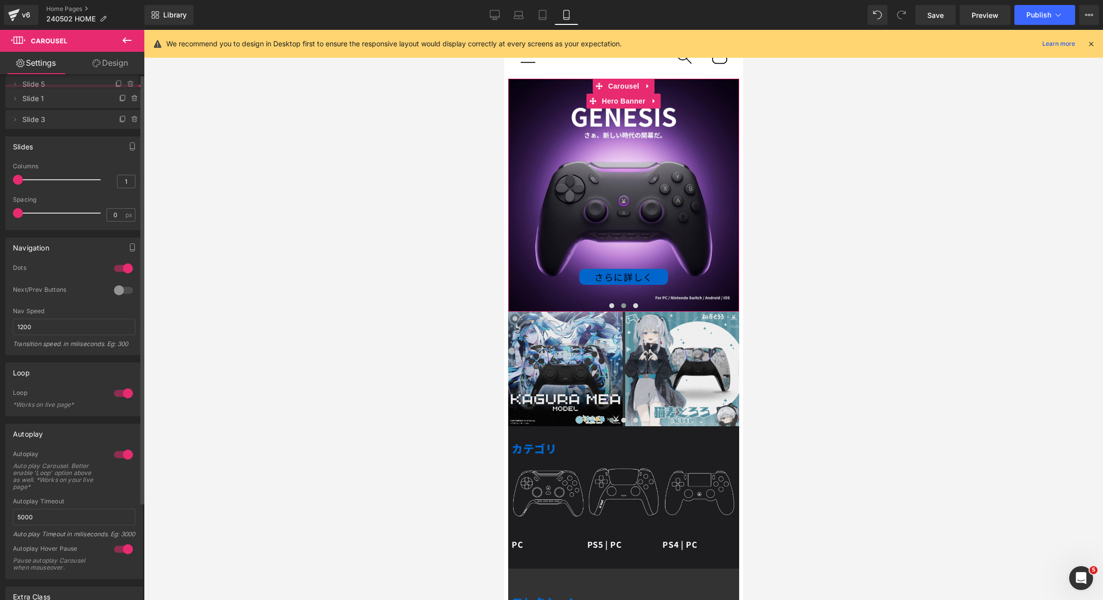
drag, startPoint x: 76, startPoint y: 116, endPoint x: 72, endPoint y: 83, distance: 33.1
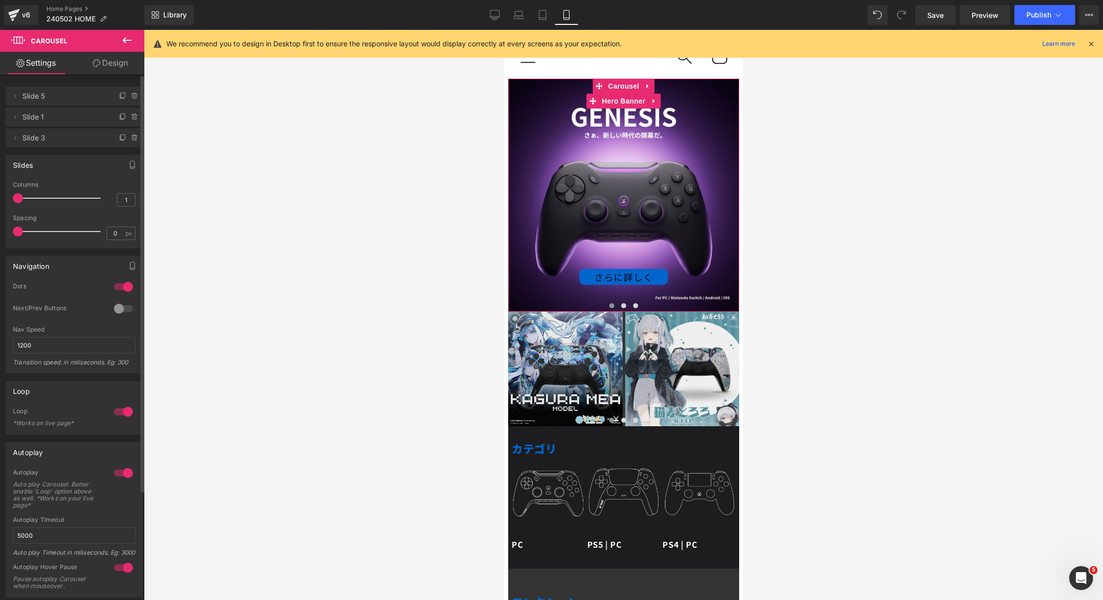
click at [542, 126] on div "さらに詳しく Button" at bounding box center [622, 195] width 231 height 233
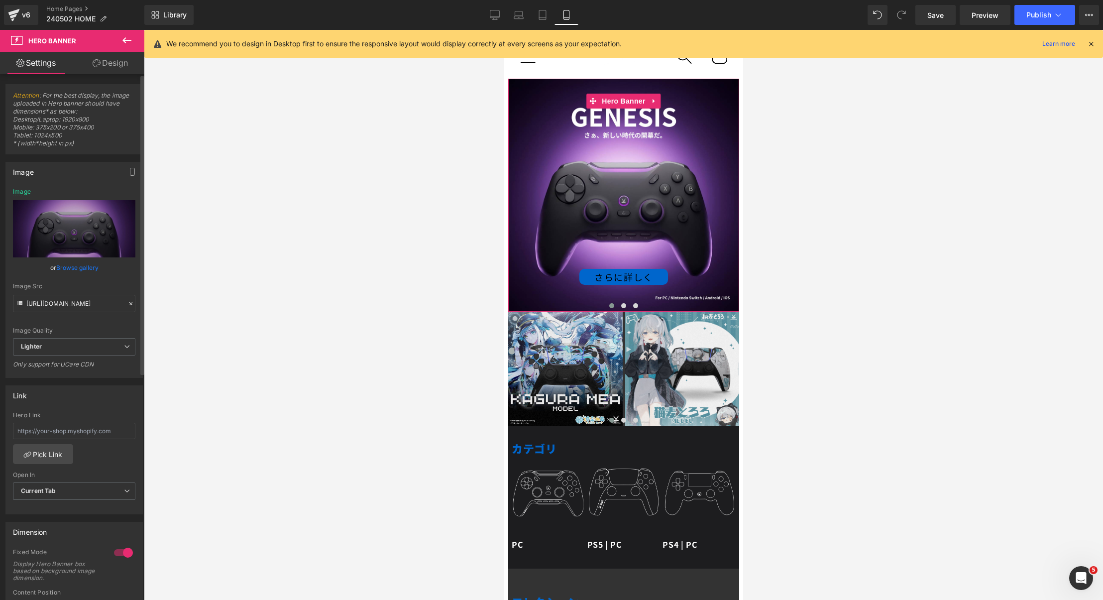
click at [72, 265] on link "Browse gallery" at bounding box center [77, 267] width 42 height 17
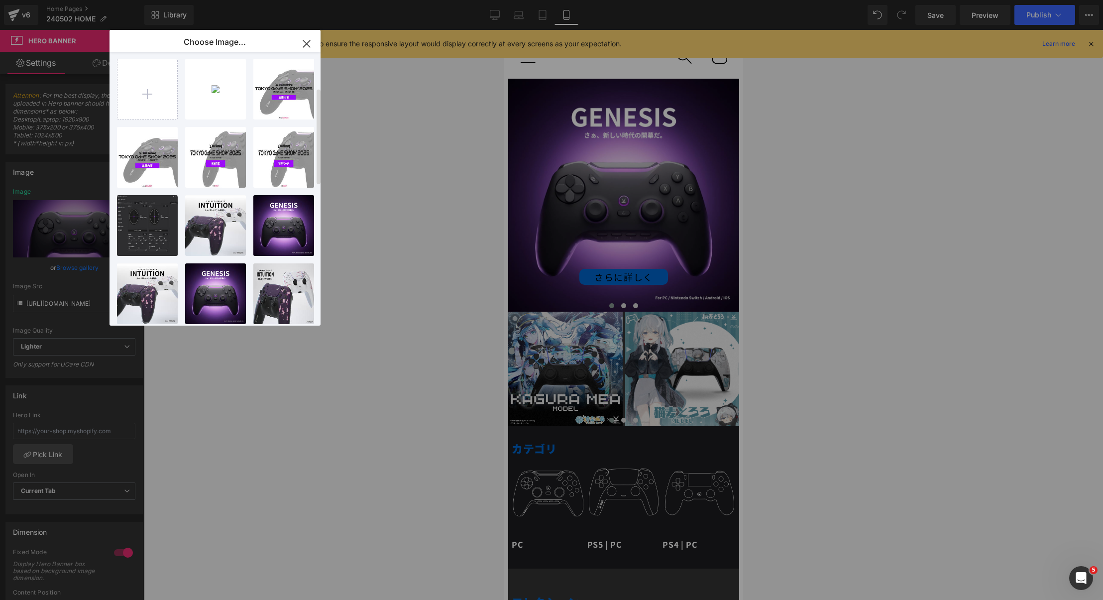
scroll to position [427, 0]
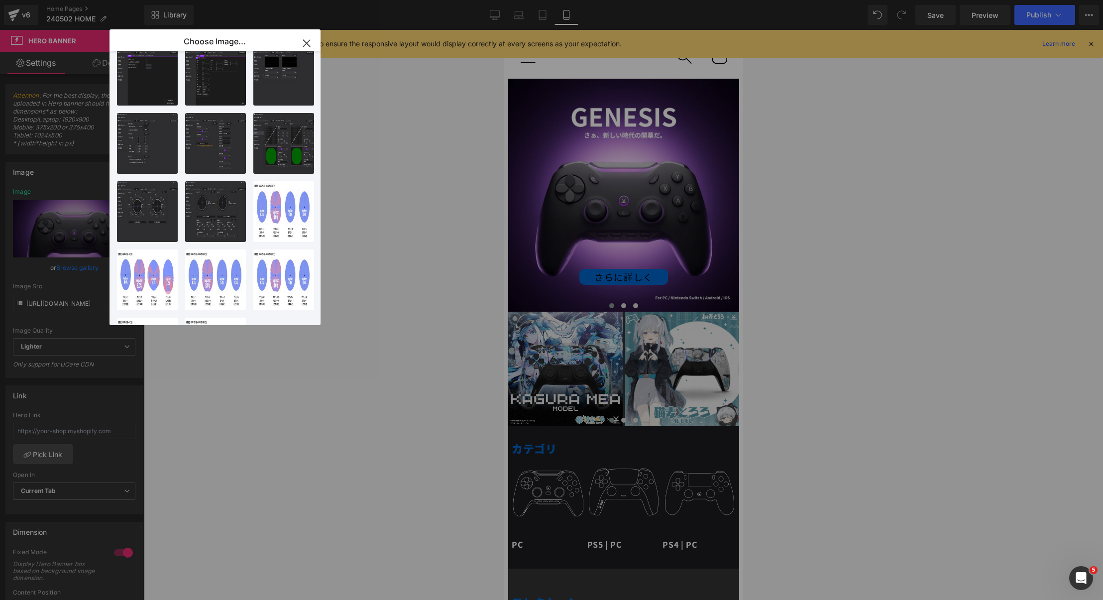
click at [309, 44] on icon "button" at bounding box center [307, 43] width 16 height 16
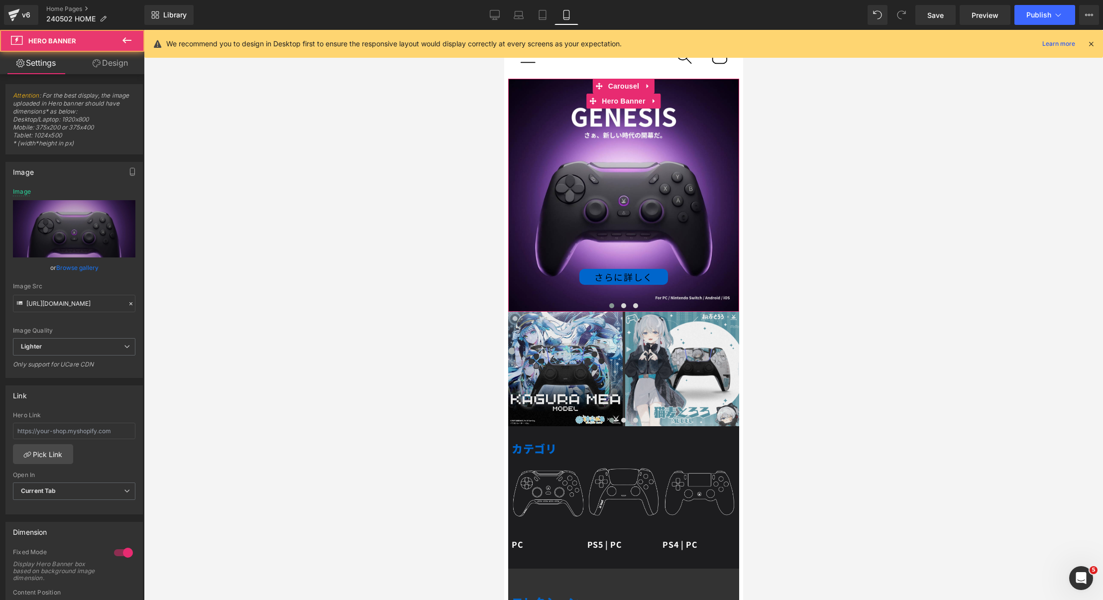
click at [593, 235] on div "さらに詳しく Button" at bounding box center [622, 195] width 231 height 233
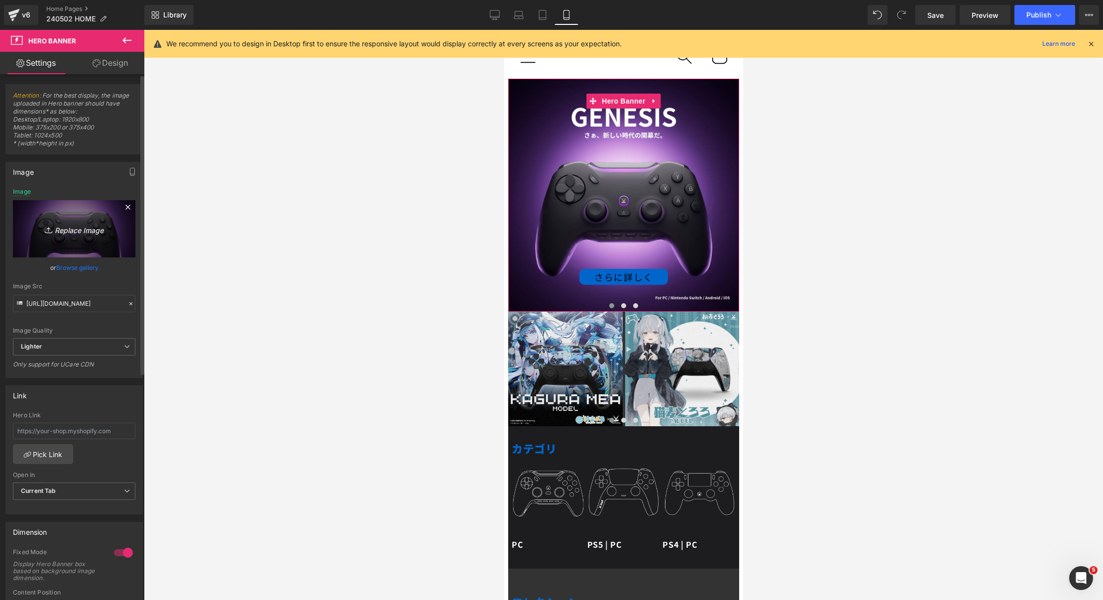
click at [65, 218] on link "Replace Image" at bounding box center [74, 228] width 122 height 57
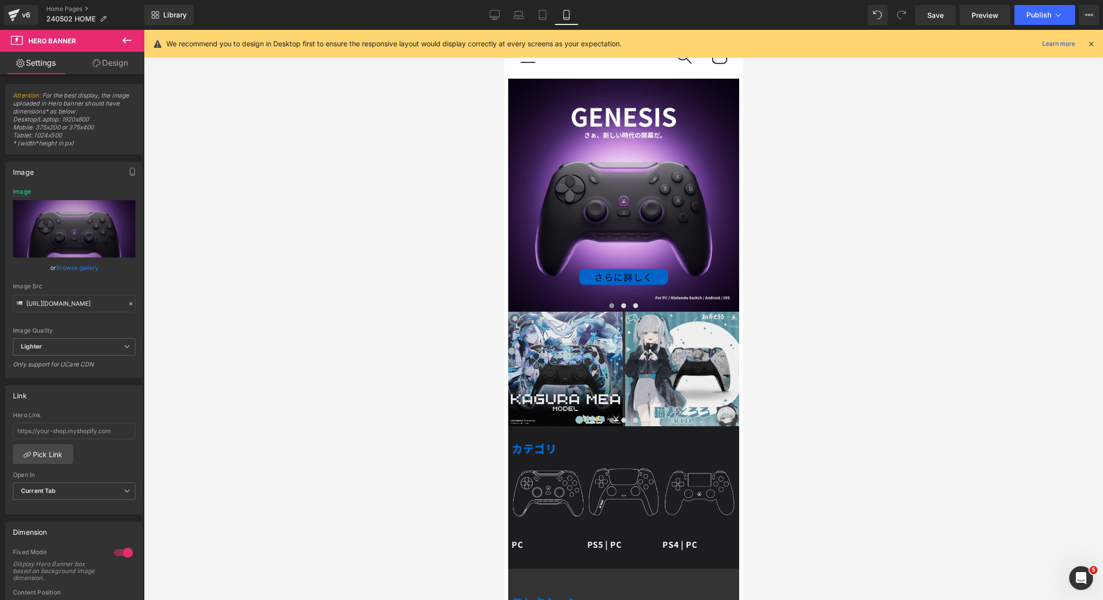
type input "C:\fakepath\GENESIS_top_スマホ.png"
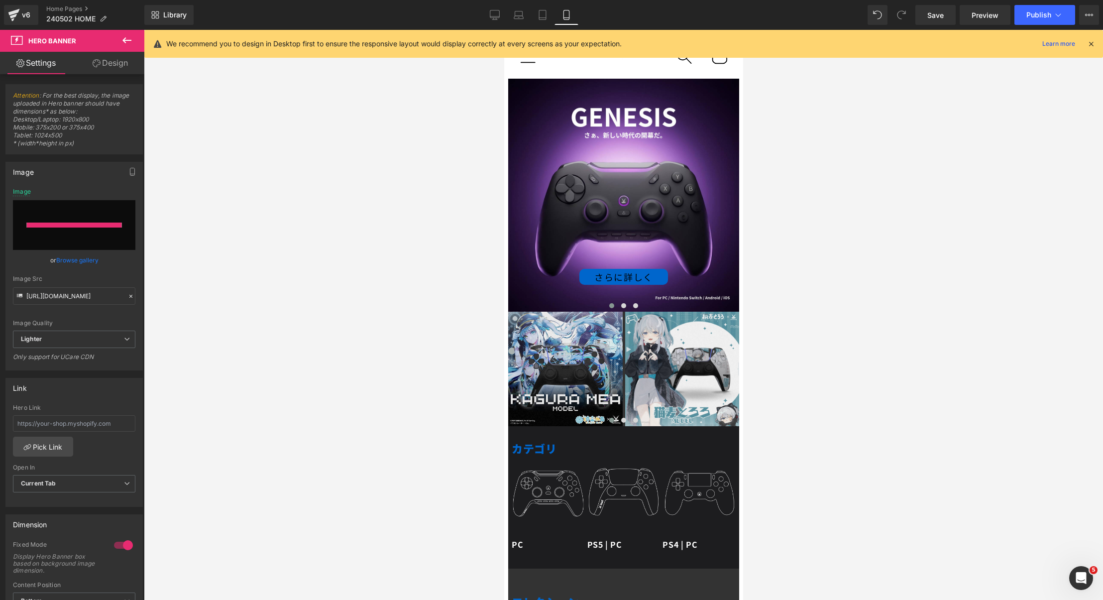
type input "[URL][DOMAIN_NAME]"
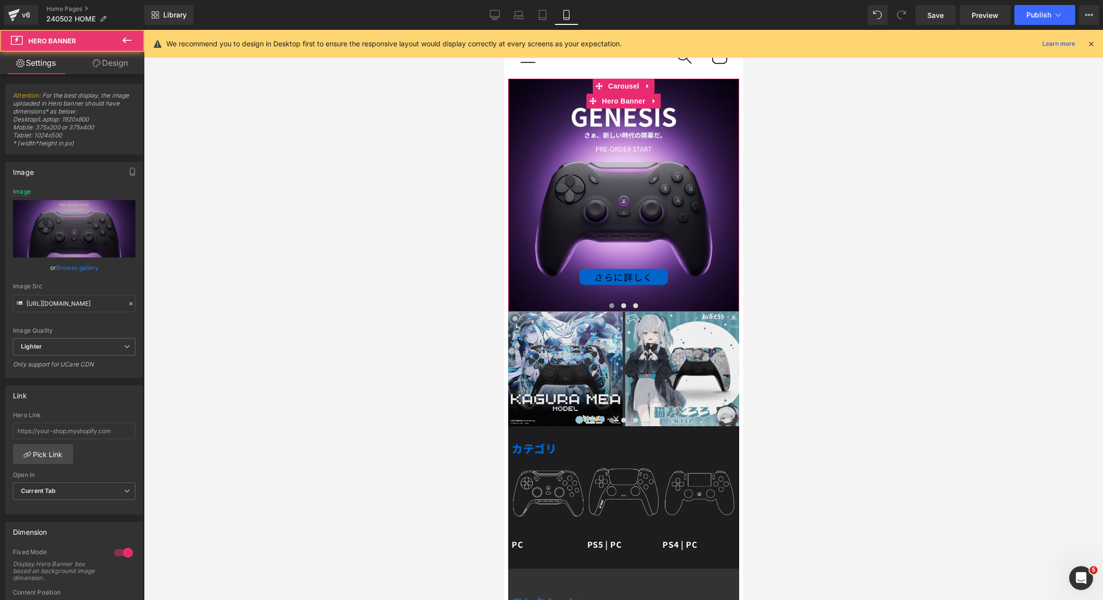
click at [654, 158] on div "さらに詳しく Button" at bounding box center [622, 195] width 231 height 233
click at [611, 158] on div "さらに詳しく Button" at bounding box center [622, 195] width 231 height 233
click at [620, 91] on span "Carousel" at bounding box center [623, 86] width 36 height 15
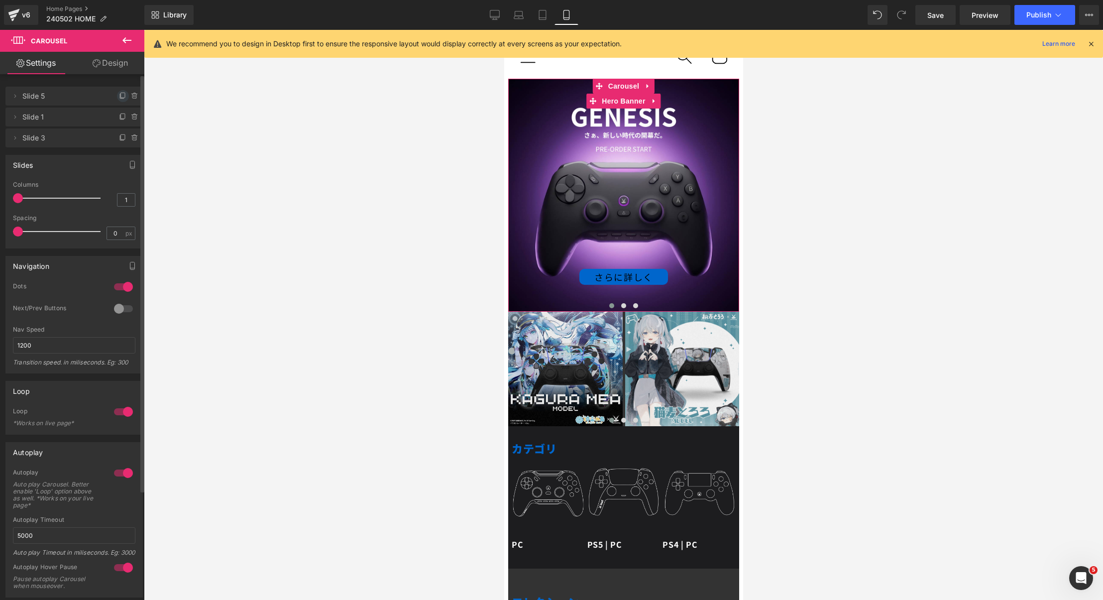
click at [119, 97] on icon at bounding box center [123, 96] width 8 height 8
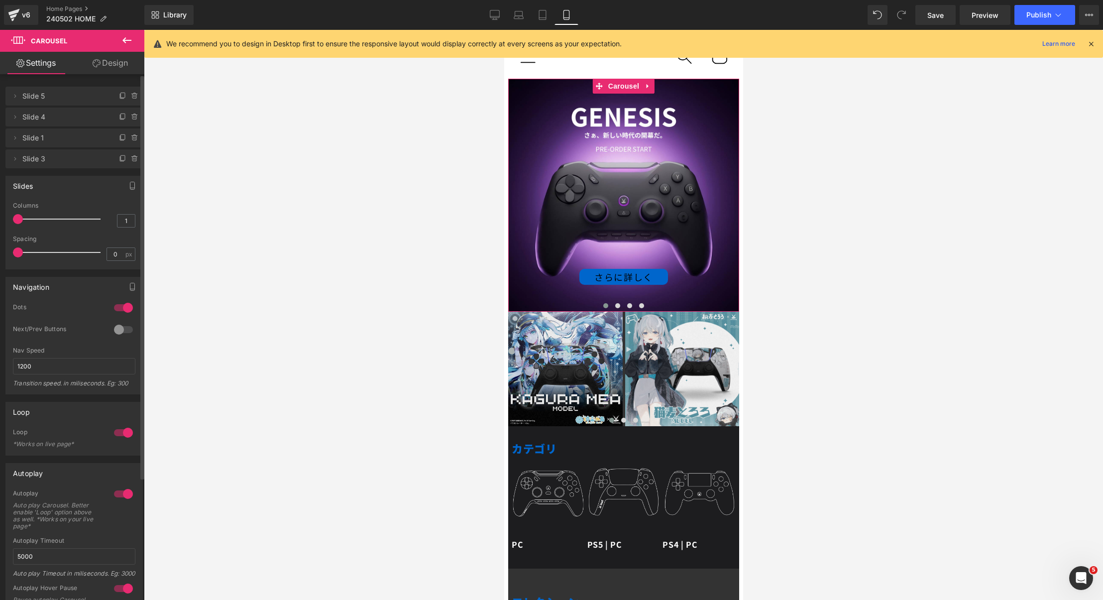
click at [78, 114] on span "Slide 4" at bounding box center [64, 116] width 84 height 19
click at [73, 121] on span "Slide 4" at bounding box center [64, 116] width 84 height 19
click at [618, 305] on span at bounding box center [616, 305] width 5 height 5
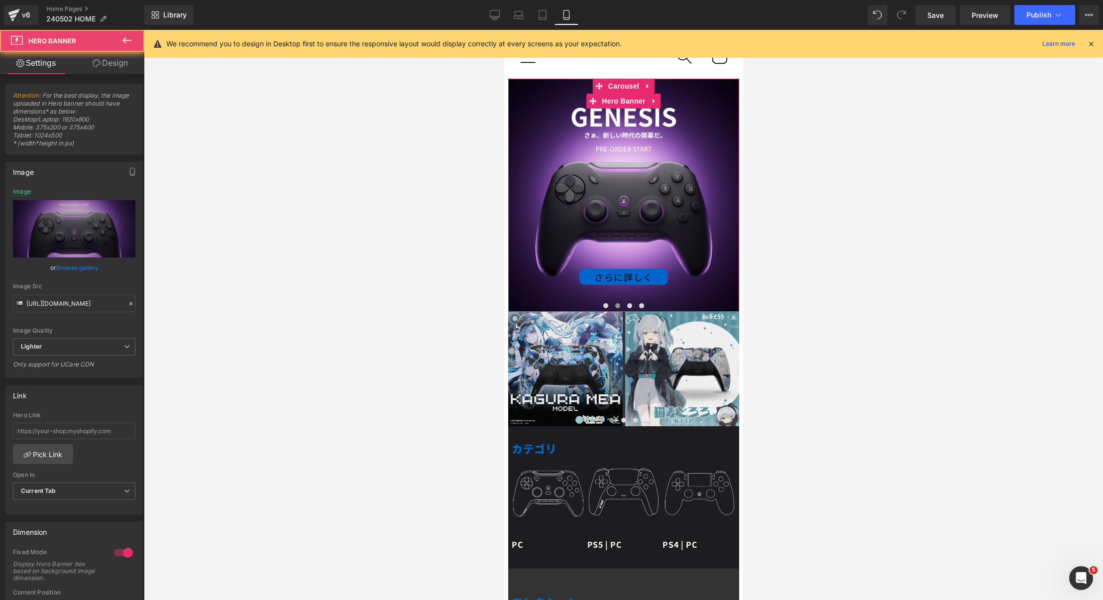
click at [638, 191] on div "さらに詳しく Button" at bounding box center [622, 195] width 231 height 233
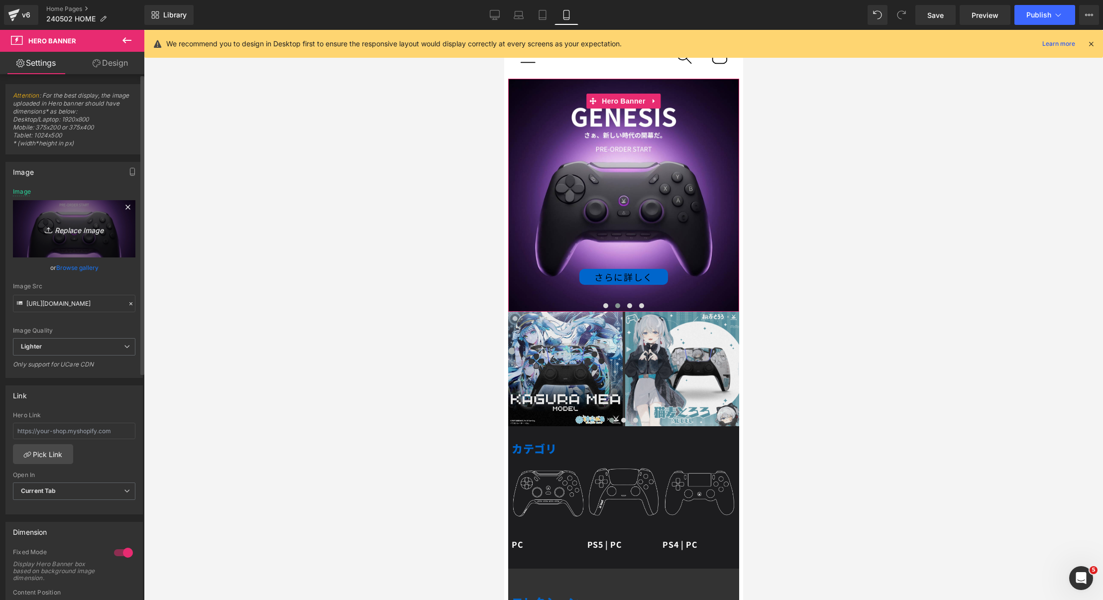
click at [81, 225] on icon "Replace Image" at bounding box center [74, 228] width 80 height 12
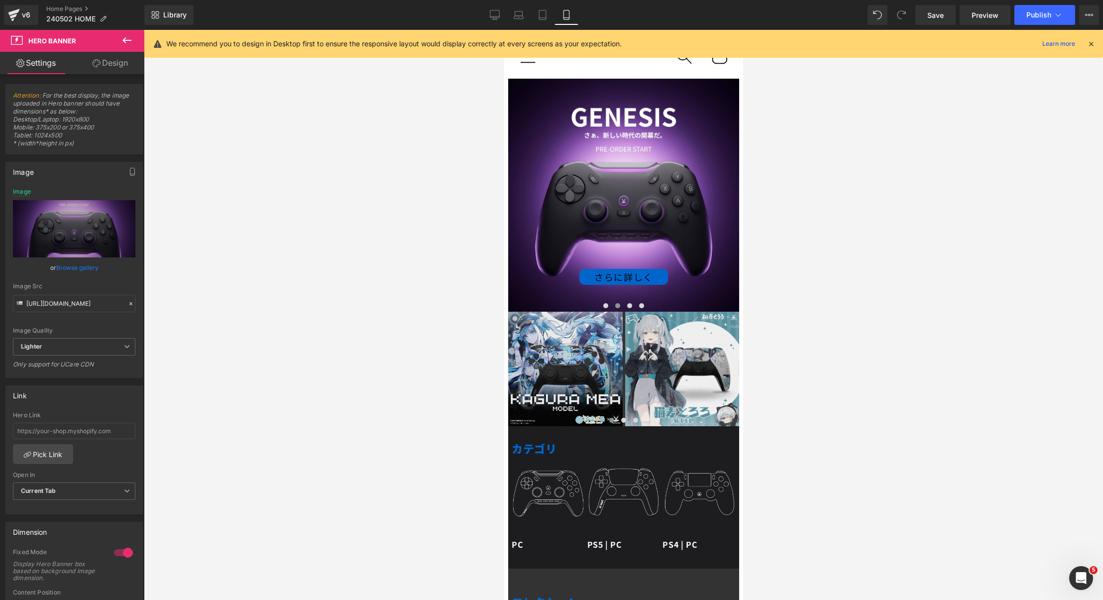
type input "C:\fakepath\voidgaming_topbanner250801_SP.jpg"
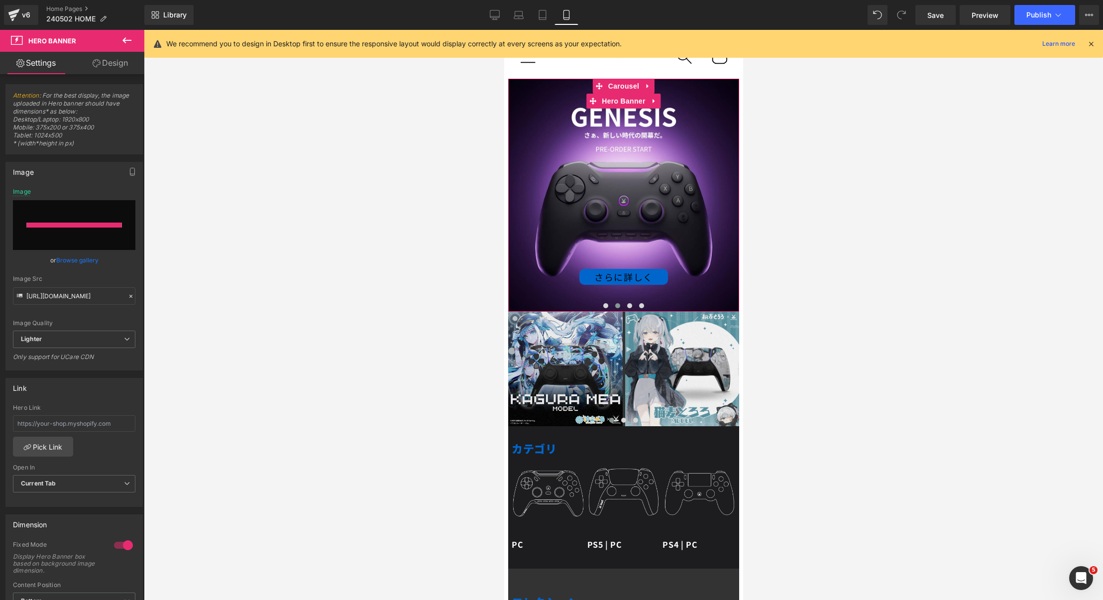
type input "[URL][DOMAIN_NAME]"
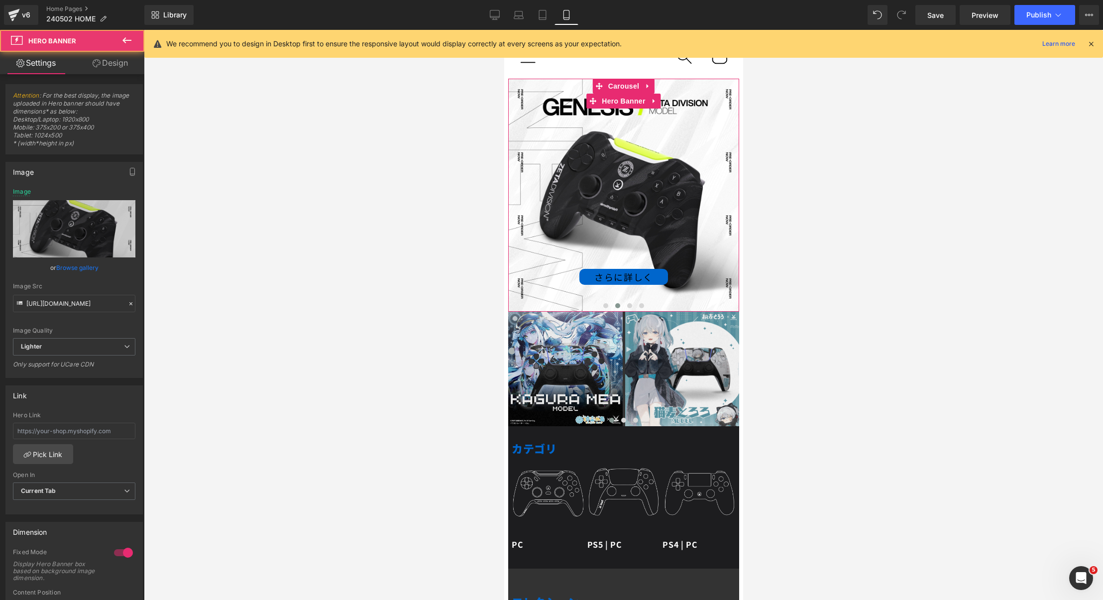
click at [710, 221] on div "さらに詳しく Button" at bounding box center [622, 195] width 231 height 233
click at [721, 288] on span "さらに詳しく Button" at bounding box center [622, 276] width 231 height 25
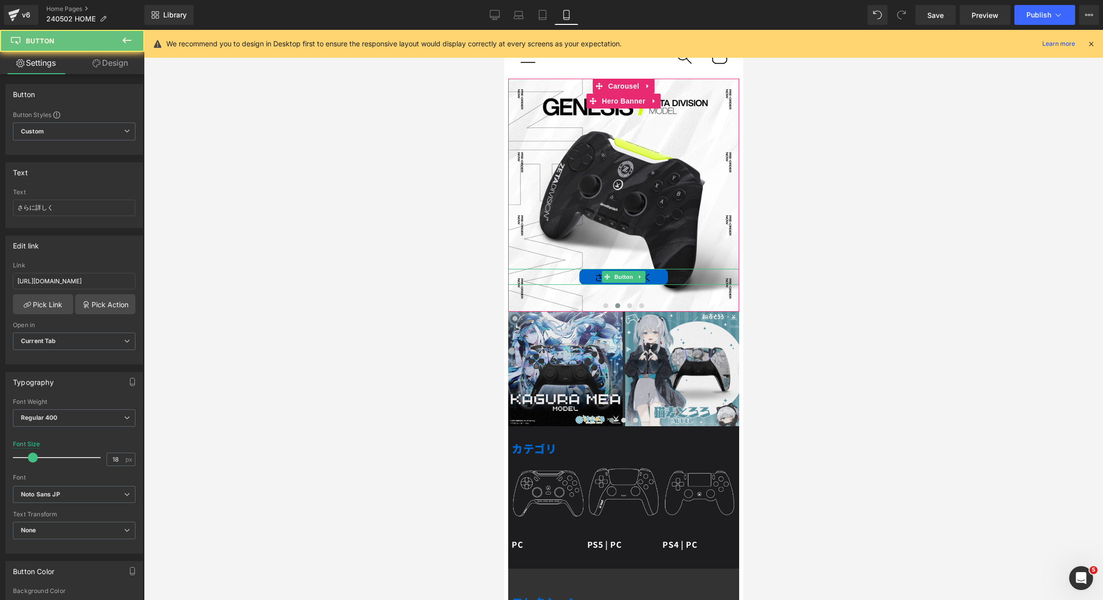
click at [719, 281] on div "さらに詳しく" at bounding box center [622, 277] width 231 height 16
click at [694, 273] on div "さらに詳しく" at bounding box center [622, 277] width 231 height 16
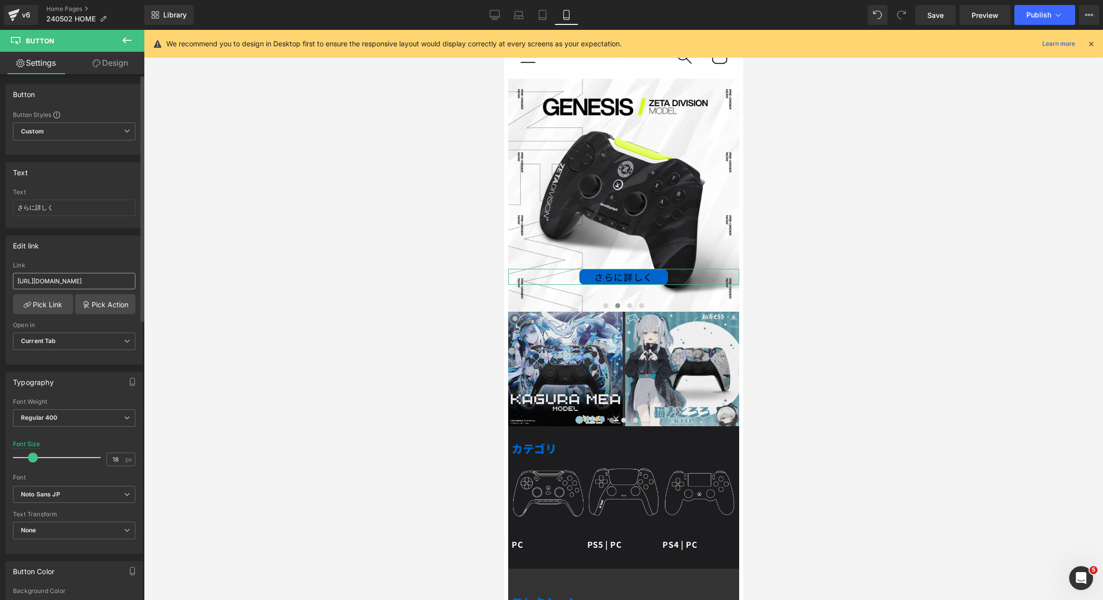
click at [69, 276] on input "[URL][DOMAIN_NAME]" at bounding box center [74, 281] width 122 height 16
type input "[URL][DOMAIN_NAME]"
click at [335, 228] on div at bounding box center [623, 315] width 959 height 570
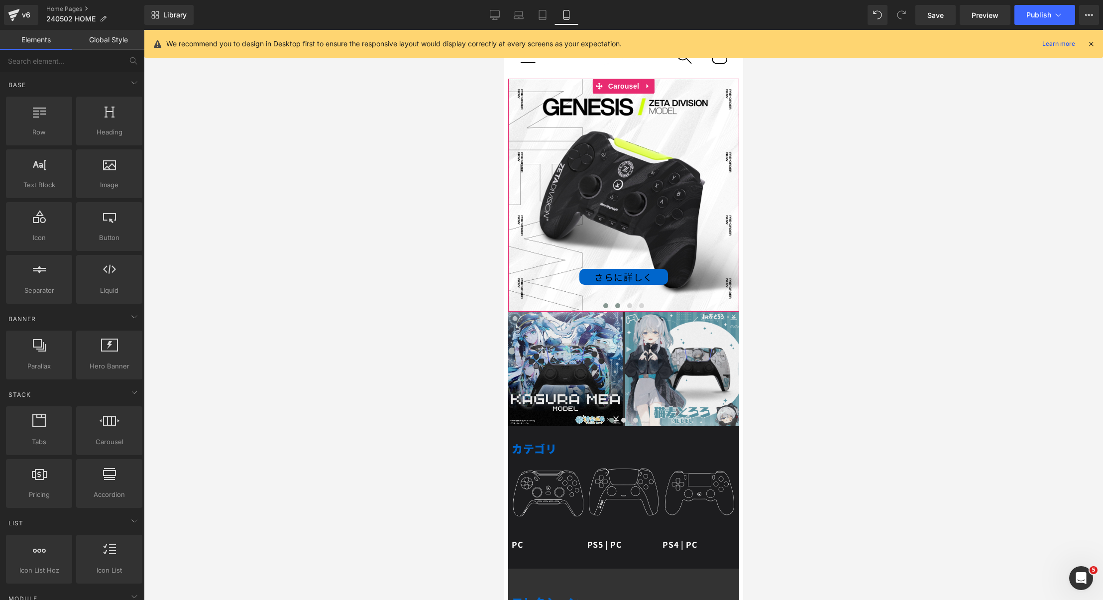
click at [603, 306] on span at bounding box center [604, 305] width 5 height 5
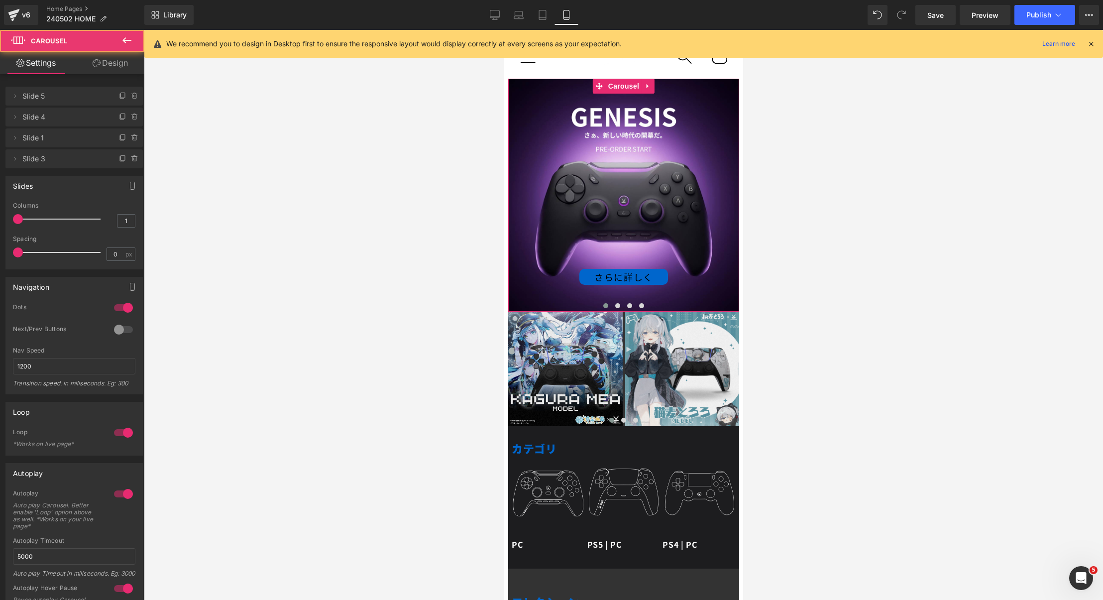
click at [667, 210] on div "さらに詳しく Button" at bounding box center [622, 195] width 231 height 233
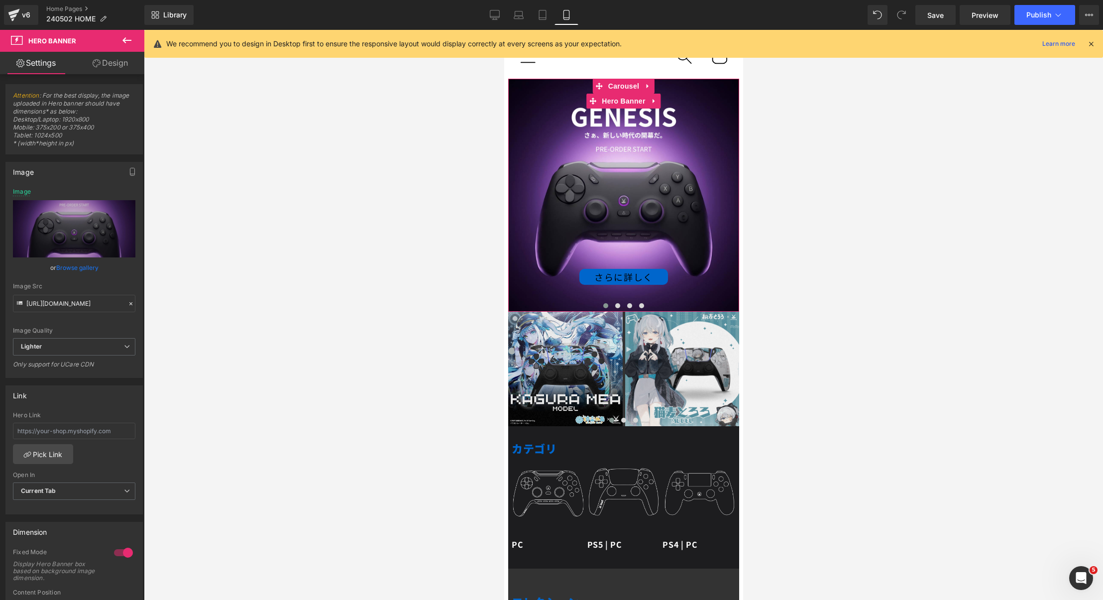
click at [695, 273] on div "さらに詳しく" at bounding box center [622, 277] width 231 height 16
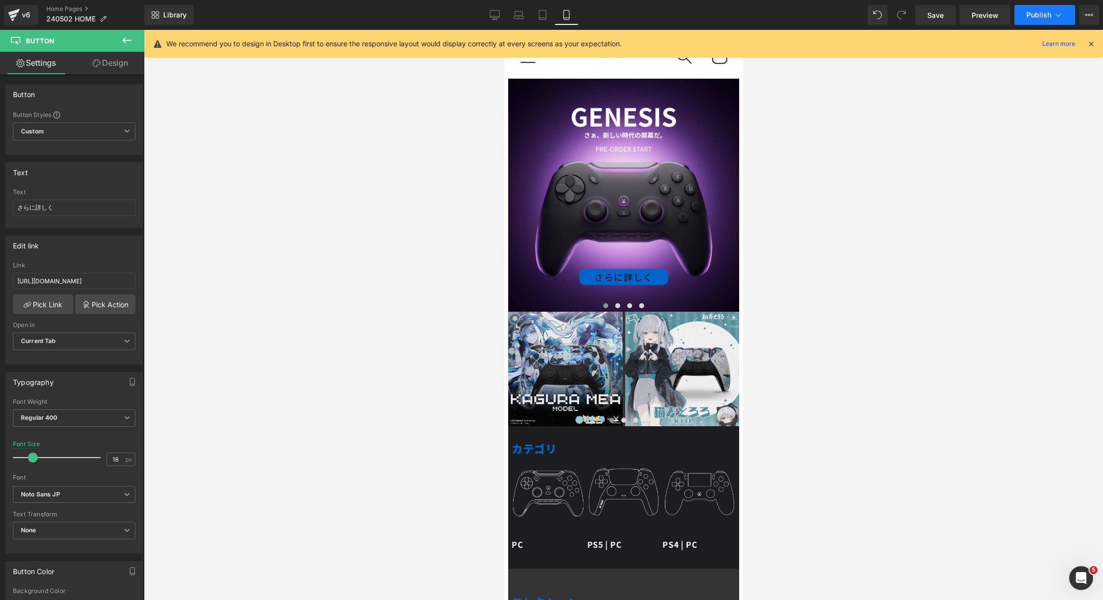
click at [1037, 13] on span "Publish" at bounding box center [1038, 15] width 25 height 8
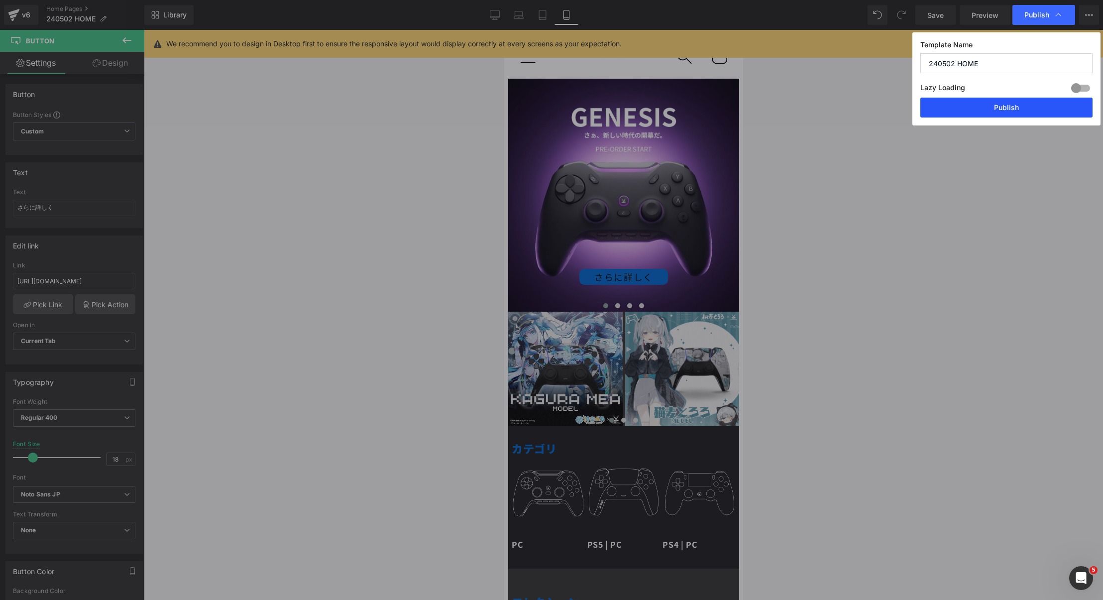
click at [984, 111] on button "Publish" at bounding box center [1006, 108] width 172 height 20
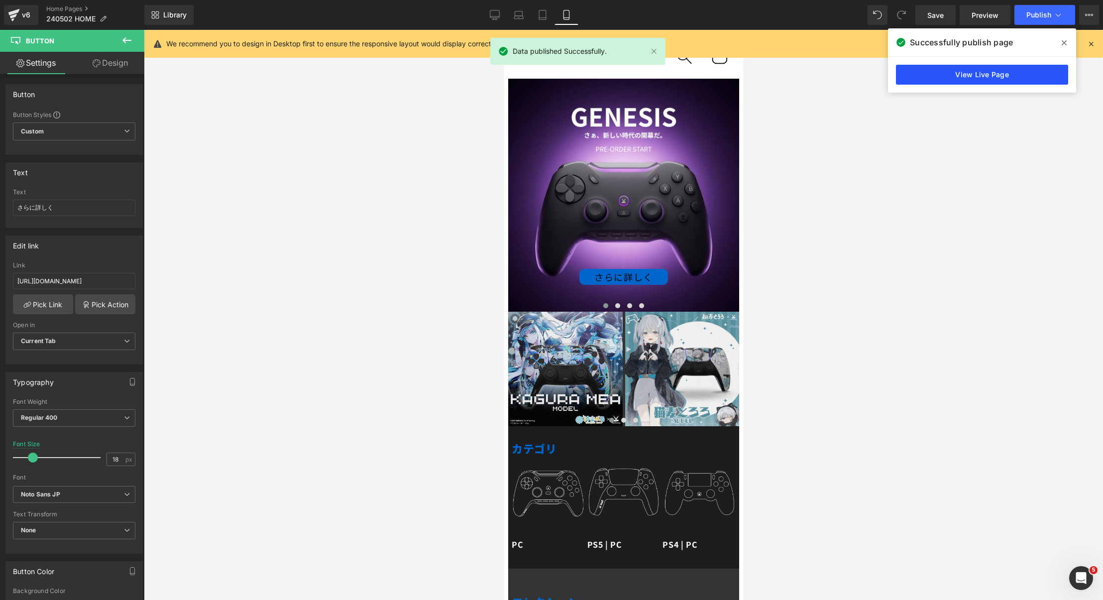
click at [967, 70] on link "View Live Page" at bounding box center [982, 75] width 172 height 20
